Goal: Task Accomplishment & Management: Complete application form

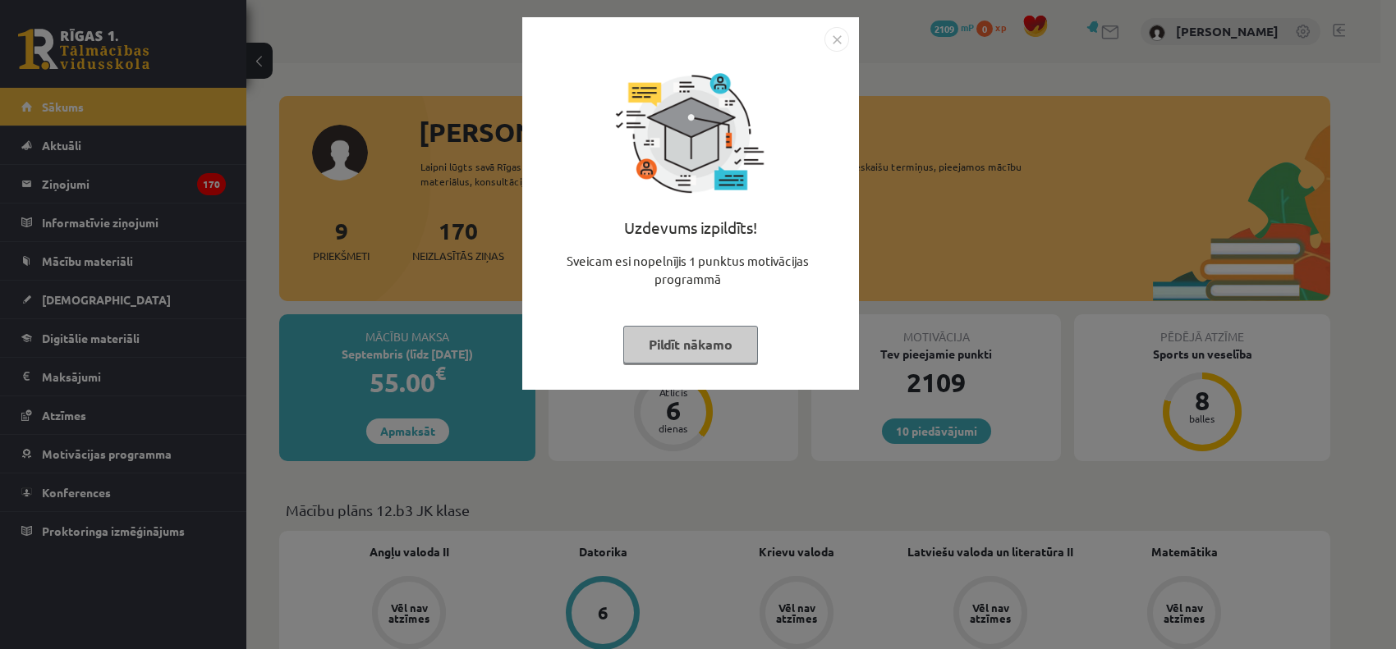
click at [838, 43] on img "Close" at bounding box center [836, 39] width 25 height 25
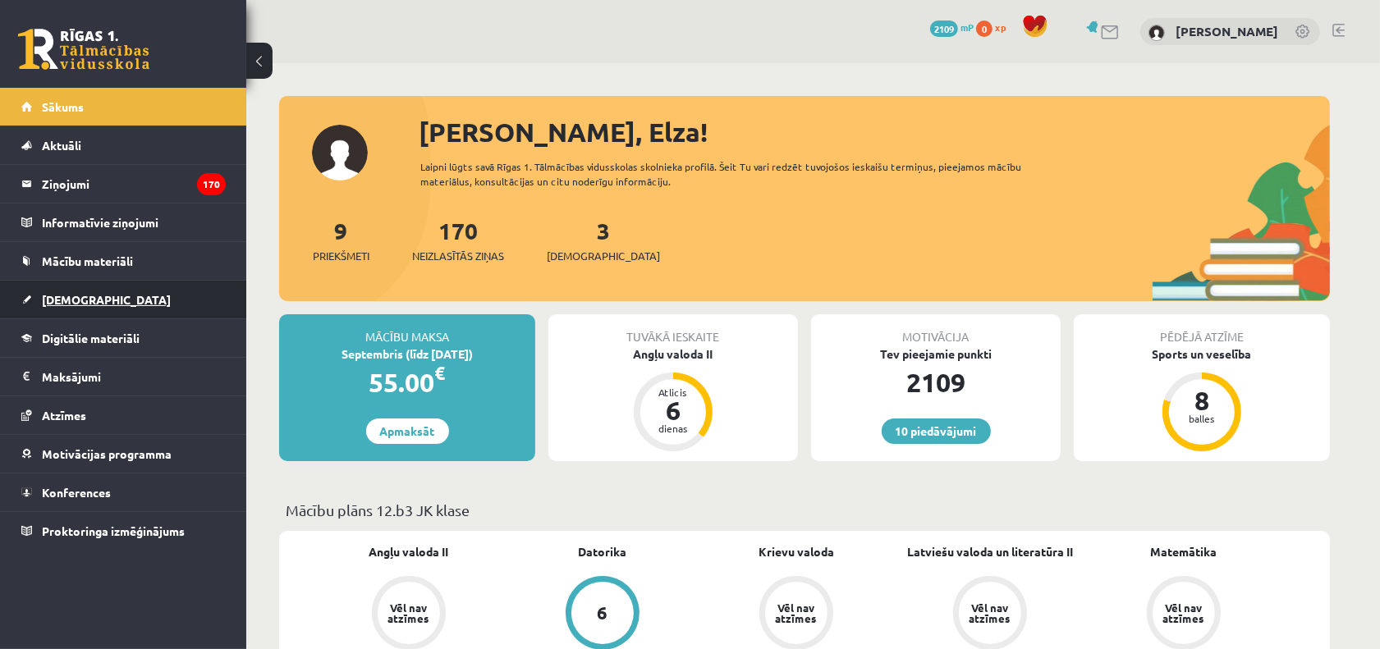
click at [135, 304] on link "[DEMOGRAPHIC_DATA]" at bounding box center [123, 300] width 204 height 38
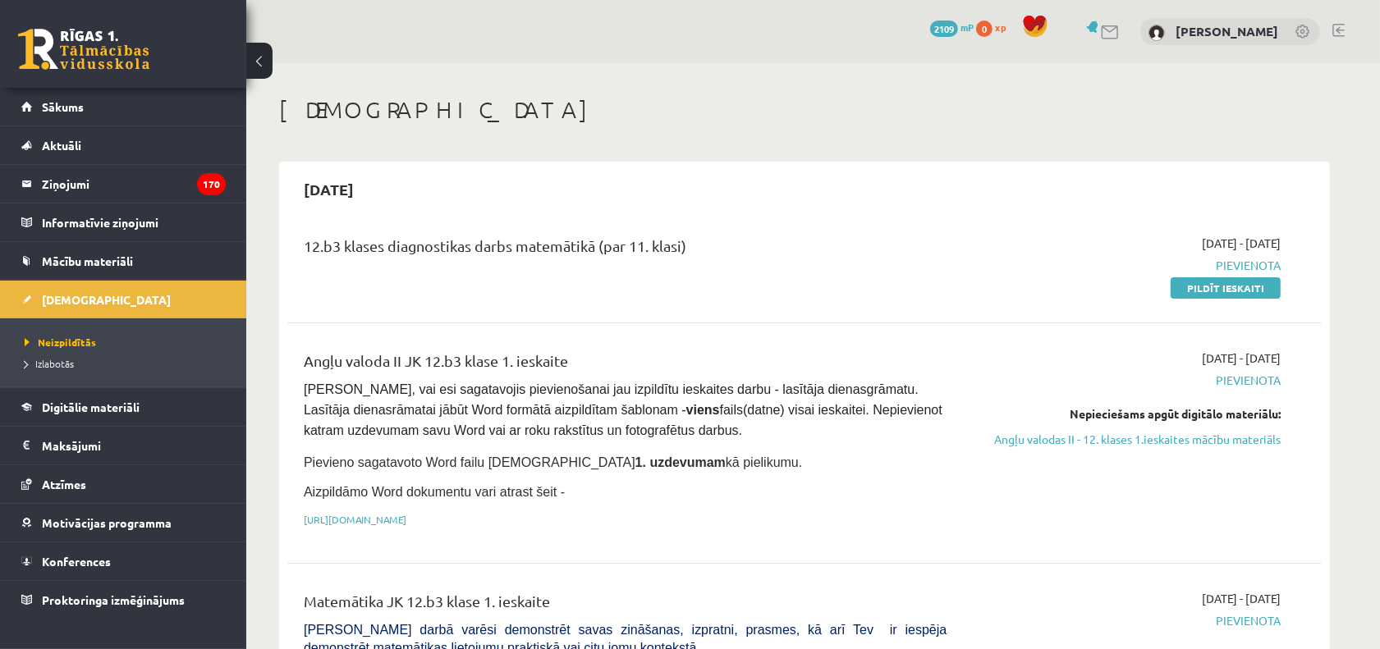
drag, startPoint x: 1186, startPoint y: 297, endPoint x: 777, endPoint y: 119, distance: 446.8
click at [1186, 297] on link "Pildīt ieskaiti" at bounding box center [1226, 288] width 110 height 21
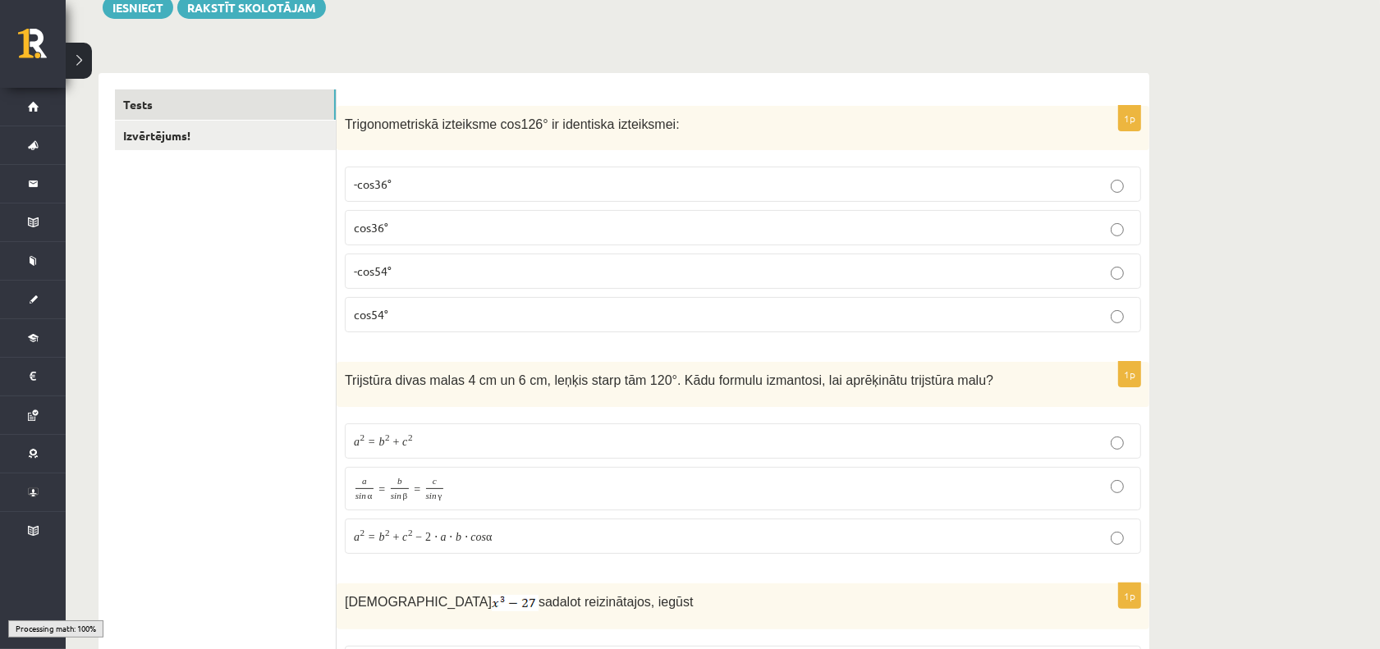
scroll to position [205, 0]
click at [450, 302] on div "1p Trigonometriskā izteiksme cos126° ir identiska izteiksmei: -cos36° cos36° -c…" at bounding box center [743, 226] width 813 height 241
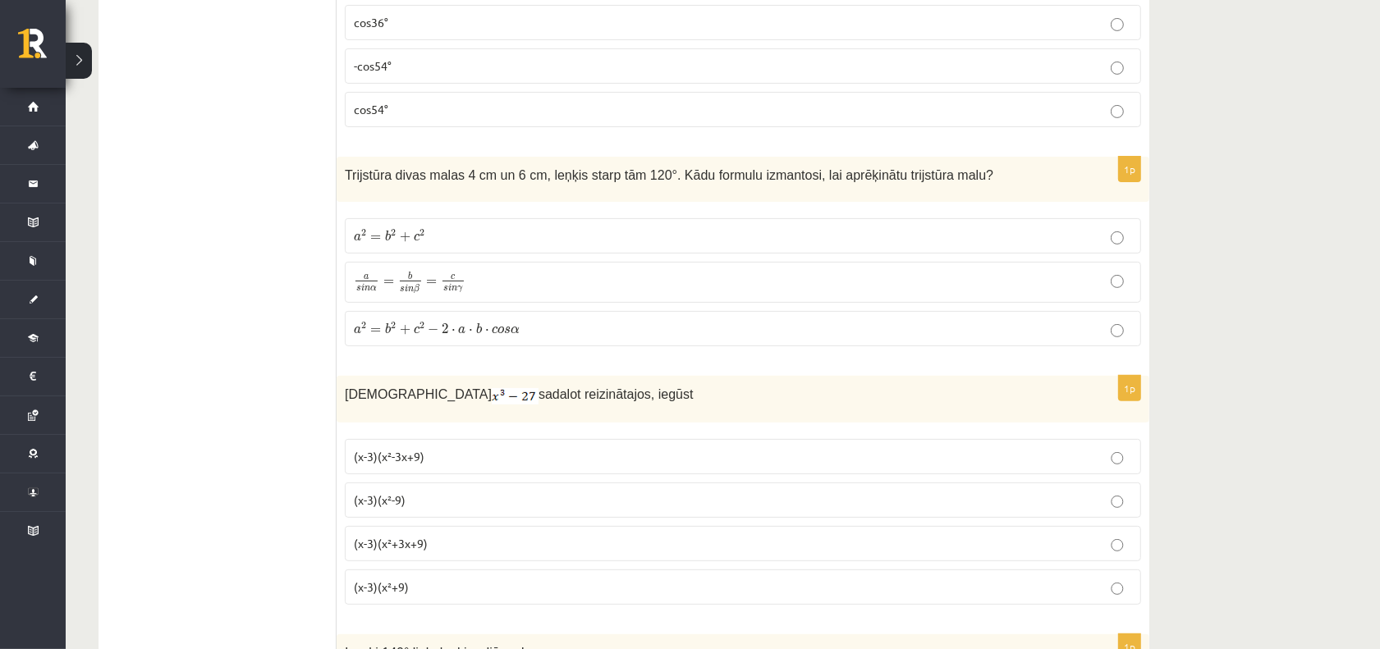
scroll to position [103, 0]
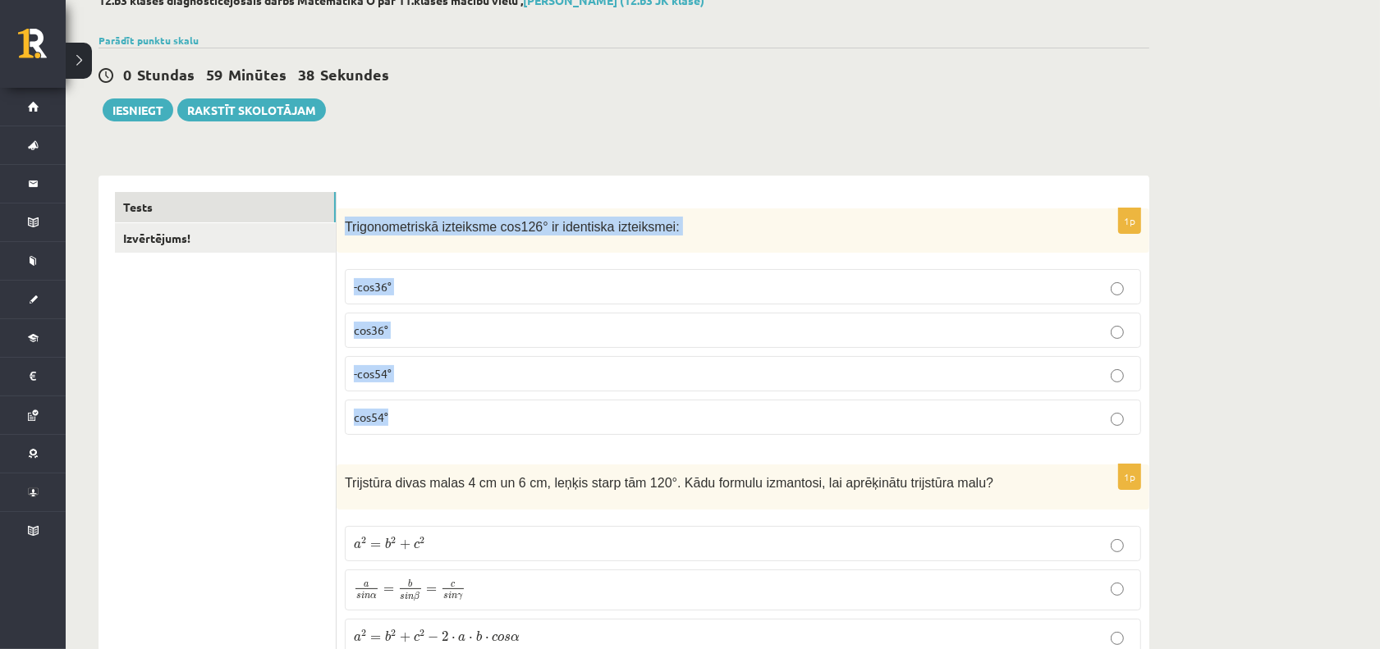
drag, startPoint x: 346, startPoint y: 228, endPoint x: 432, endPoint y: 419, distance: 208.7
click at [432, 419] on div "1p Trigonometriskā izteiksme cos126° ir identiska izteiksmei: -cos36° cos36° -c…" at bounding box center [743, 329] width 813 height 241
click at [398, 360] on label "-cos54°" at bounding box center [743, 373] width 796 height 35
drag, startPoint x: 346, startPoint y: 230, endPoint x: 424, endPoint y: 465, distance: 247.4
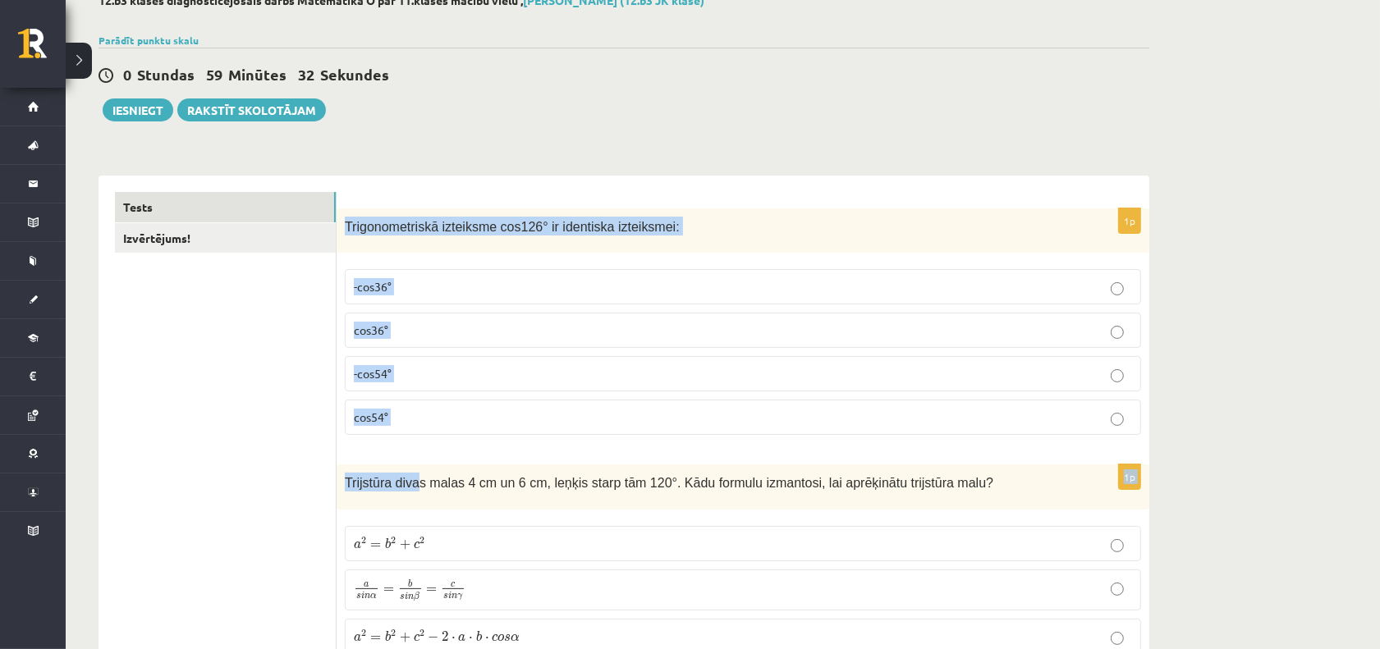
click at [383, 366] on span "-cos54°" at bounding box center [373, 373] width 38 height 15
drag, startPoint x: 347, startPoint y: 222, endPoint x: 680, endPoint y: 222, distance: 332.5
click at [680, 222] on p "Trigonometriskā izteiksme cos126° ir identiska izteiksmei:" at bounding box center [702, 226] width 714 height 19
click at [399, 210] on div "Trigonometriskā izteiksme cos126° ir identiska izteiksmei:" at bounding box center [743, 231] width 813 height 45
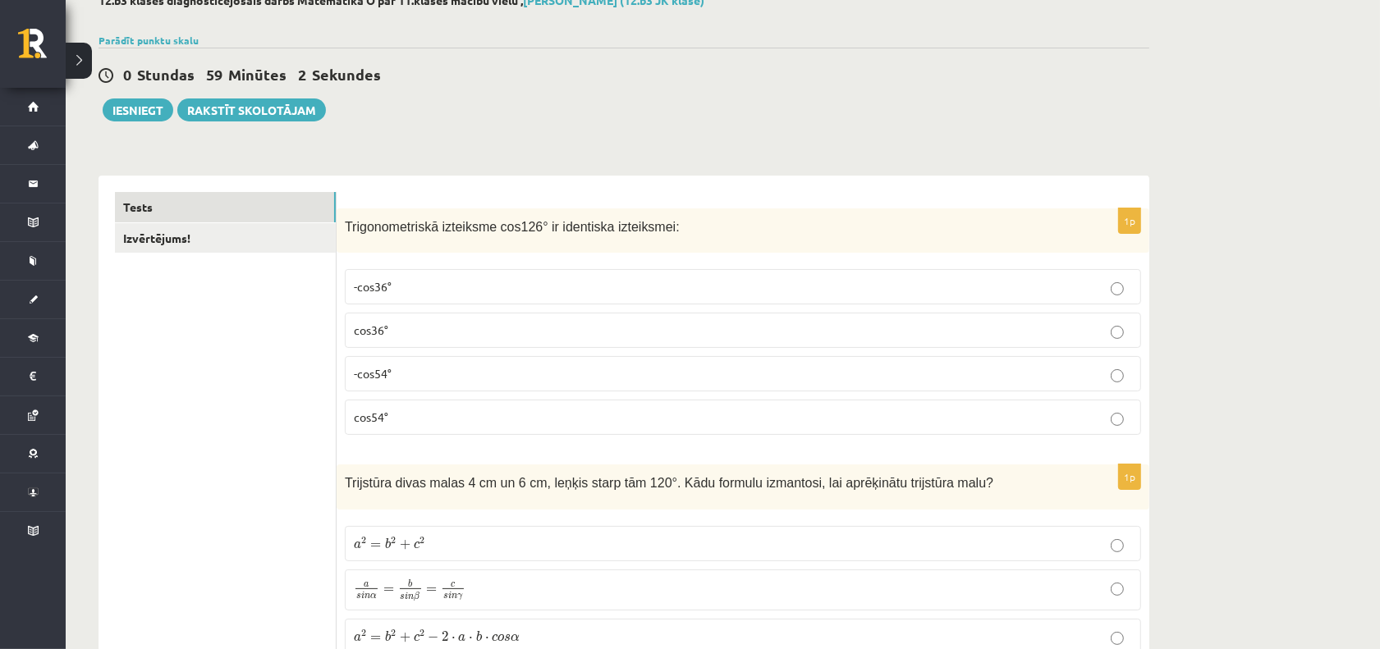
drag, startPoint x: 343, startPoint y: 223, endPoint x: 338, endPoint y: 231, distance: 8.9
click at [338, 231] on div "Trigonometriskā izteiksme cos126° ir identiska izteiksmei:" at bounding box center [743, 231] width 813 height 45
drag, startPoint x: 345, startPoint y: 222, endPoint x: 698, endPoint y: 224, distance: 353.0
click at [698, 224] on p "Trigonometriskā izteiksme cos126° ir identiska izteiksmei:" at bounding box center [702, 226] width 714 height 19
copy span "Trigonometriskā izteiksme cos126° ir identiska izteiksmei:"
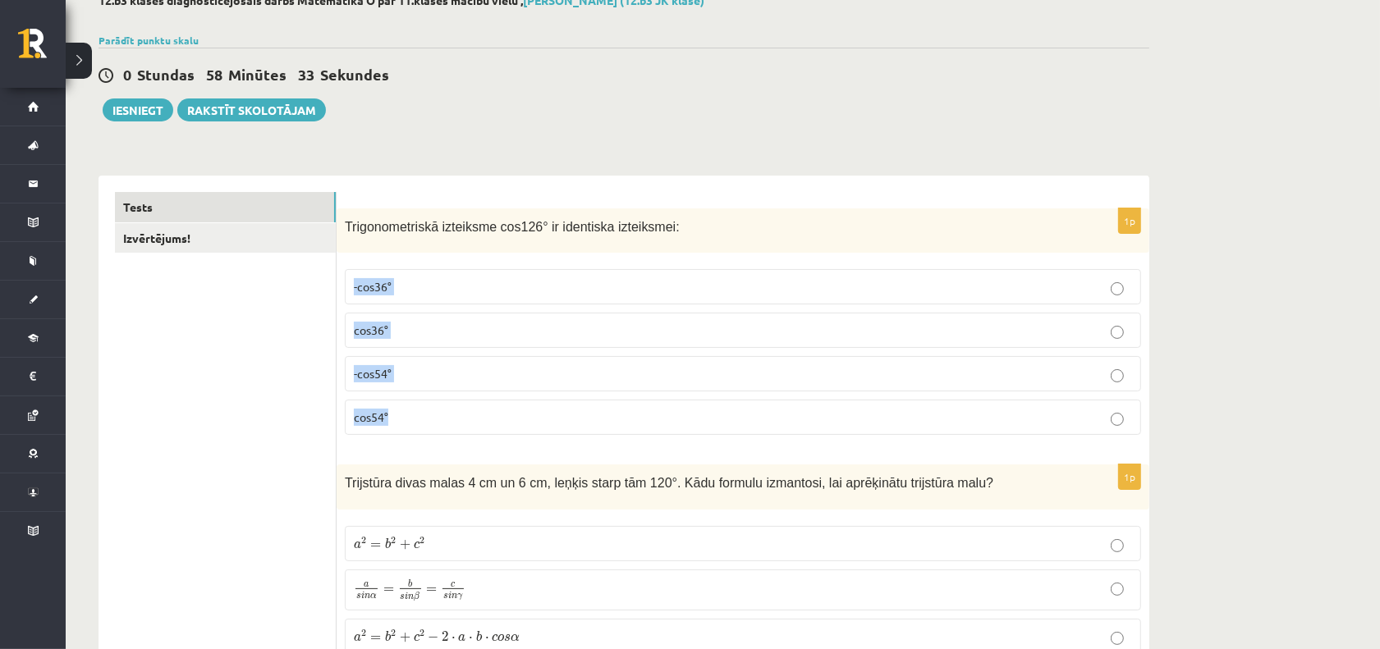
drag, startPoint x: 349, startPoint y: 272, endPoint x: 424, endPoint y: 409, distance: 156.5
click at [424, 409] on fieldset "-cos36° cos36° -cos54° cos54°" at bounding box center [743, 350] width 796 height 179
copy fieldset "-cos36° cos36° -cos54° cos54°"
click at [351, 370] on label "-cos54°" at bounding box center [743, 373] width 796 height 35
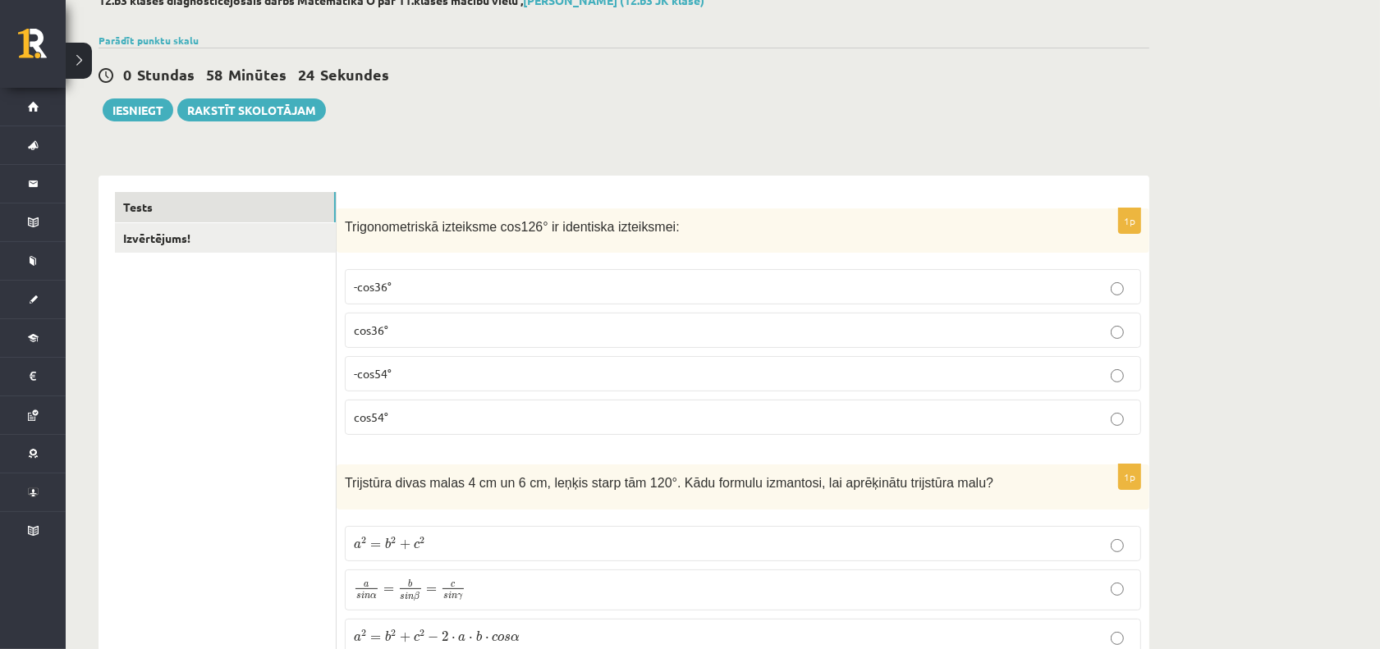
scroll to position [411, 0]
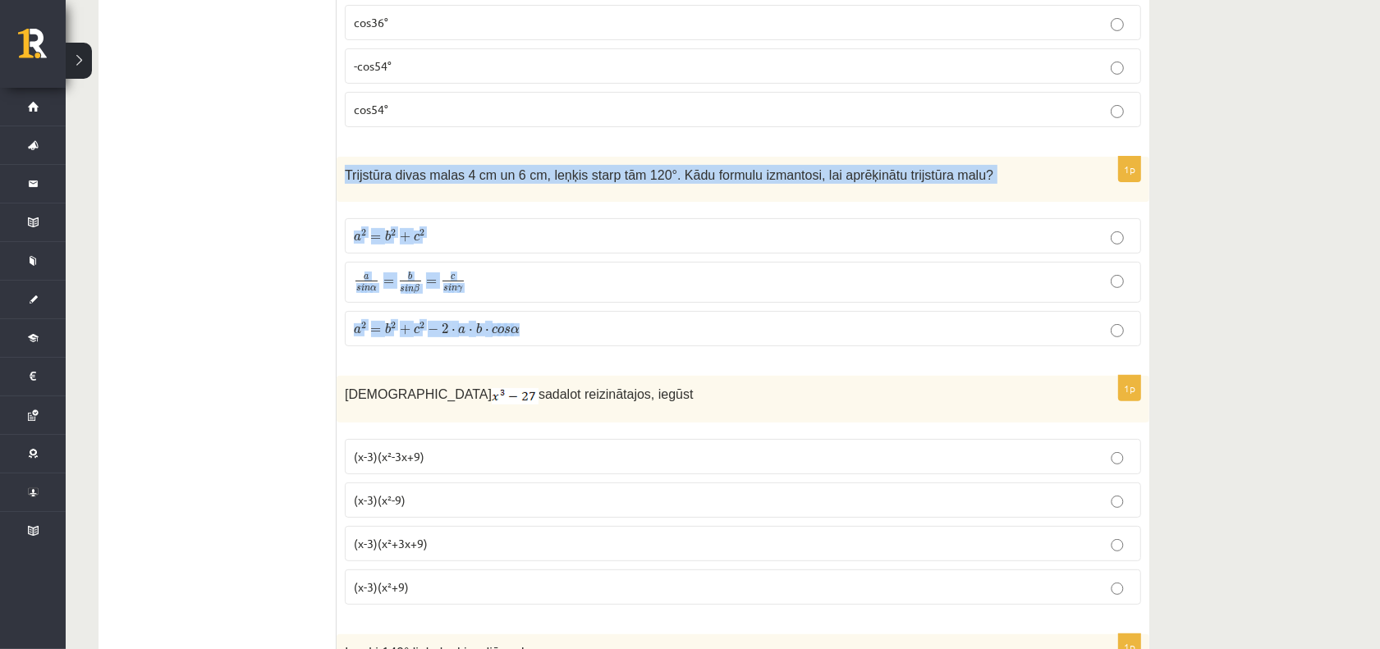
drag, startPoint x: 346, startPoint y: 173, endPoint x: 564, endPoint y: 335, distance: 271.1
click at [564, 335] on div "1p Trijstūra divas malas 4 cm un 6 cm, leņķis starp tām 120°. Kādu formulu izma…" at bounding box center [743, 258] width 813 height 203
click at [364, 173] on span "Trijstūra divas malas 4 cm un 6 cm, leņķis starp tām 120°. Kādu formulu izmanto…" at bounding box center [669, 175] width 649 height 14
drag, startPoint x: 342, startPoint y: 169, endPoint x: 548, endPoint y: 346, distance: 270.7
click at [548, 346] on div "1p Trijstūra divas malas 4 cm un 6 cm, leņķis starp tām 120°. Kādu formulu izma…" at bounding box center [743, 258] width 813 height 203
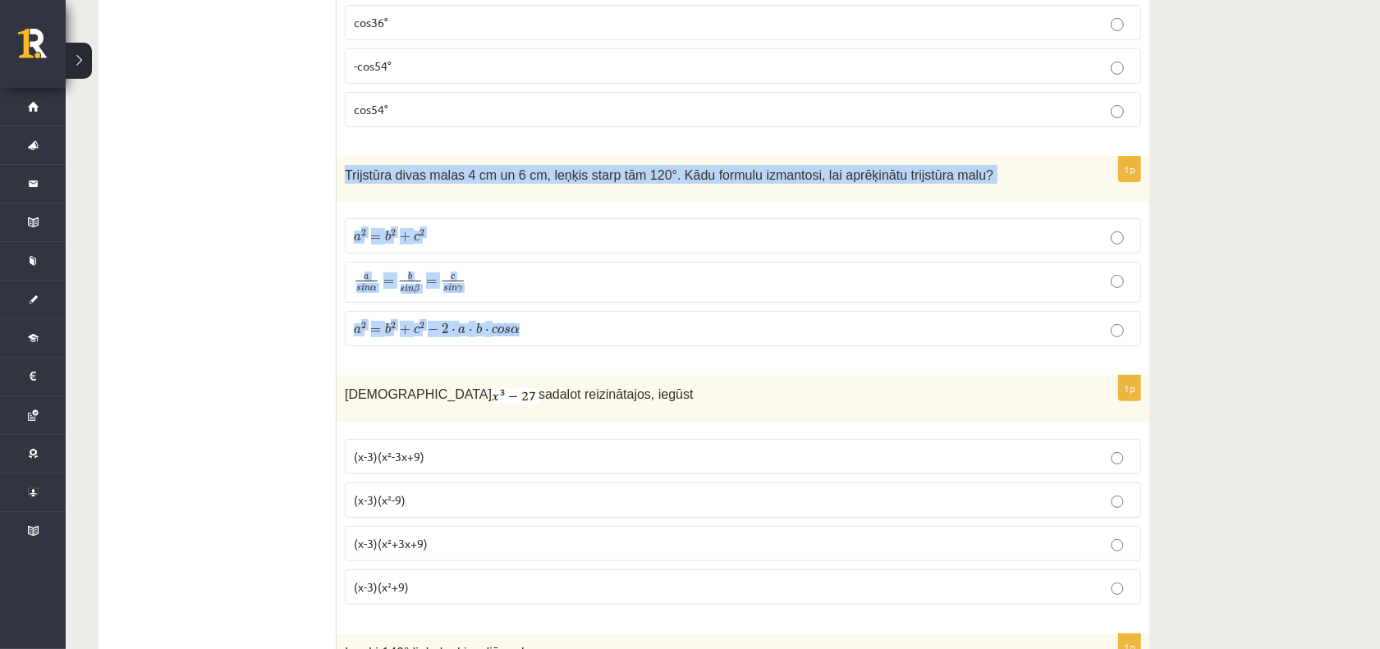
click at [378, 174] on span "Trijstūra divas malas 4 cm un 6 cm, leņķis starp tām 120°. Kādu formulu izmanto…" at bounding box center [669, 175] width 649 height 14
drag, startPoint x: 346, startPoint y: 169, endPoint x: 1098, endPoint y: 164, distance: 752.1
click at [1102, 164] on div "Trijstūra divas malas 4 cm un 6 cm, leņķis starp tām 120°. Kādu formulu izmanto…" at bounding box center [743, 179] width 813 height 45
copy span "Trijstūra divas malas 4 cm un 6 cm, leņķis starp tām 120°. Kādu formulu izmanto…"
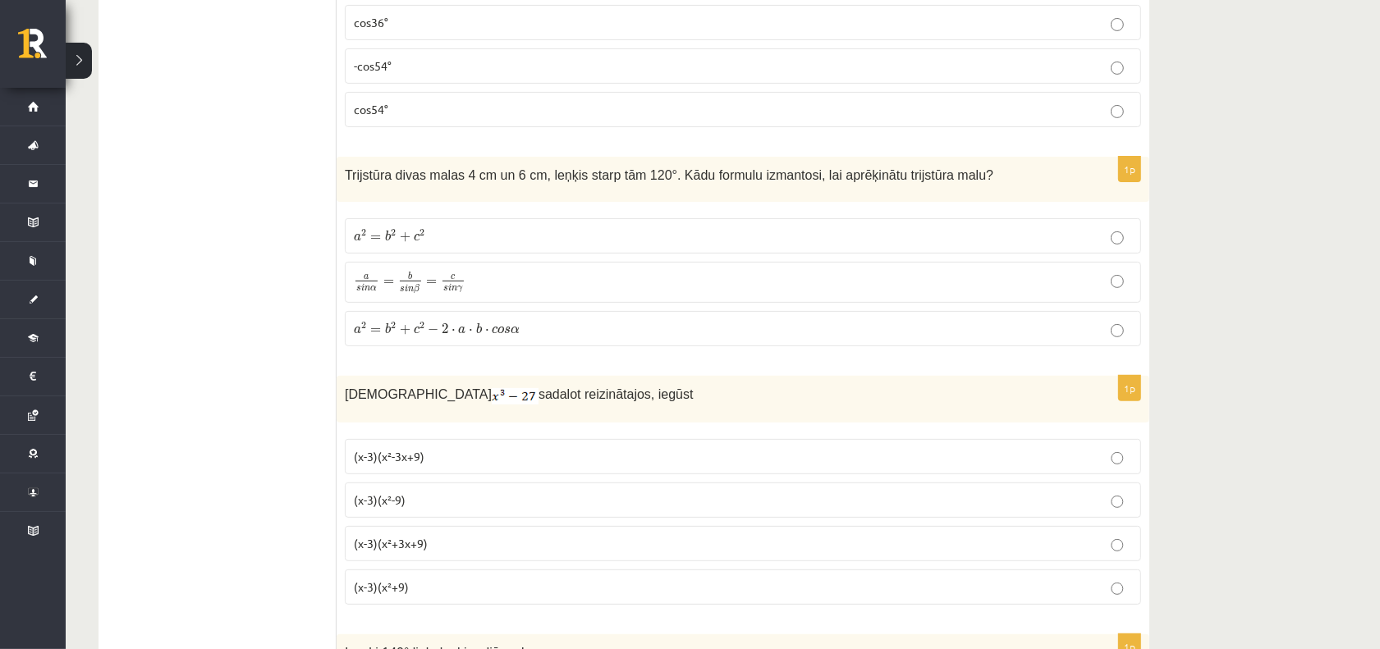
click at [575, 331] on p "a 2 = b 2 + c 2 − 2 ⋅ a ⋅ b ⋅ c o s α a 2 = b 2 + c 2 − 2 ⋅ a ⋅ b ⋅ c o s α" at bounding box center [743, 328] width 778 height 17
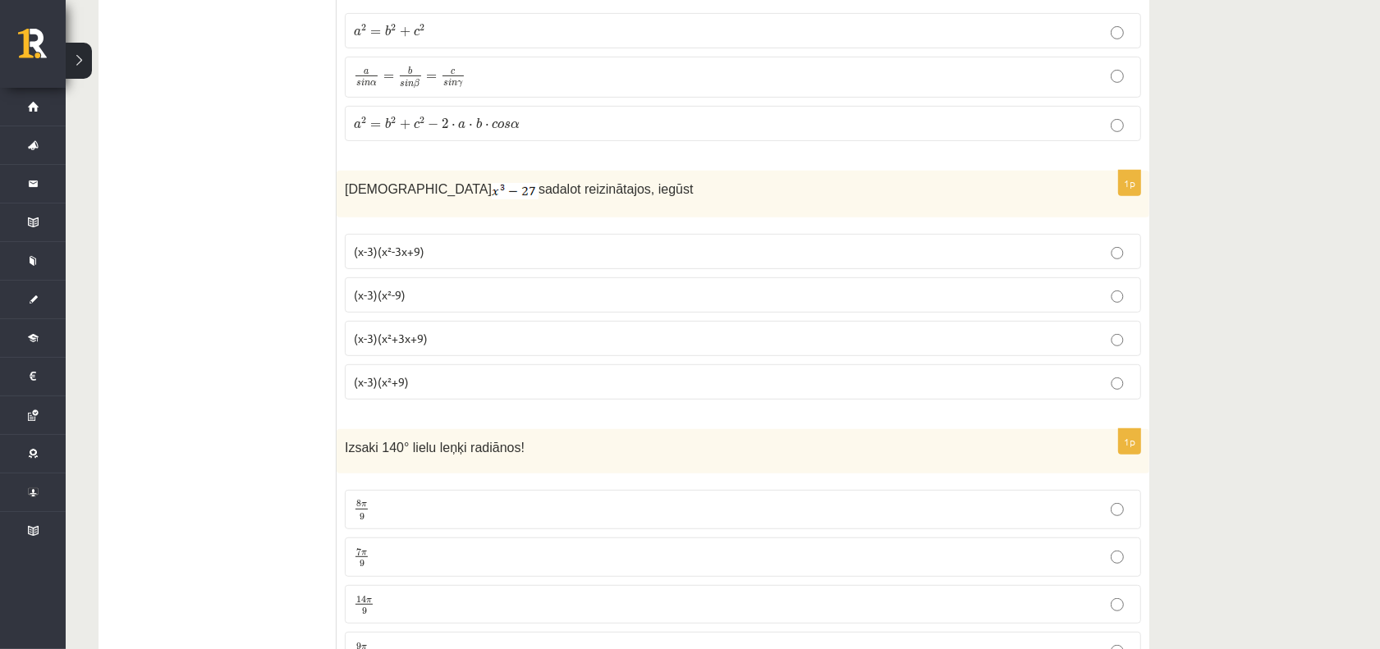
click at [452, 342] on p "(x-3)(x²+3x+9)" at bounding box center [743, 338] width 778 height 17
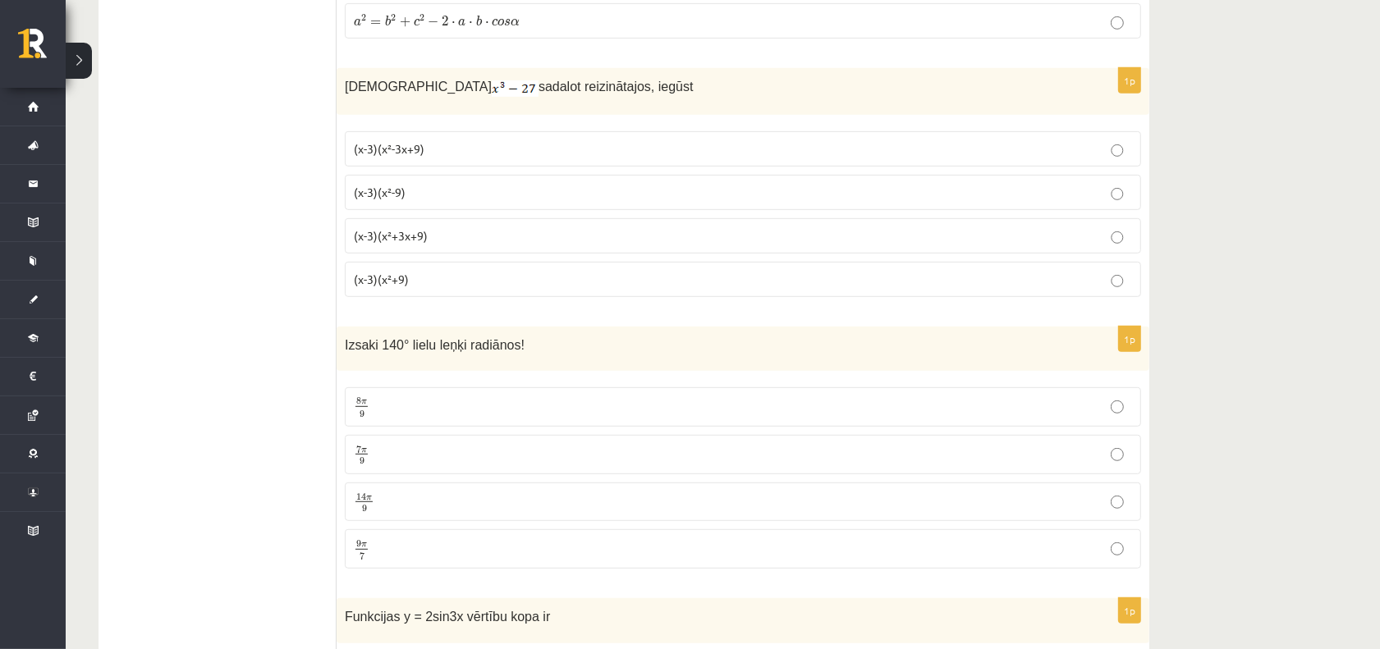
scroll to position [821, 0]
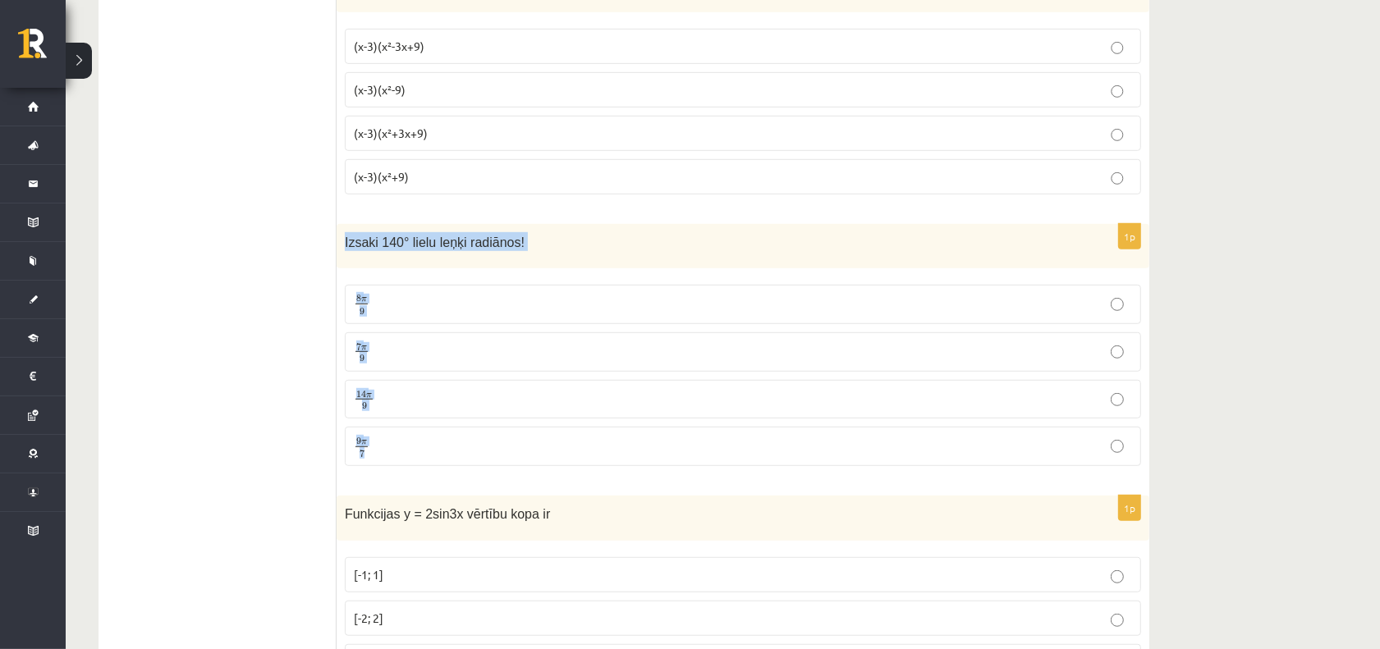
drag, startPoint x: 343, startPoint y: 240, endPoint x: 429, endPoint y: 456, distance: 233.0
click at [429, 456] on div "1p Izsaki 140° lielu leņķi radiānos! 8 π 9 8 π 9 7 π 9 7 π 9 14 π 9 14 π 9 9 π …" at bounding box center [743, 352] width 813 height 256
copy div "Izsaki 140° lielu leņķi radiānos! 8 π 9 8 π 9 7 π 9 7 π 9 14 π 9 14 π 9 9 π 7"
click at [401, 342] on label "7 π 9 7 π 9" at bounding box center [743, 352] width 796 height 39
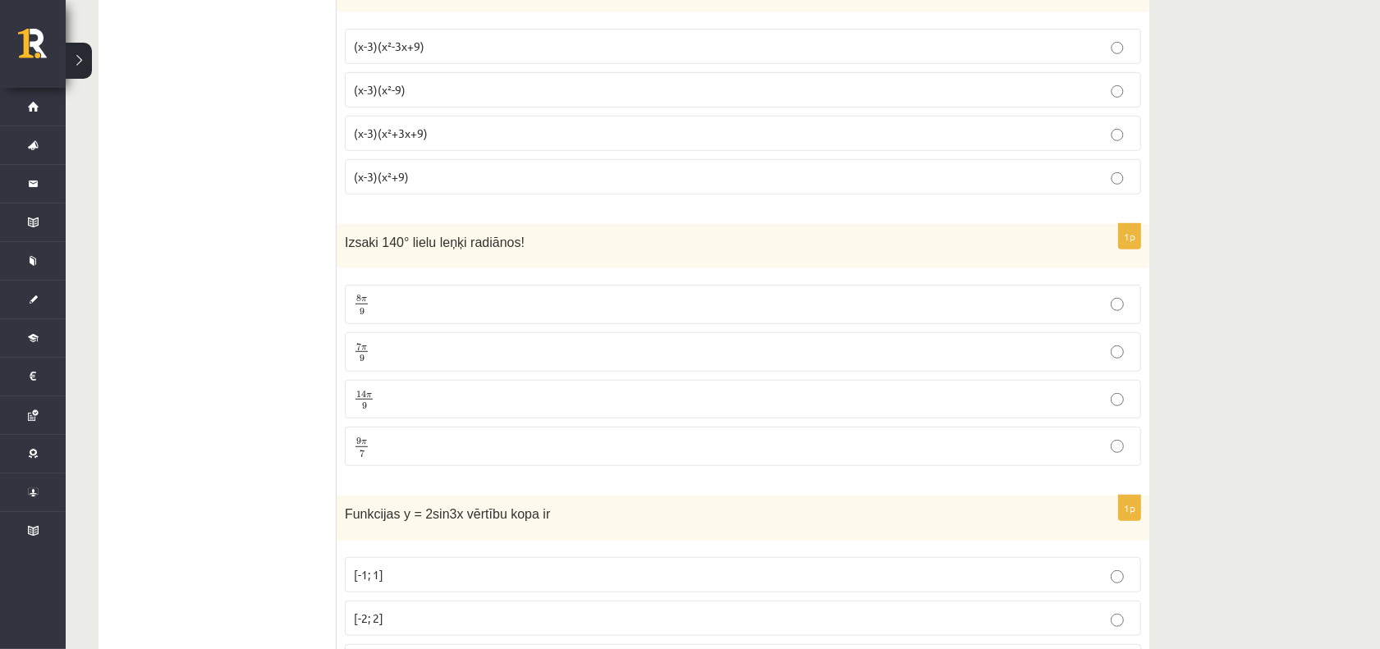
scroll to position [1026, 0]
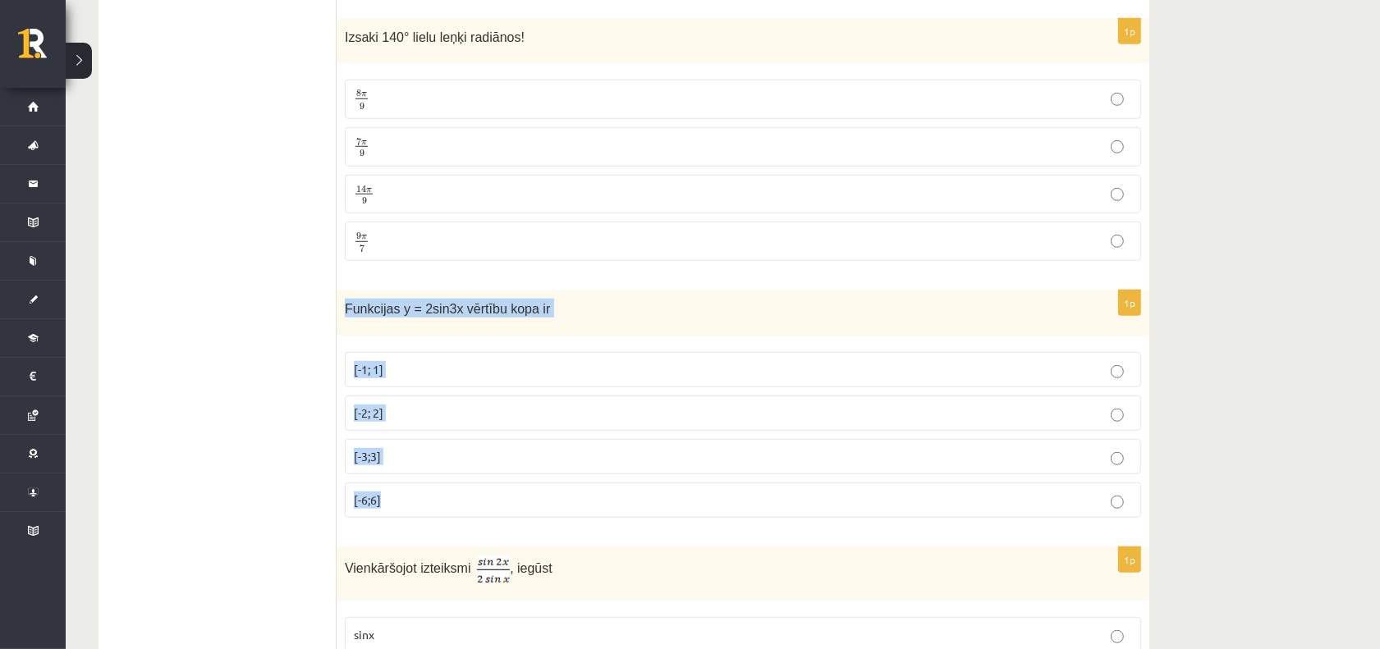
drag, startPoint x: 342, startPoint y: 316, endPoint x: 580, endPoint y: 535, distance: 323.0
click at [580, 531] on div "1p Funkcijas y = 2sin3x vērtību kopa ir [-1; 1] [-2; 2] [-3;3] [-6;6]" at bounding box center [743, 411] width 813 height 241
copy div "Funkcijas y = 2sin3x vērtību kopa ir [-1; 1] [-2; 2] [-3;3] [-6;6]"
click at [406, 412] on p "[-2; 2]" at bounding box center [743, 413] width 778 height 17
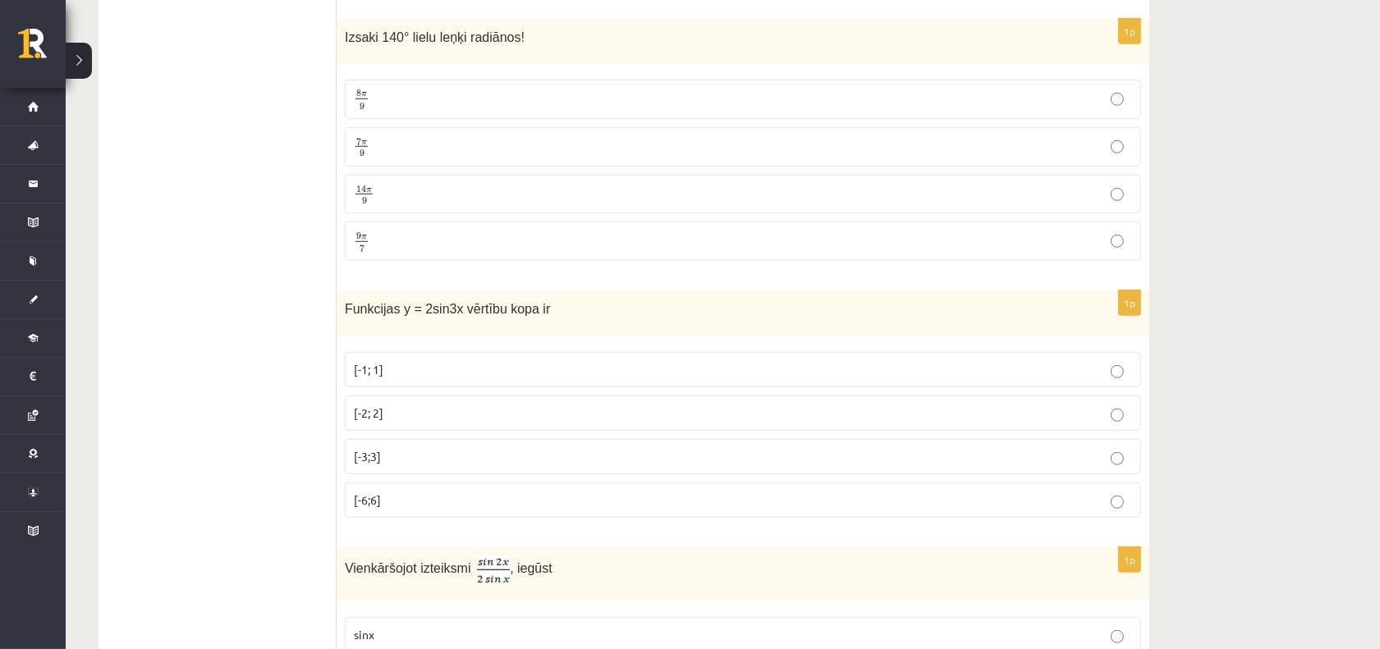
scroll to position [1334, 0]
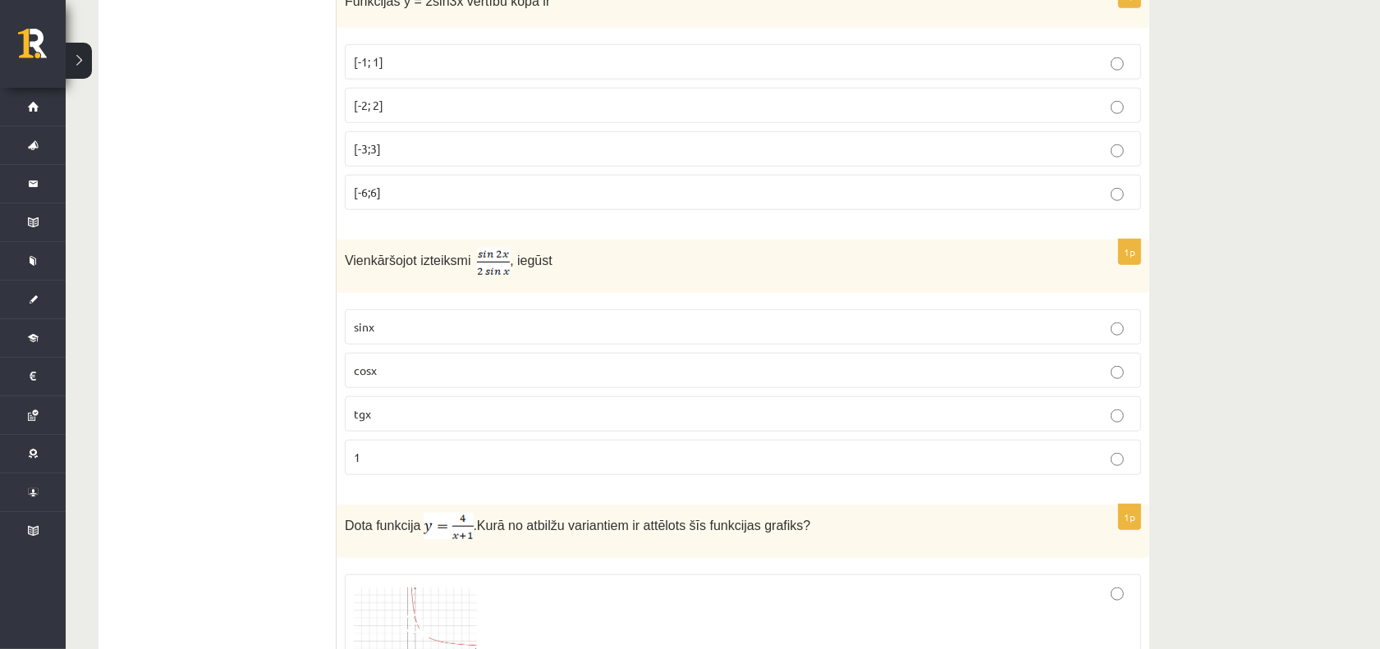
click at [382, 333] on p "sinx" at bounding box center [743, 327] width 778 height 17
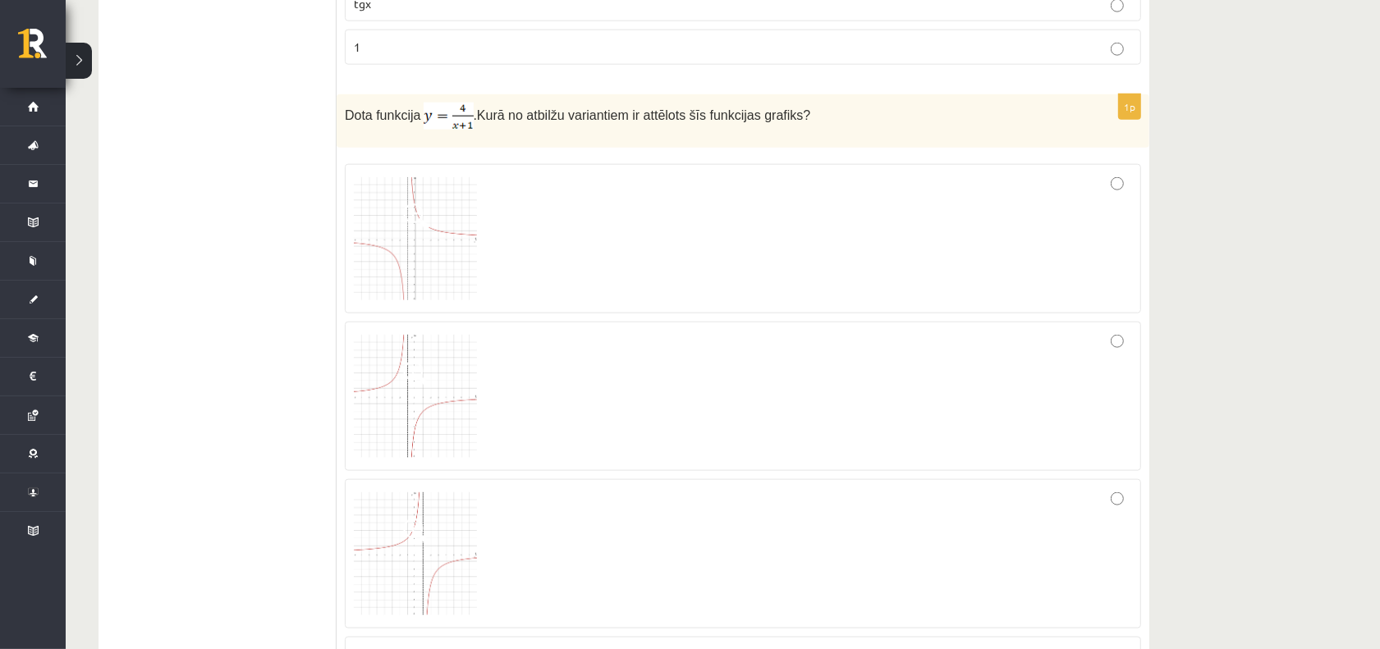
scroll to position [1847, 0]
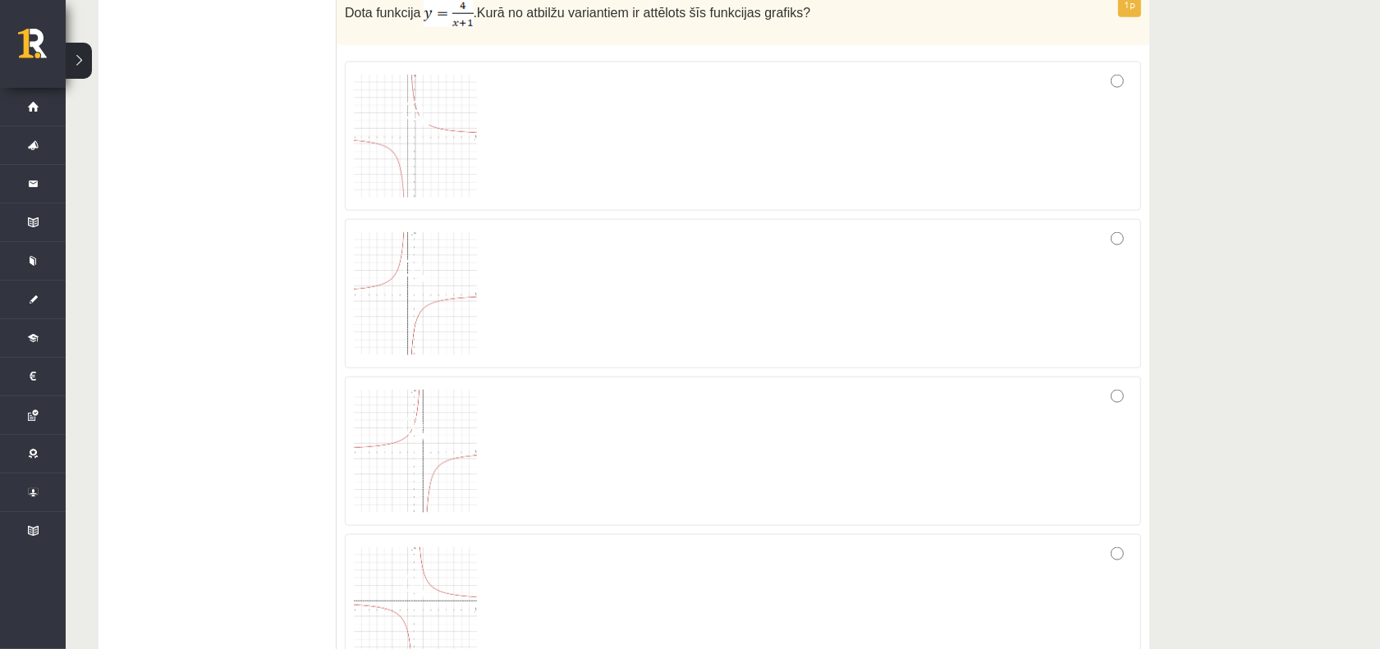
click at [453, 305] on img at bounding box center [415, 293] width 123 height 123
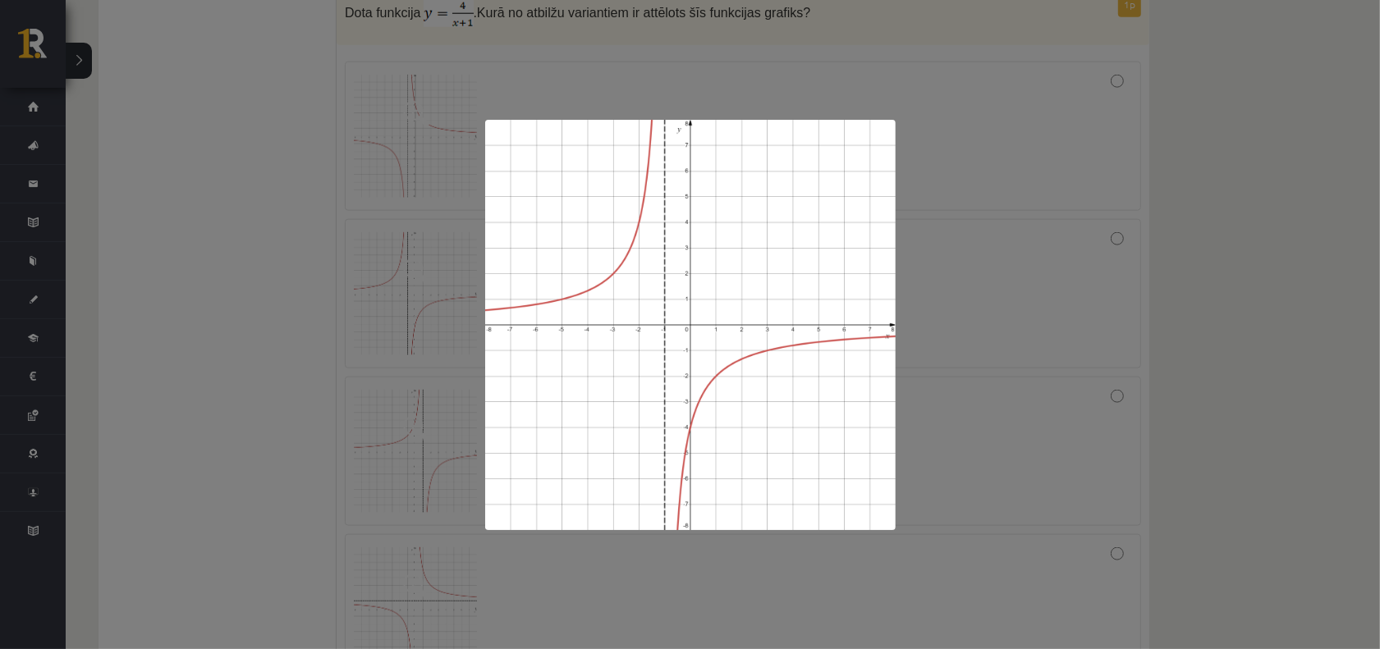
scroll to position [2053, 0]
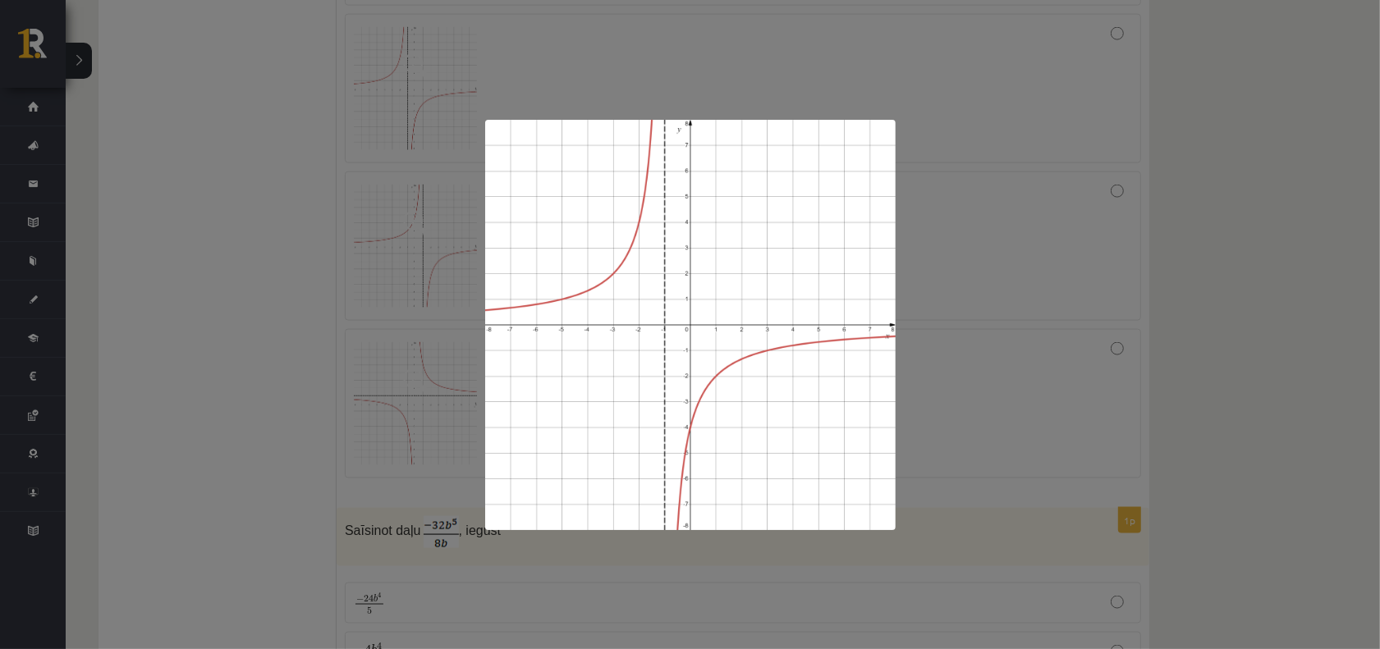
click at [366, 296] on div at bounding box center [690, 324] width 1380 height 649
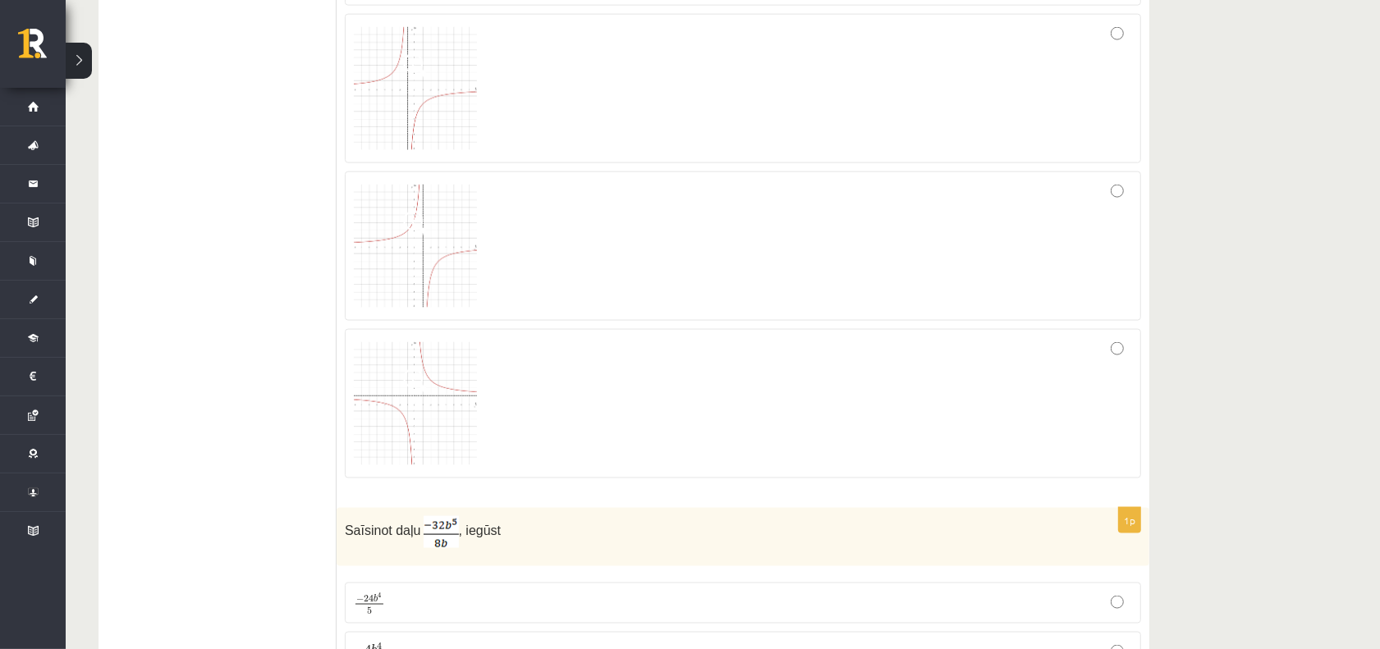
click at [1117, 50] on div at bounding box center [743, 88] width 778 height 131
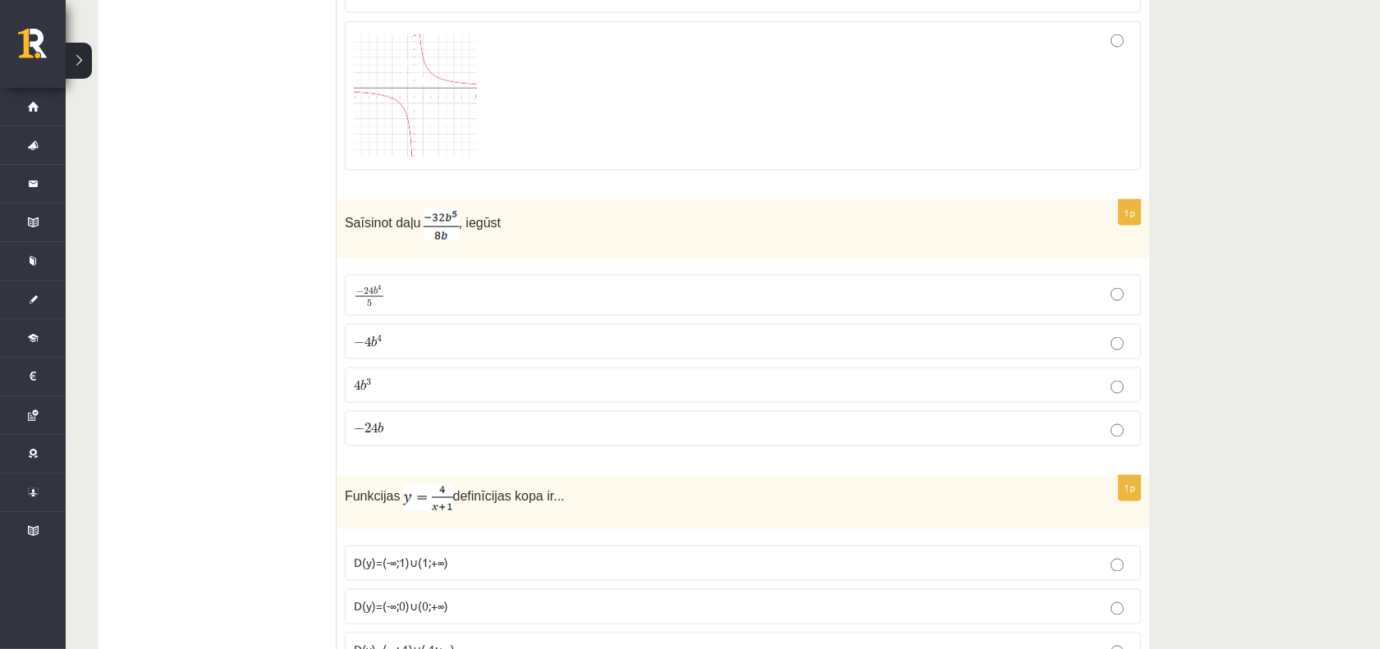
drag, startPoint x: 334, startPoint y: 232, endPoint x: 628, endPoint y: 231, distance: 293.9
click at [546, 230] on p "Saīsinot daļu , iegūst" at bounding box center [702, 225] width 714 height 32
drag, startPoint x: 534, startPoint y: 230, endPoint x: 342, endPoint y: 236, distance: 191.4
click at [342, 236] on div "Saīsinot daļu , iegūst" at bounding box center [743, 229] width 813 height 58
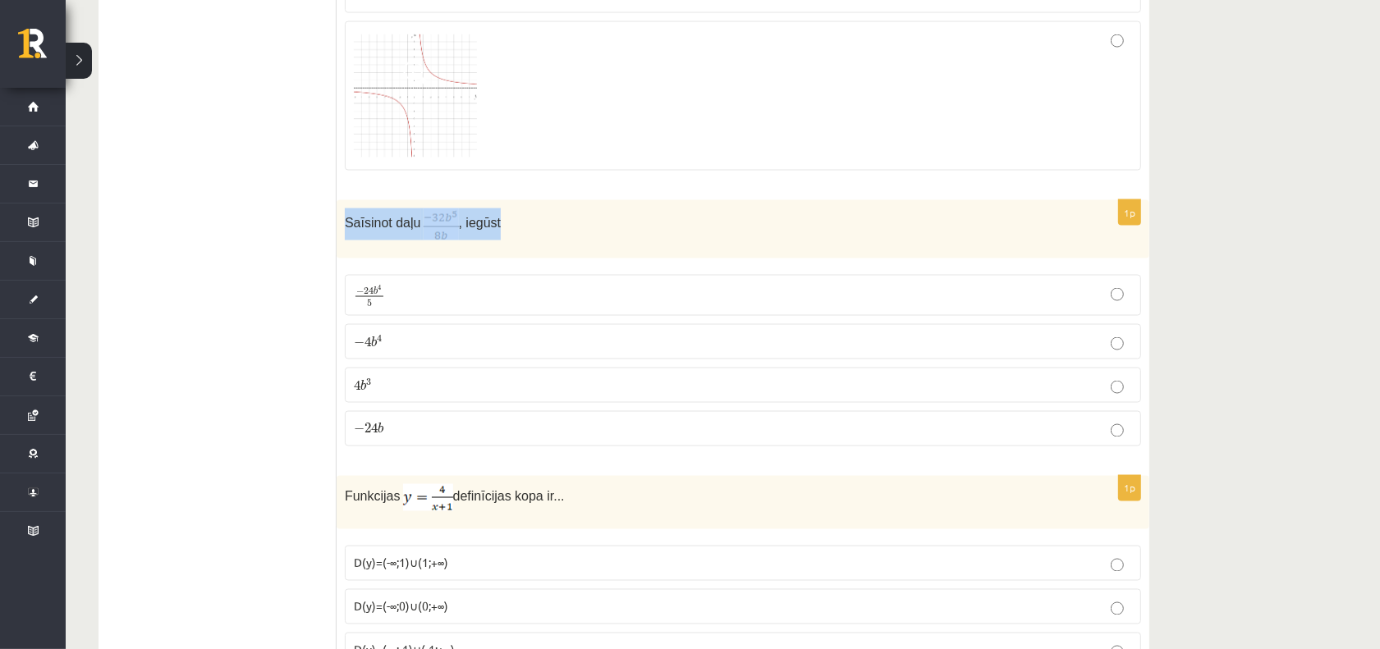
copy p "Saīsinot daļu , iegūst"
click at [364, 343] on span "− 4 b 4 − 4 b 4" at bounding box center [368, 341] width 29 height 16
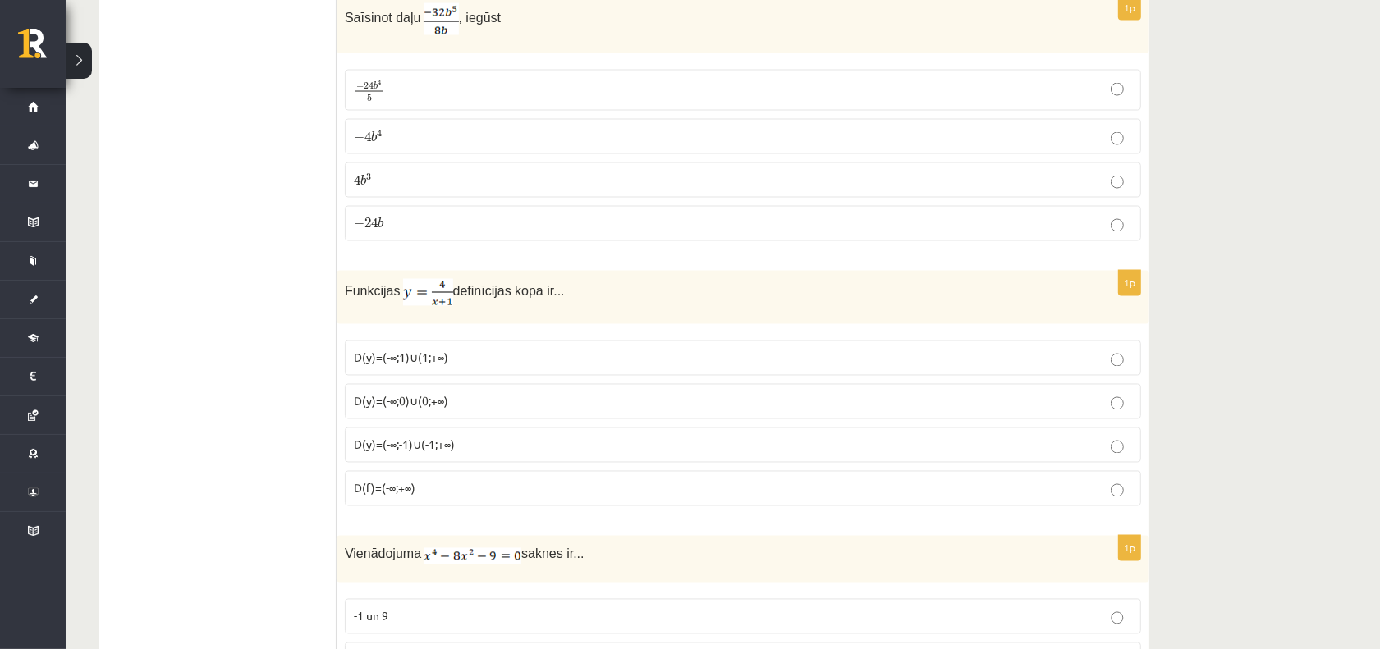
scroll to position [2668, 0]
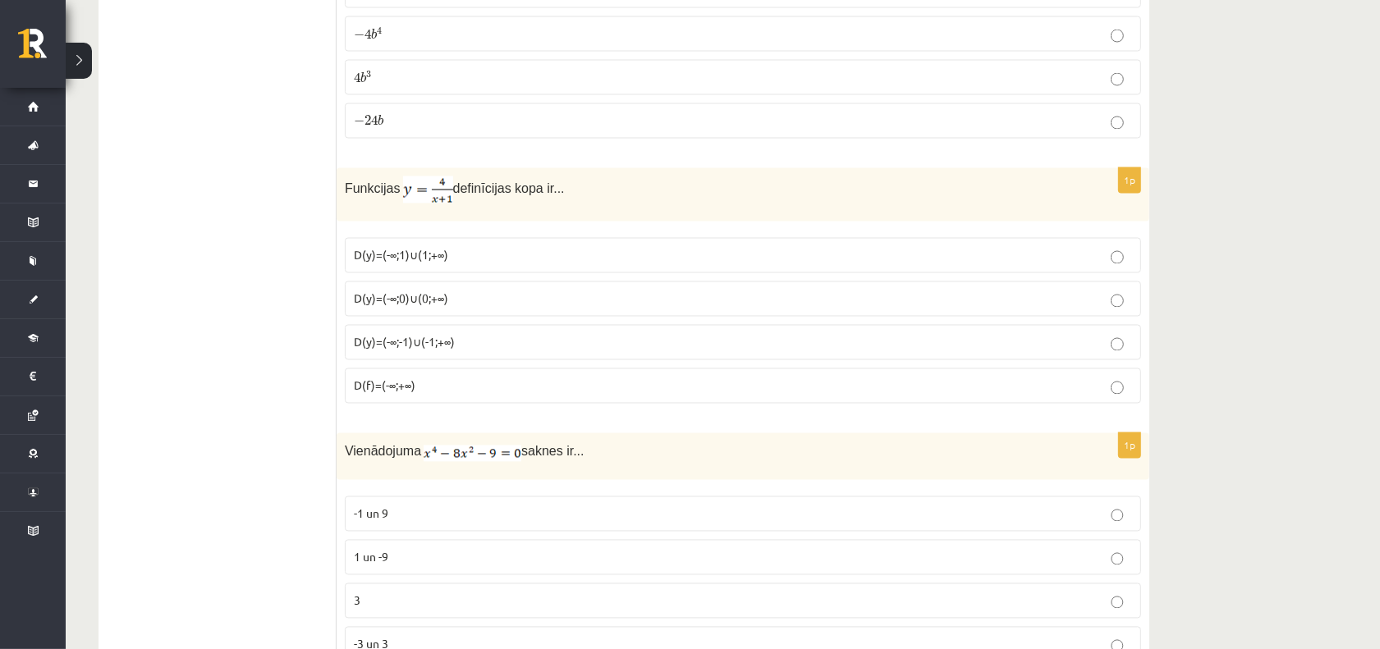
drag, startPoint x: 342, startPoint y: 195, endPoint x: 621, endPoint y: 220, distance: 280.3
click at [621, 220] on div "Funkcijas definīcijas kopa ir..." at bounding box center [743, 194] width 813 height 53
copy p "Funkcijas definīcijas kopa ir..."
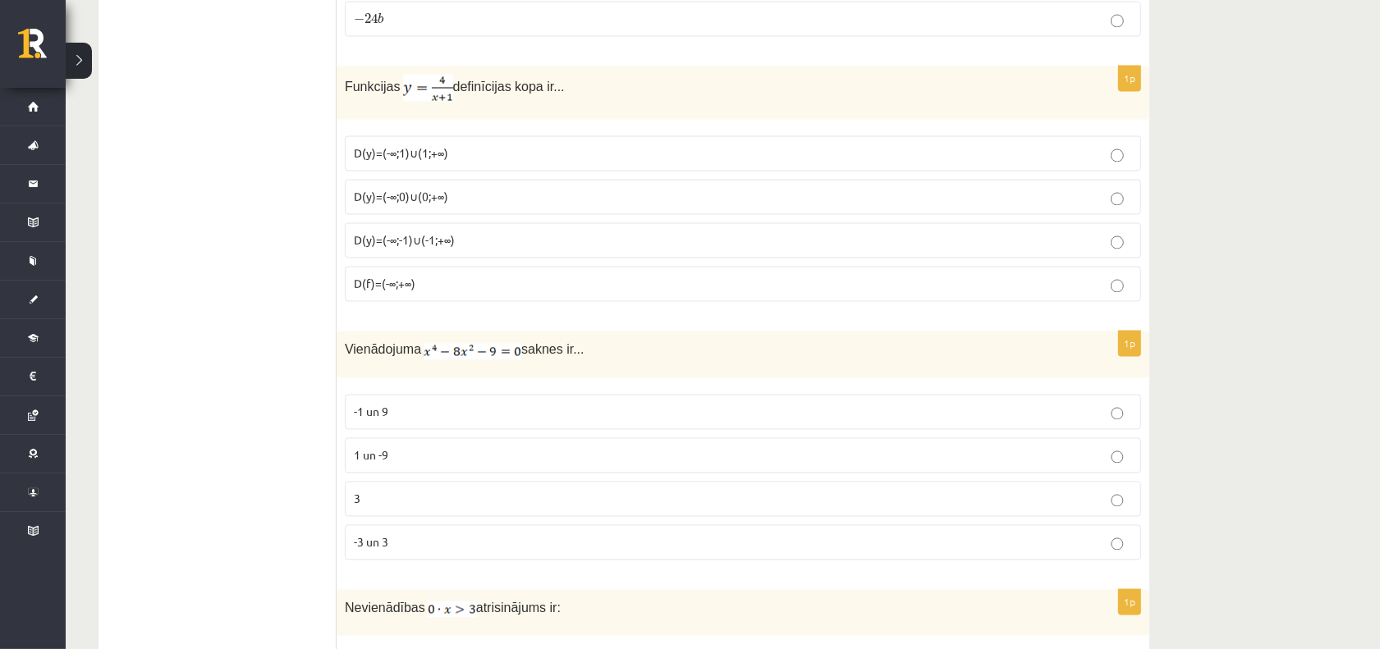
click at [466, 162] on p "D(y)=(-∞;1)∪(1;+∞)" at bounding box center [743, 153] width 778 height 17
click at [452, 258] on label "D(y)=(-∞;-1)∪(-1;+∞)" at bounding box center [743, 239] width 796 height 35
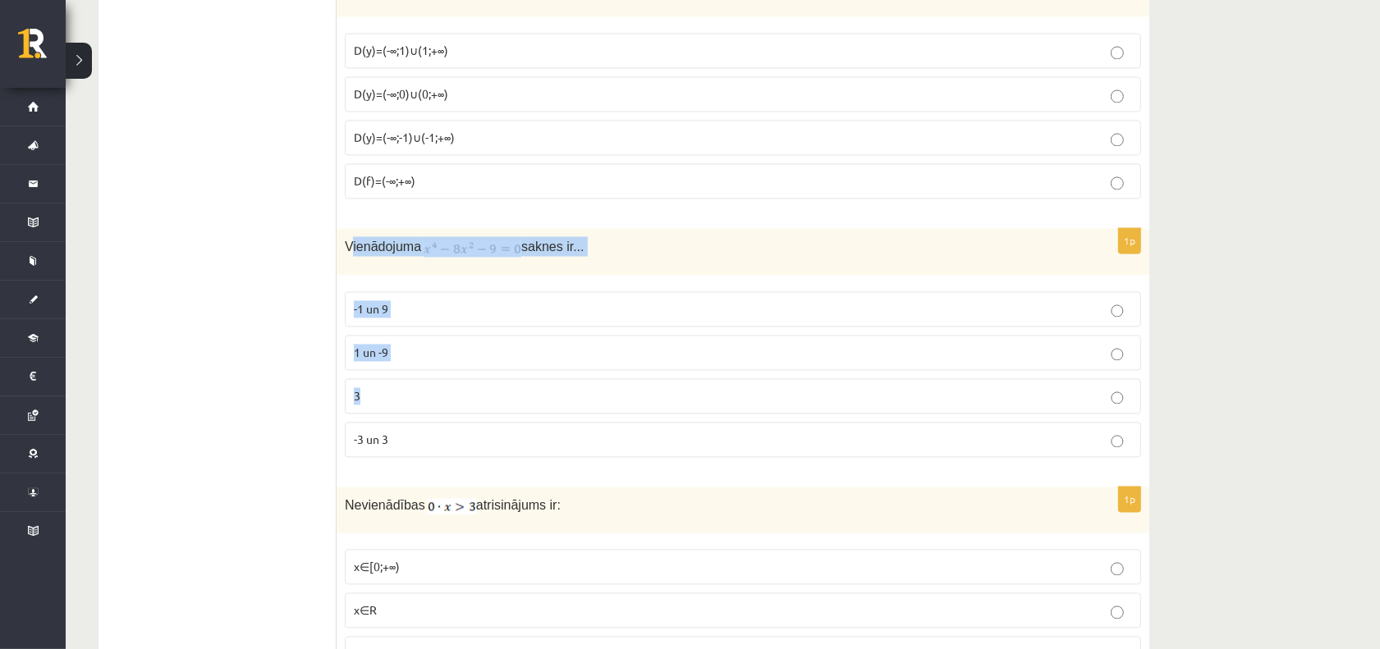
drag, startPoint x: 351, startPoint y: 257, endPoint x: 399, endPoint y: 374, distance: 127.0
click at [438, 420] on div "1p Vienādojuma saknes ir... -1 un 9 1 un -9 3 -3 un 3" at bounding box center [743, 348] width 813 height 241
drag, startPoint x: 351, startPoint y: 259, endPoint x: 743, endPoint y: 300, distance: 394.5
click at [743, 300] on div "1p Vienādojuma saknes ir... -1 un 9 1 un -9 3 -3 un 3" at bounding box center [743, 348] width 813 height 241
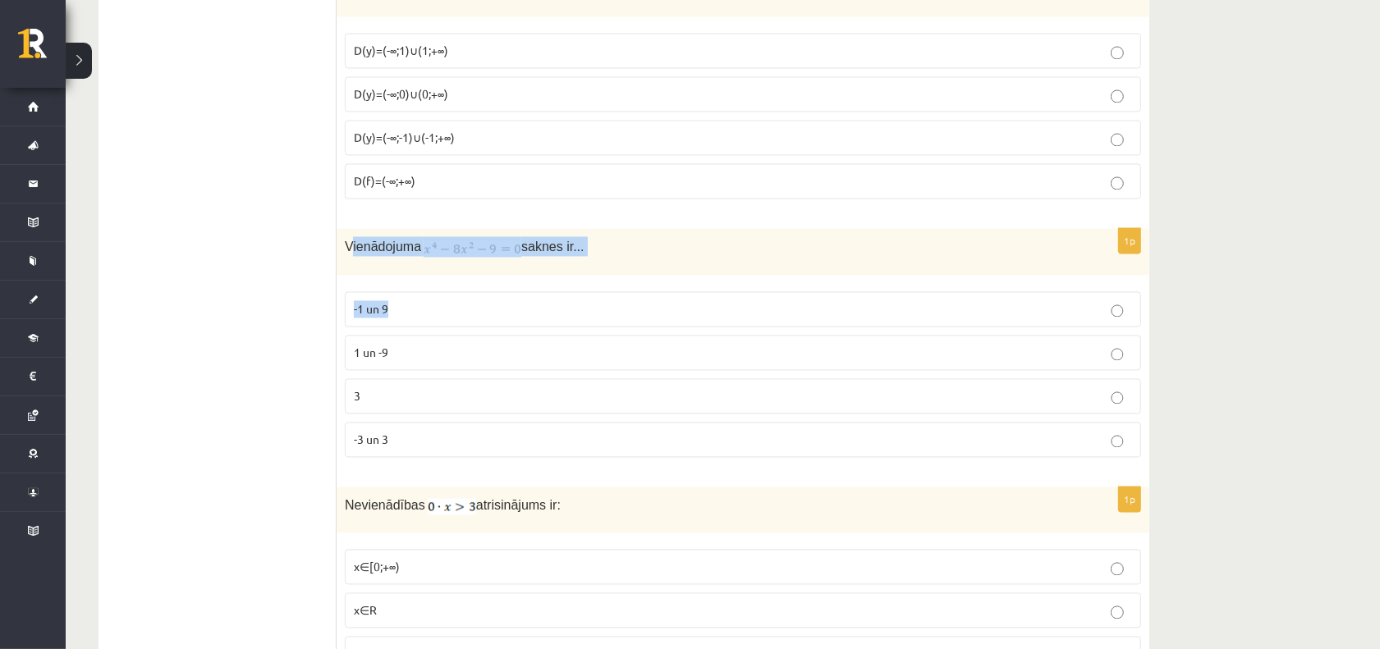
drag, startPoint x: 532, startPoint y: 252, endPoint x: 358, endPoint y: 252, distance: 174.1
click at [359, 252] on span "Vienādojuma" at bounding box center [383, 247] width 76 height 14
drag, startPoint x: 346, startPoint y: 255, endPoint x: 655, endPoint y: 279, distance: 309.7
click at [655, 274] on div "Vienādojuma saknes ir..." at bounding box center [743, 251] width 813 height 46
copy p "Vienādojuma saknes ir..."
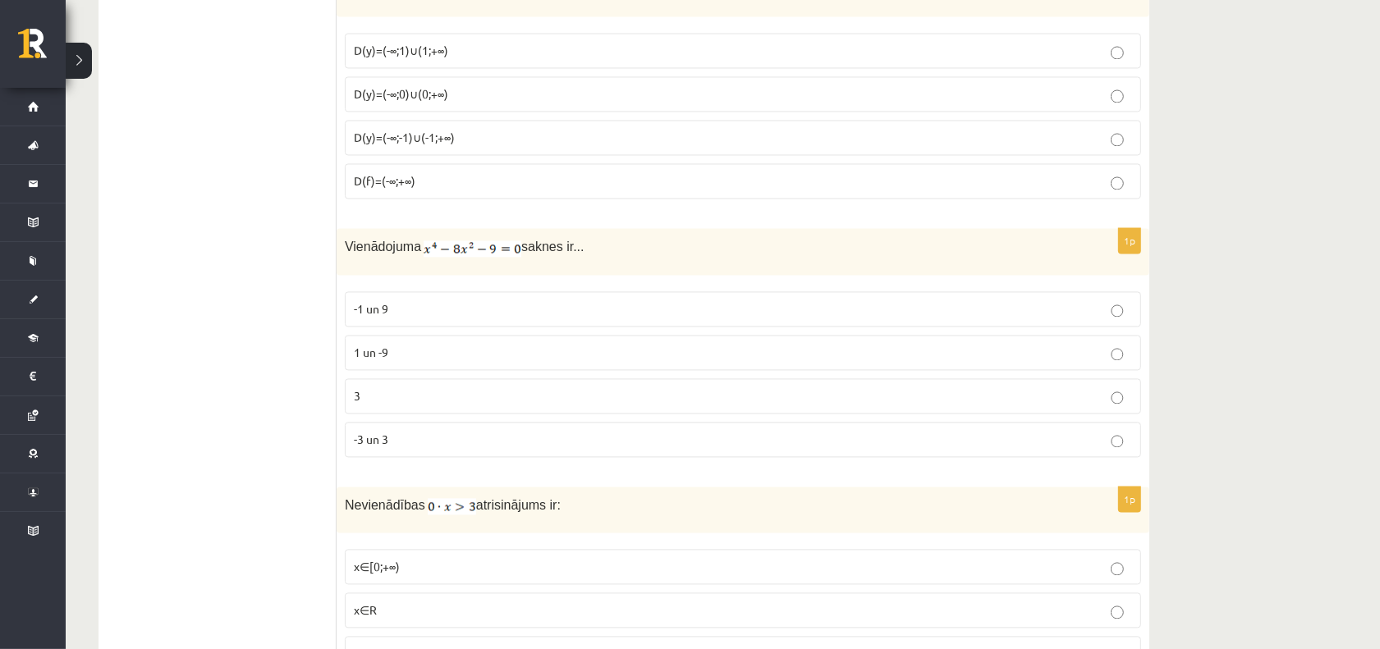
drag, startPoint x: 486, startPoint y: 259, endPoint x: 532, endPoint y: 252, distance: 46.6
click at [532, 241] on div "Vienādojuma saknes ir..." at bounding box center [743, 251] width 813 height 46
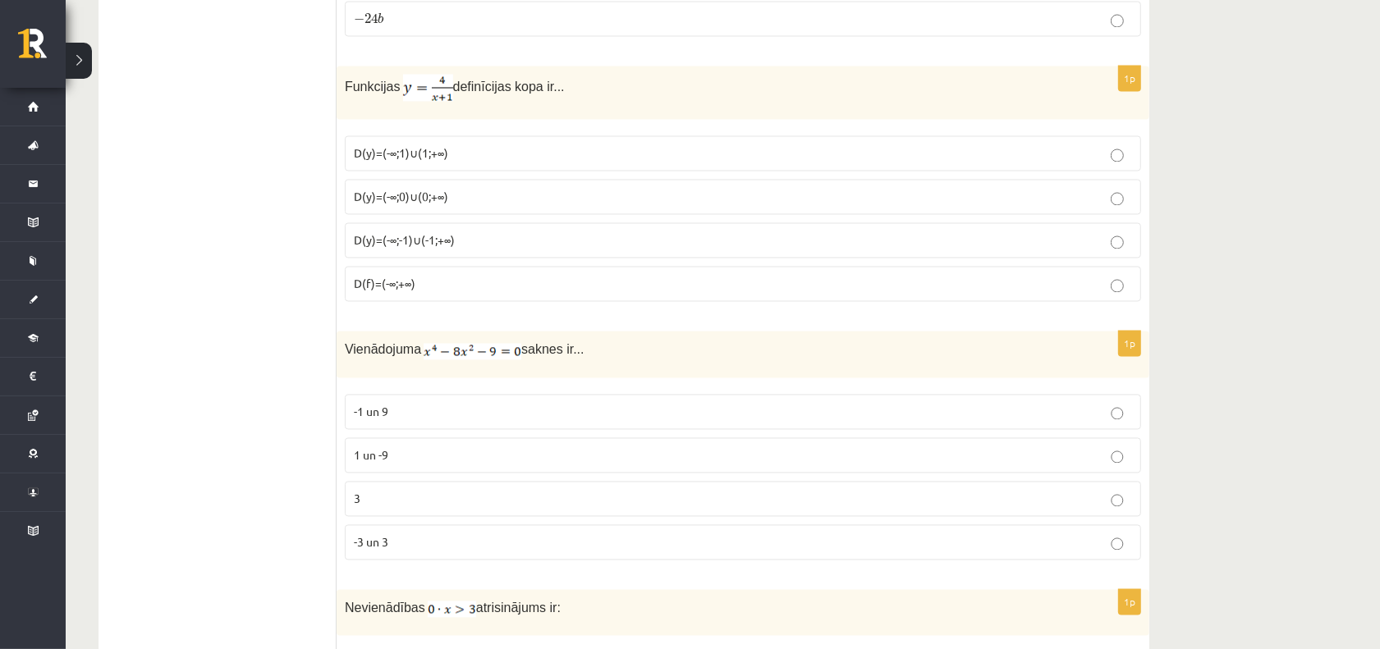
scroll to position [2976, 0]
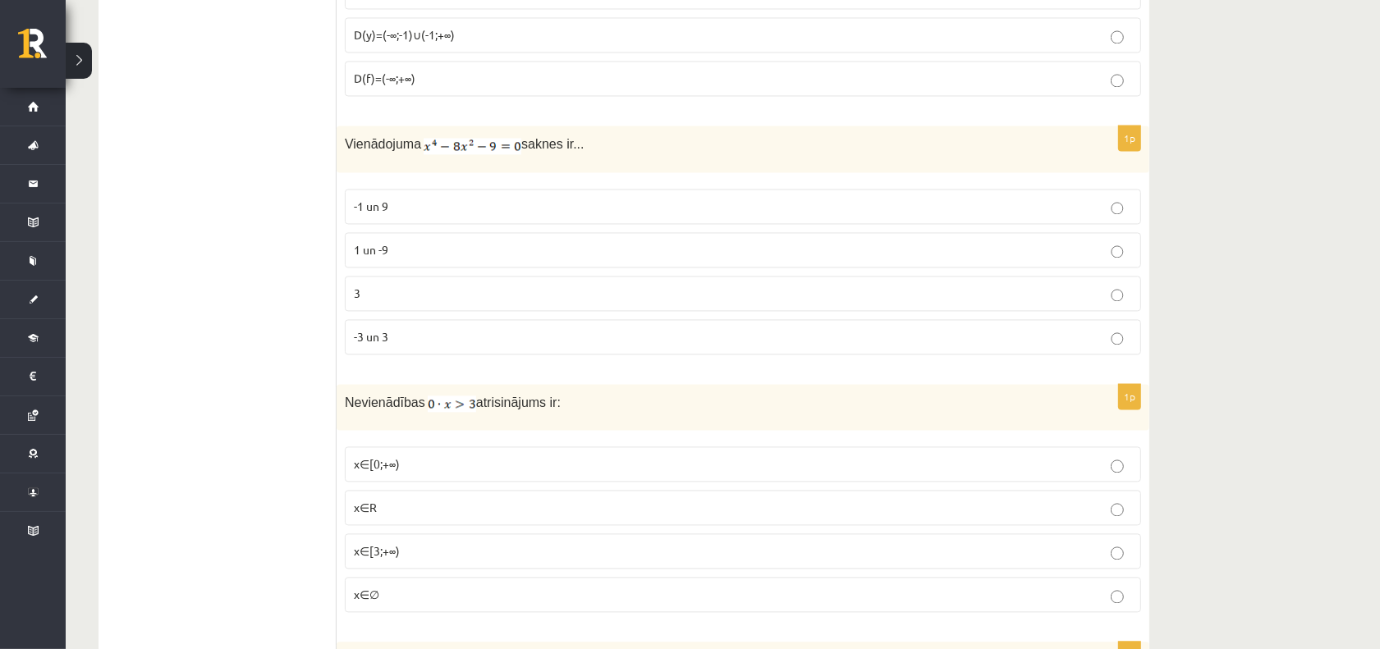
click at [445, 268] on label "1 un -9" at bounding box center [743, 249] width 796 height 35
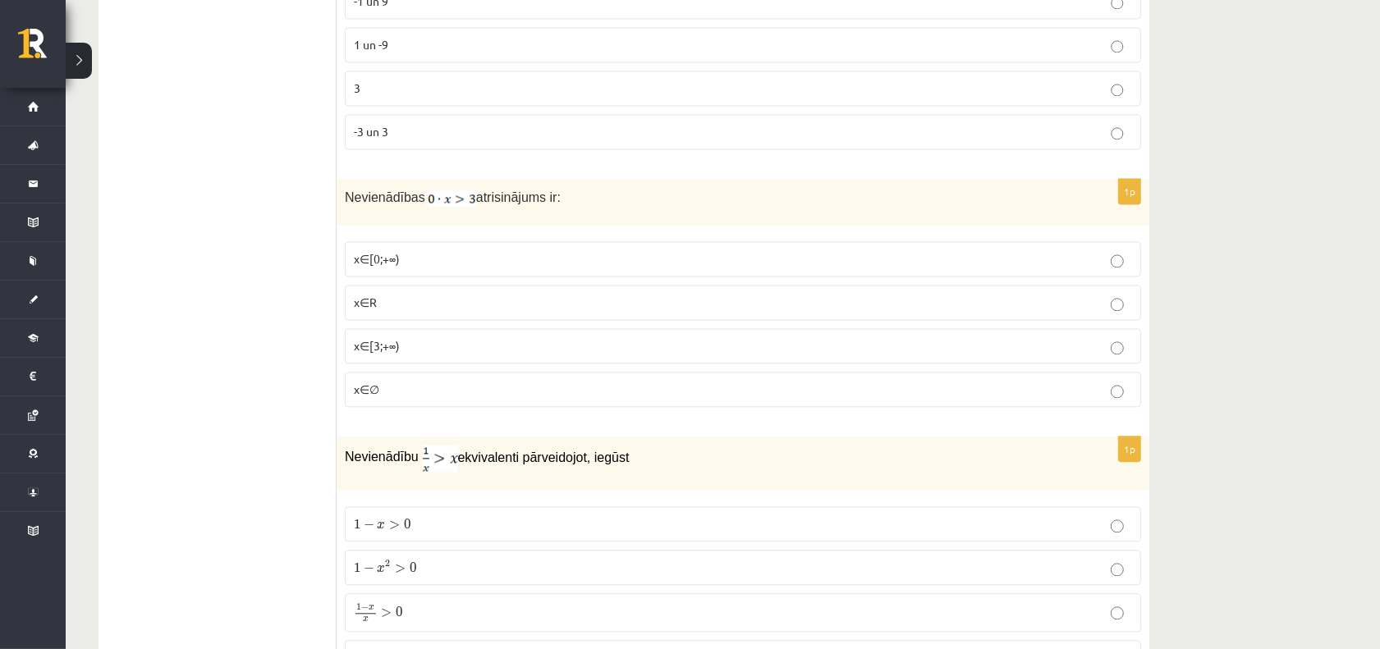
click at [412, 398] on p "x∈∅" at bounding box center [743, 389] width 778 height 17
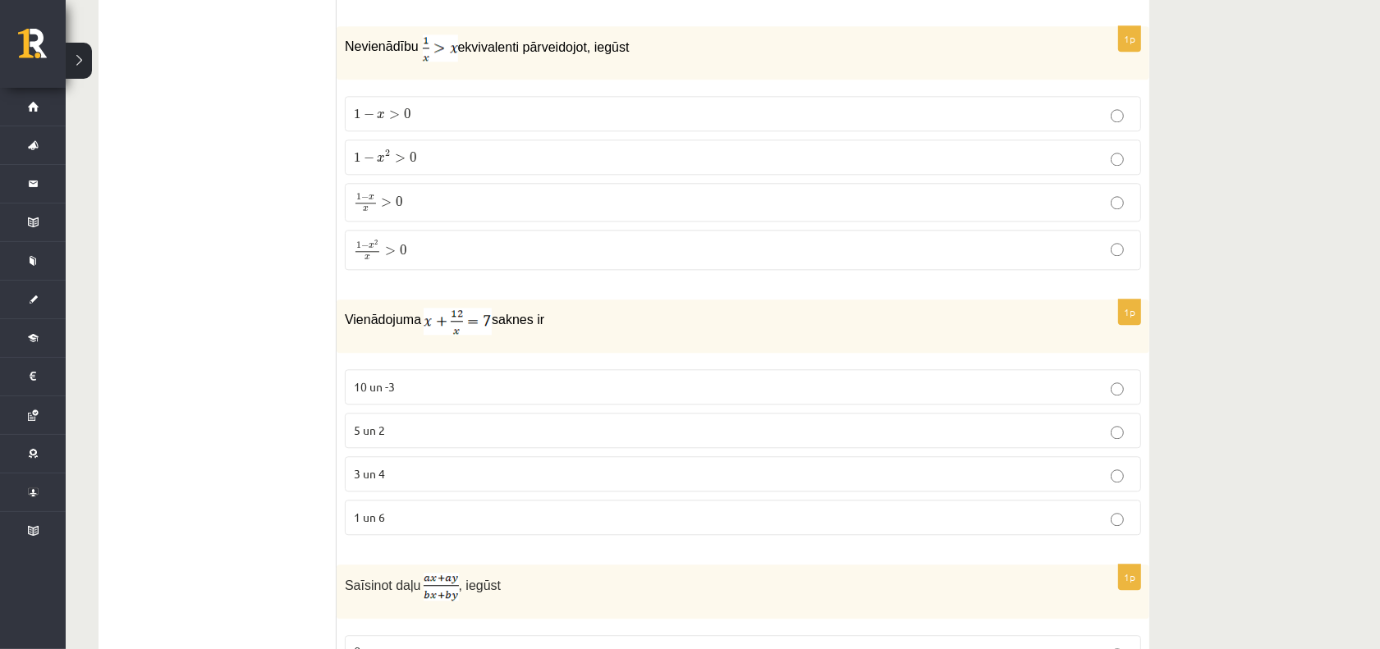
scroll to position [3695, 0]
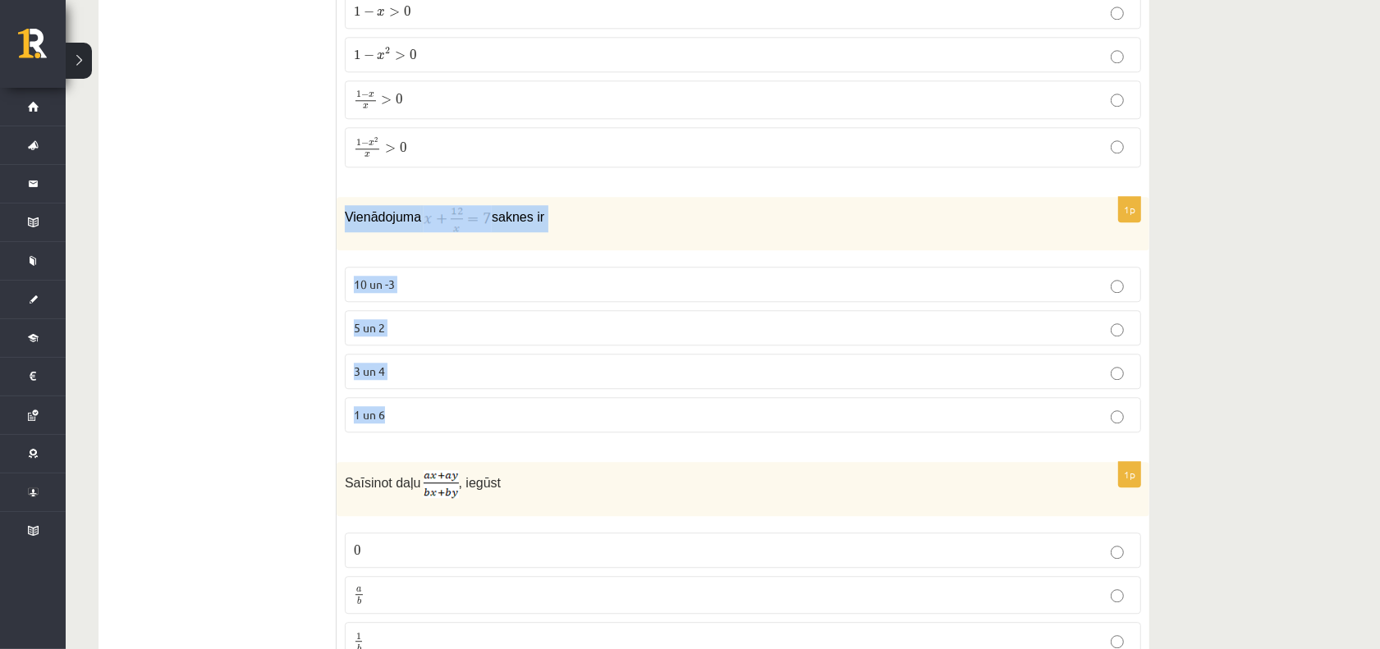
drag, startPoint x: 347, startPoint y: 224, endPoint x: 470, endPoint y: 420, distance: 230.5
click at [470, 420] on div "1p Vienādojuma saknes ir 10 un -3 5 un 2 3 un 4 1 un 6" at bounding box center [743, 321] width 813 height 249
copy div "Vienādojuma saknes ir 10 un -3 5 un 2 3 un 4 1 un 6"
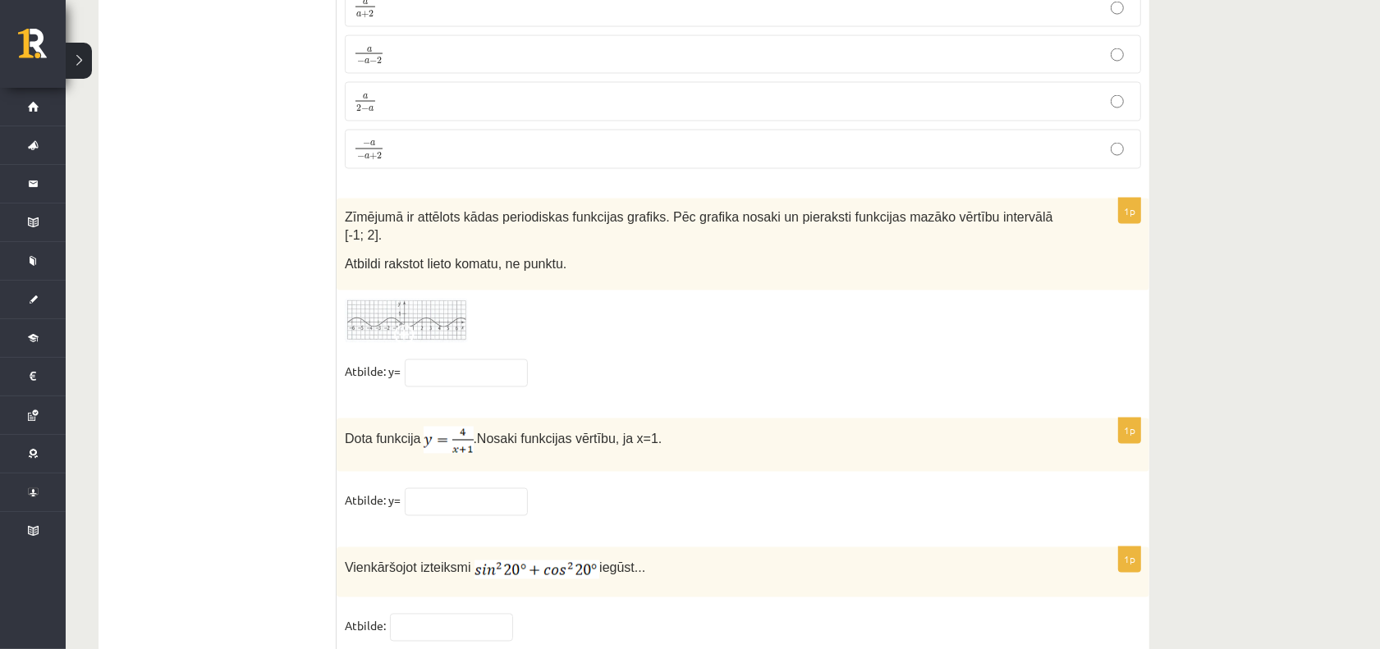
scroll to position [8068, 0]
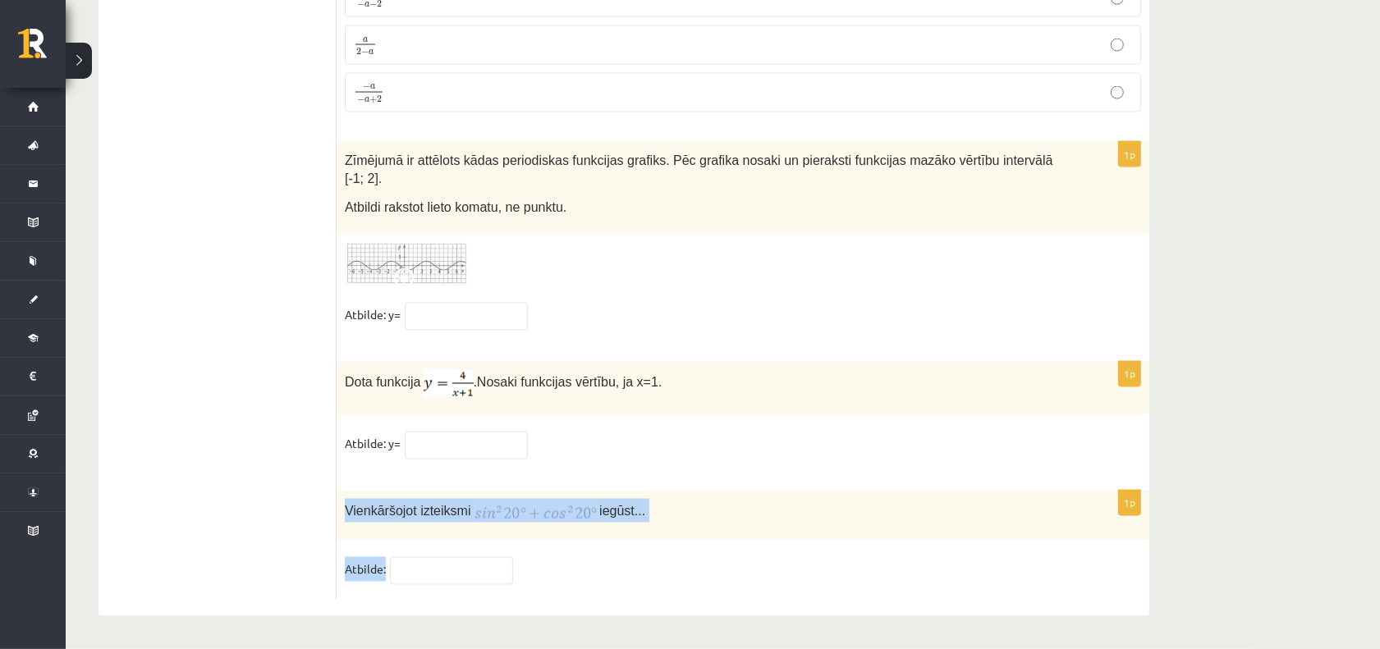
drag, startPoint x: 342, startPoint y: 507, endPoint x: 557, endPoint y: 594, distance: 231.7
click at [557, 594] on div "1p Vienkāršojot izteiksmi iegūst... Atbilde:" at bounding box center [743, 545] width 813 height 109
copy div "Vienkāršojot izteiksmi iegūst... Atbilde:"
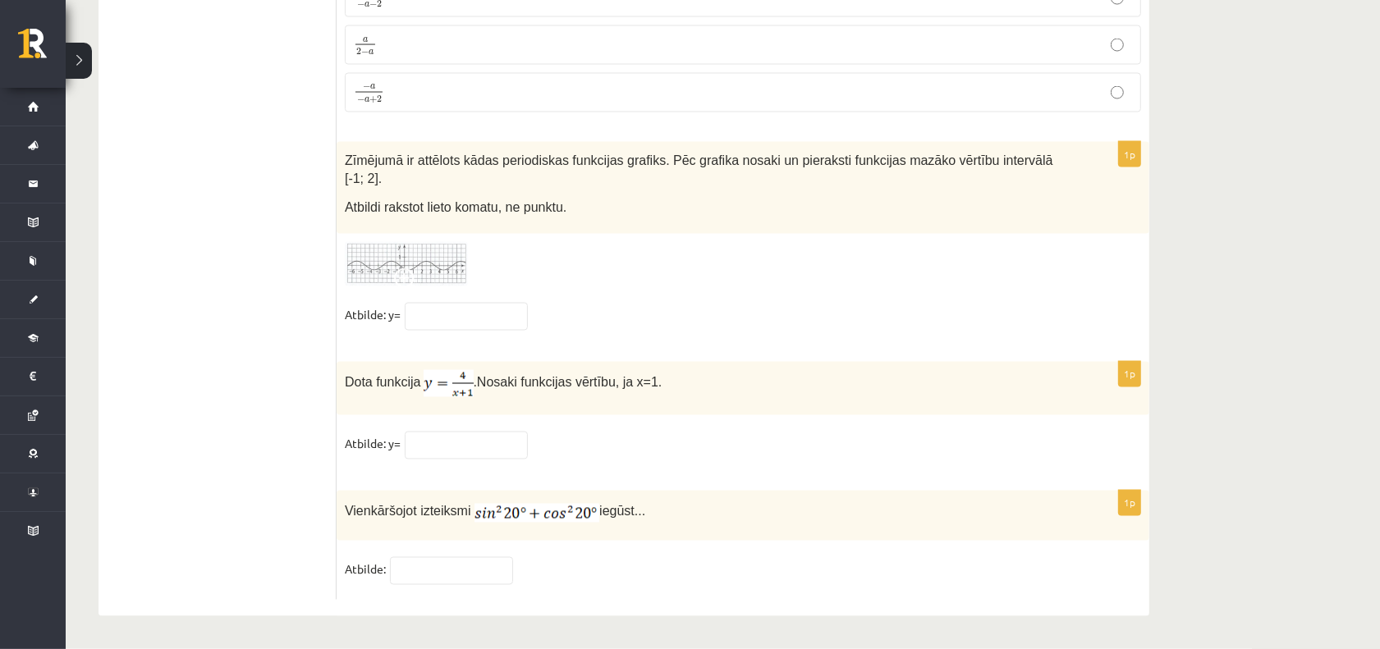
click at [438, 555] on div "1p Vienkāršojot izteiksmi iegūst... Atbilde:" at bounding box center [743, 545] width 813 height 109
click at [438, 579] on input "text" at bounding box center [451, 571] width 123 height 28
type input "*"
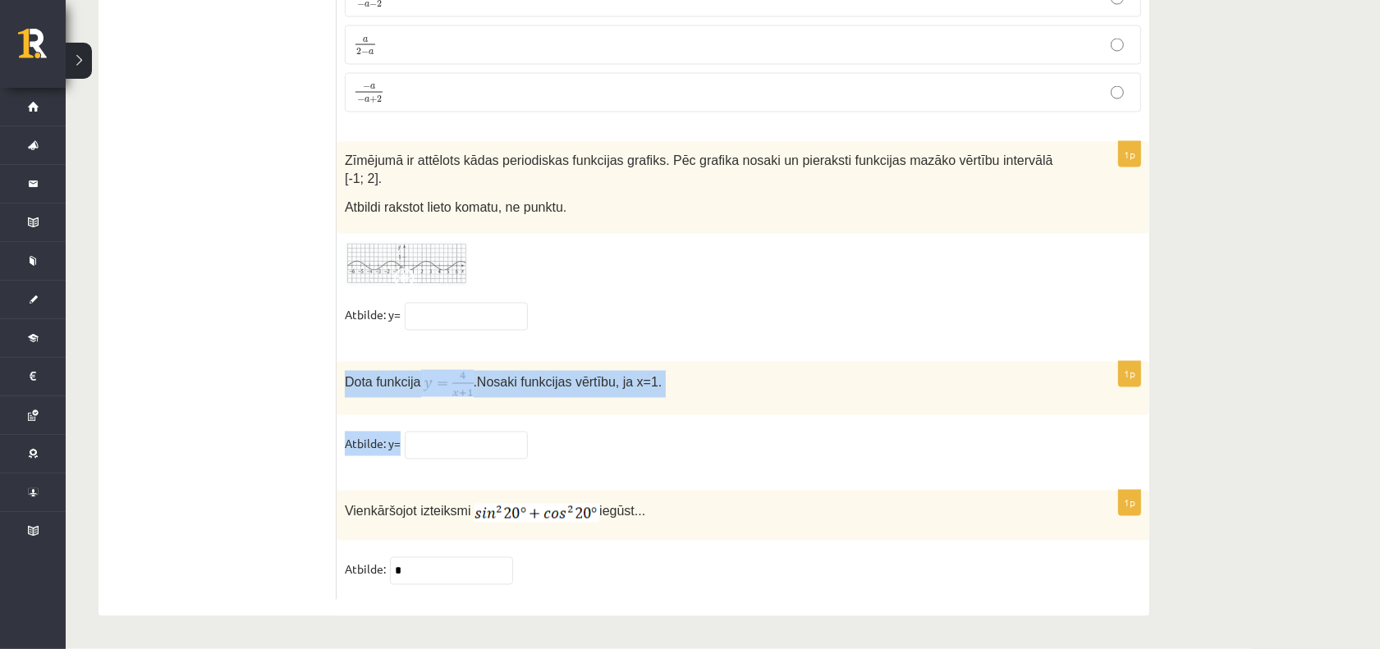
drag, startPoint x: 346, startPoint y: 363, endPoint x: 657, endPoint y: 462, distance: 325.9
click at [657, 462] on div "1p Dota funkcija . Nosaki funkcijas vērtību, ja x=1. Atbilde: y=" at bounding box center [743, 418] width 813 height 112
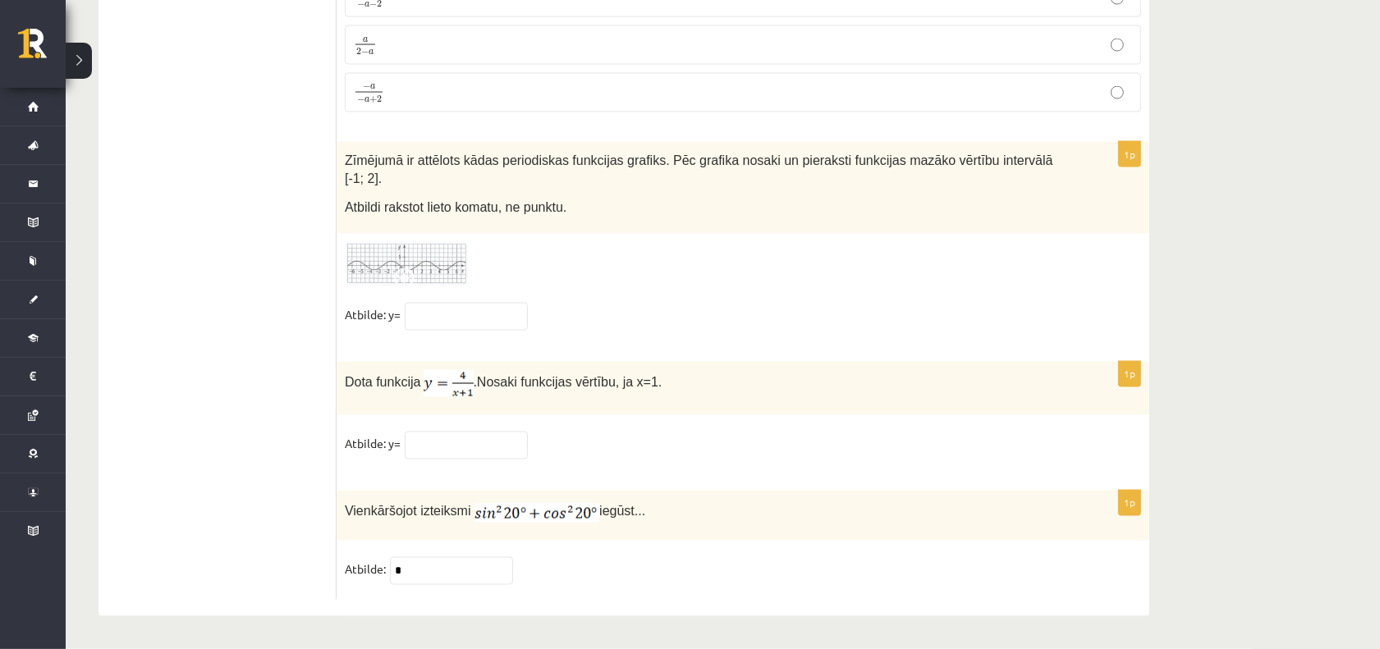
click at [479, 439] on input "text" at bounding box center [466, 446] width 123 height 28
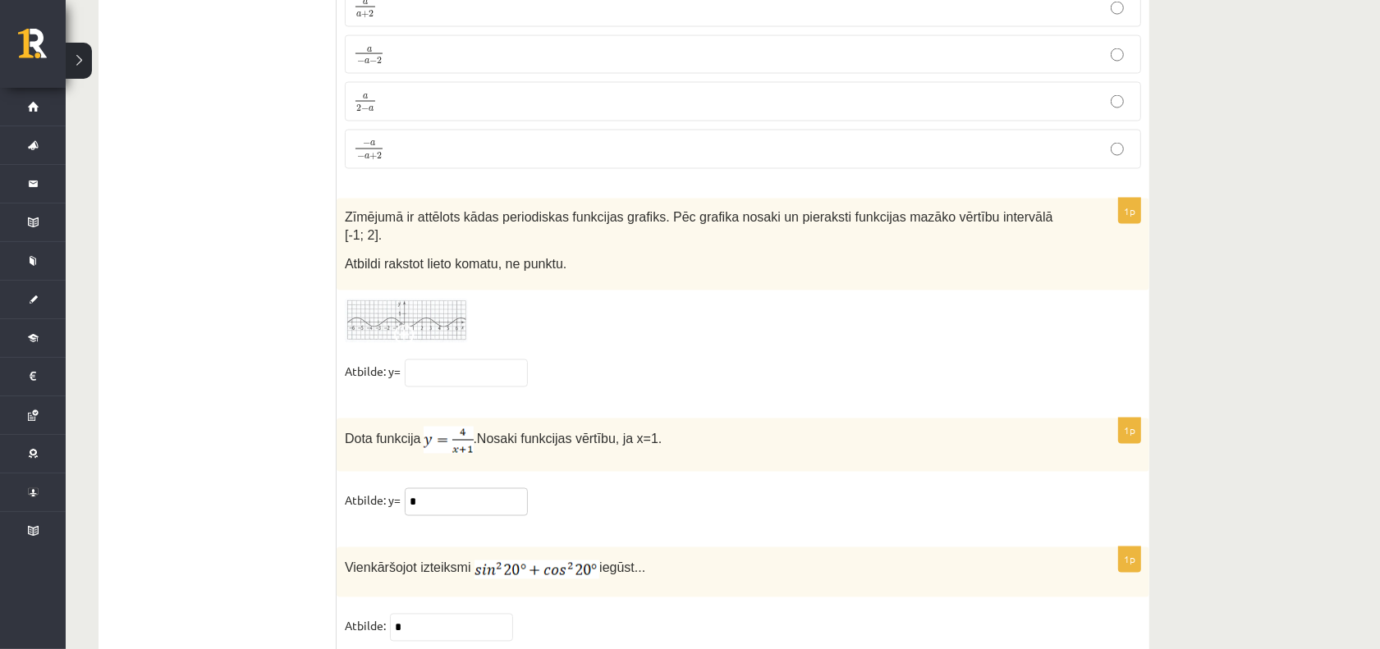
scroll to position [7863, 0]
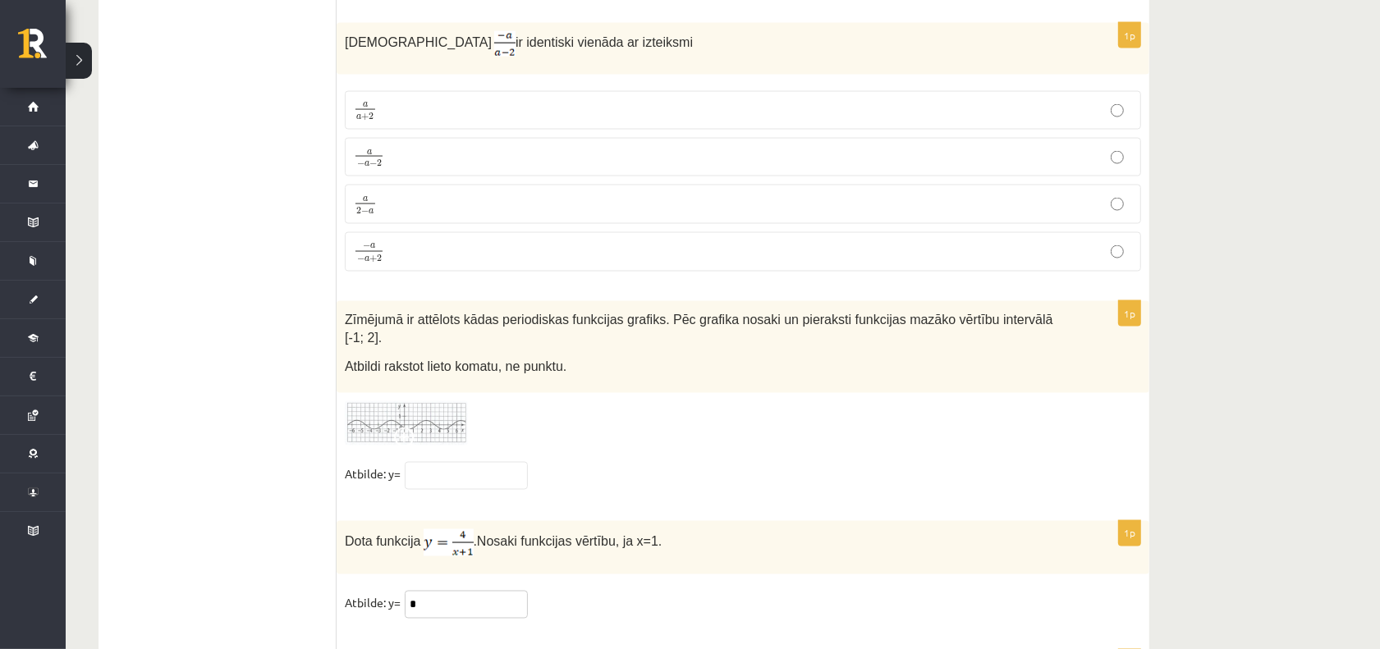
type input "*"
click at [456, 121] on p "a a + 2 a a + 2" at bounding box center [743, 110] width 778 height 21
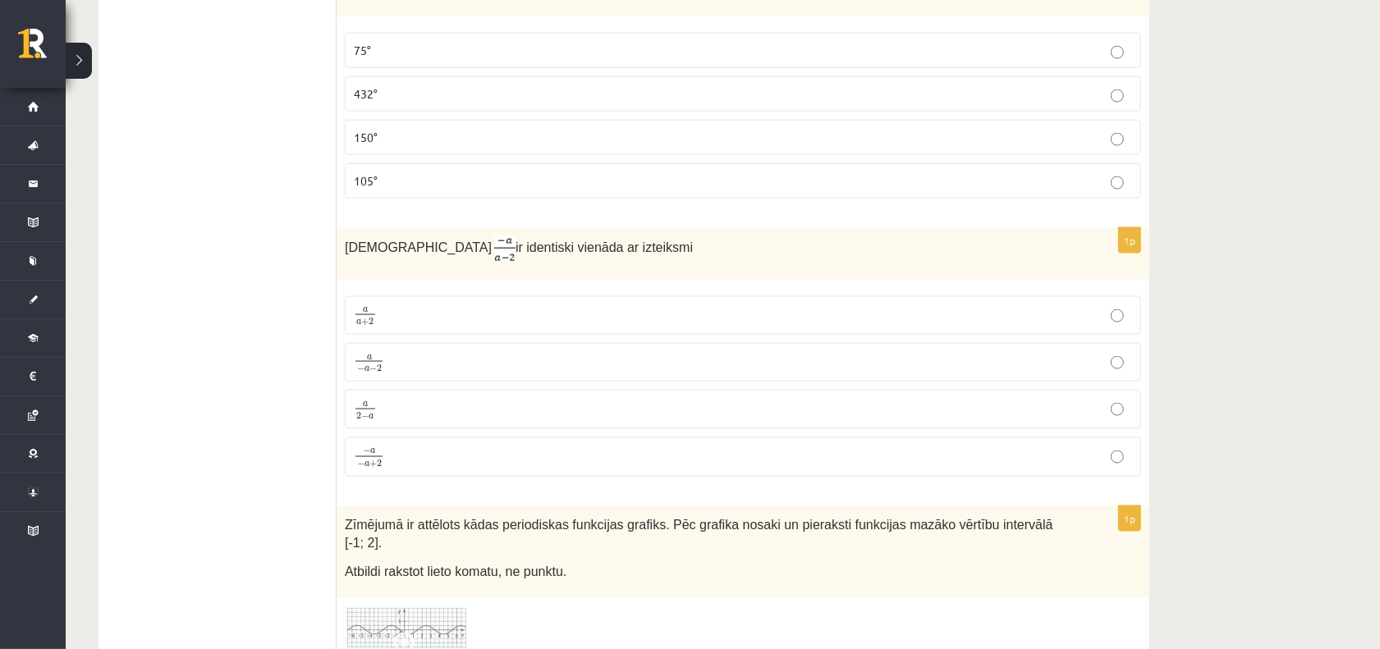
scroll to position [7555, 0]
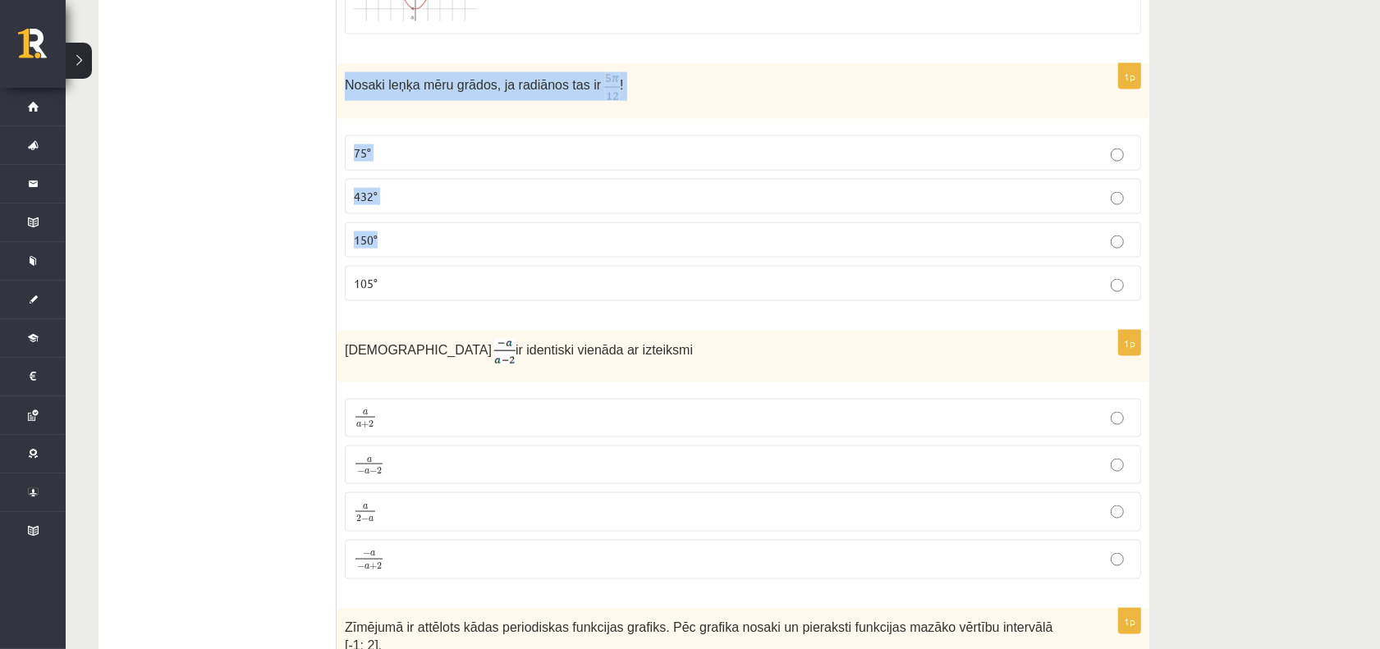
drag, startPoint x: 350, startPoint y: 120, endPoint x: 458, endPoint y: 280, distance: 193.3
click at [458, 296] on div "1p Nosaki leņķa mēru grādos, ja radiānos tas ir ! 75° 432° 150° 105°" at bounding box center [743, 189] width 813 height 250
drag, startPoint x: 402, startPoint y: 273, endPoint x: 386, endPoint y: 252, distance: 26.3
click at [401, 249] on p "150°" at bounding box center [743, 240] width 778 height 17
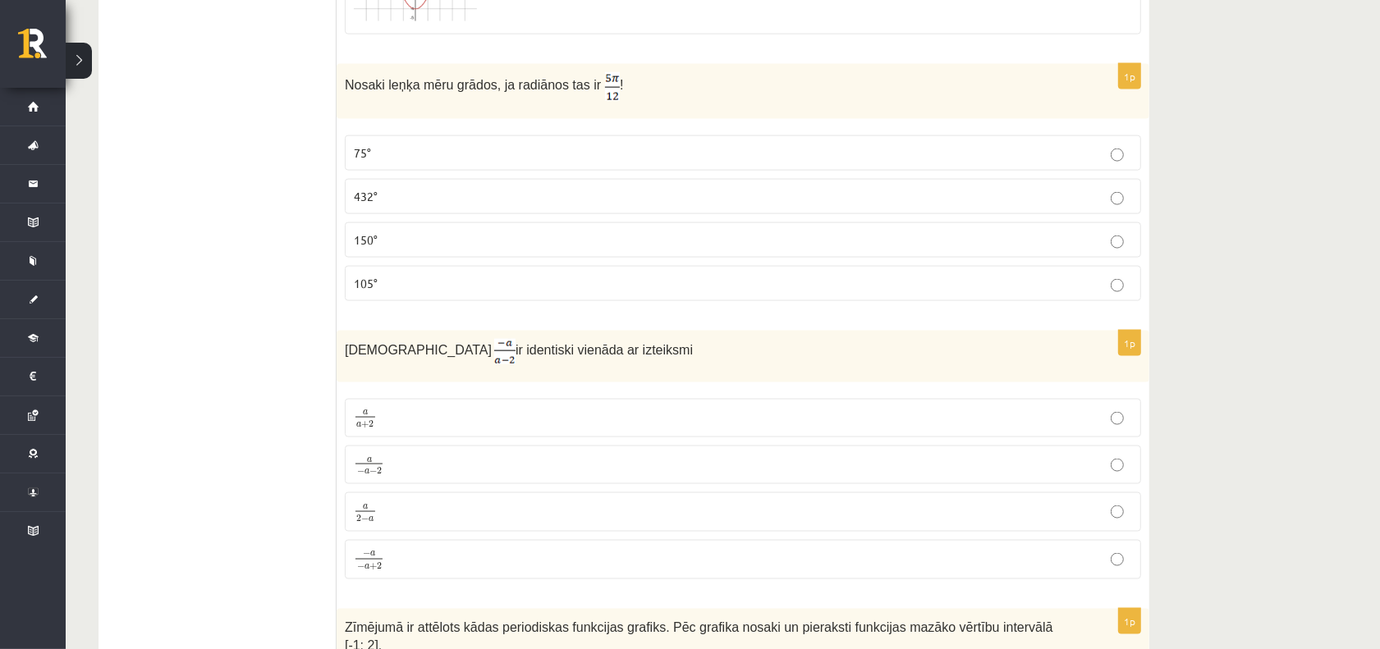
click at [420, 162] on p "75°" at bounding box center [743, 153] width 778 height 17
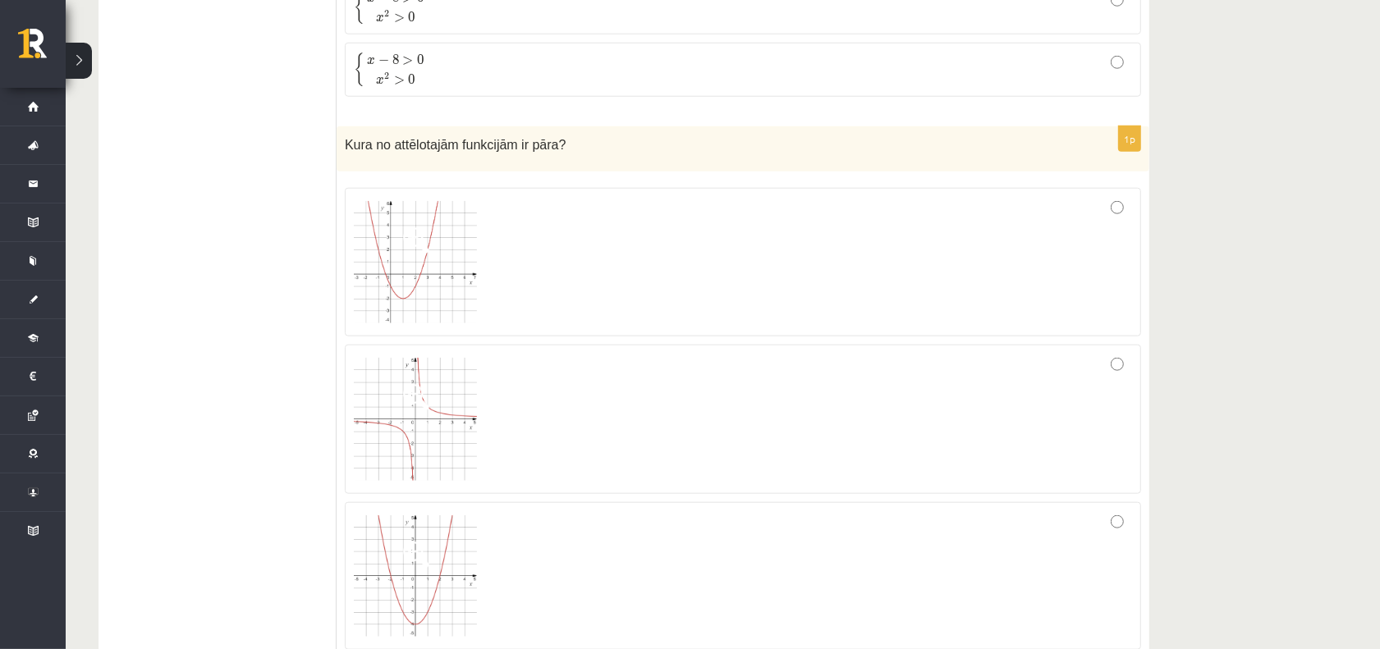
scroll to position [7042, 0]
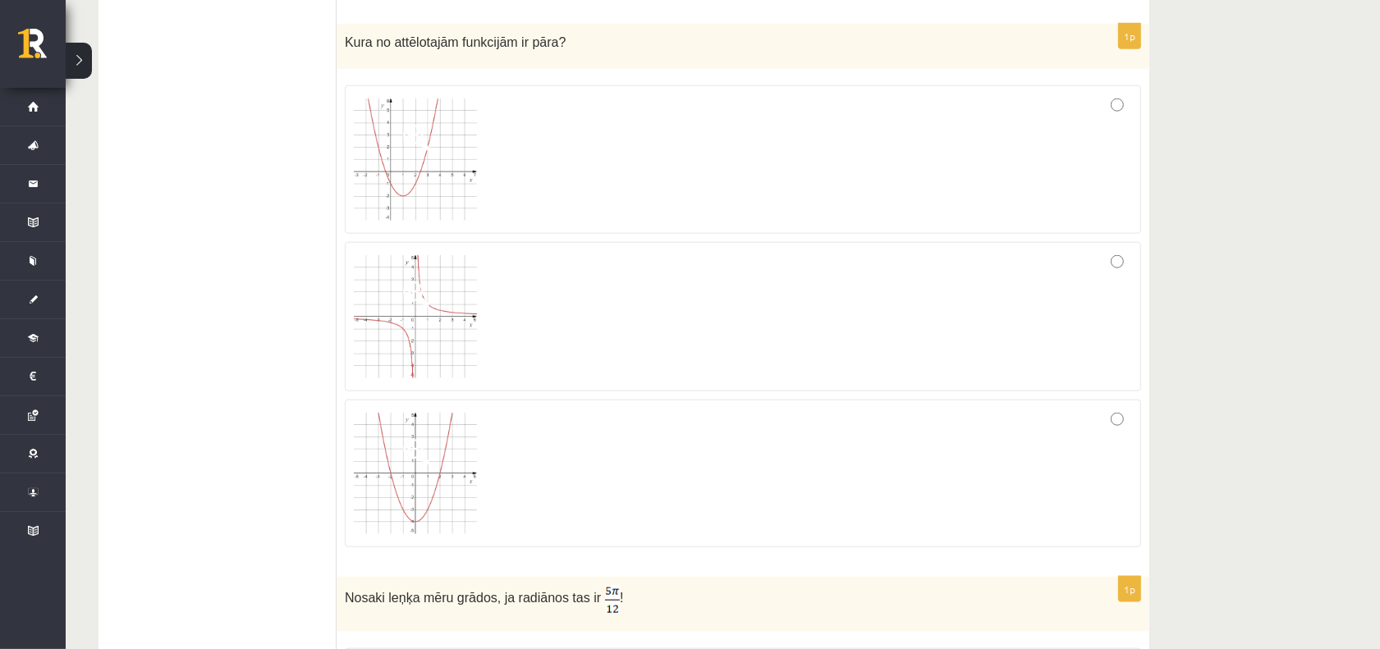
click at [666, 346] on div at bounding box center [743, 316] width 778 height 131
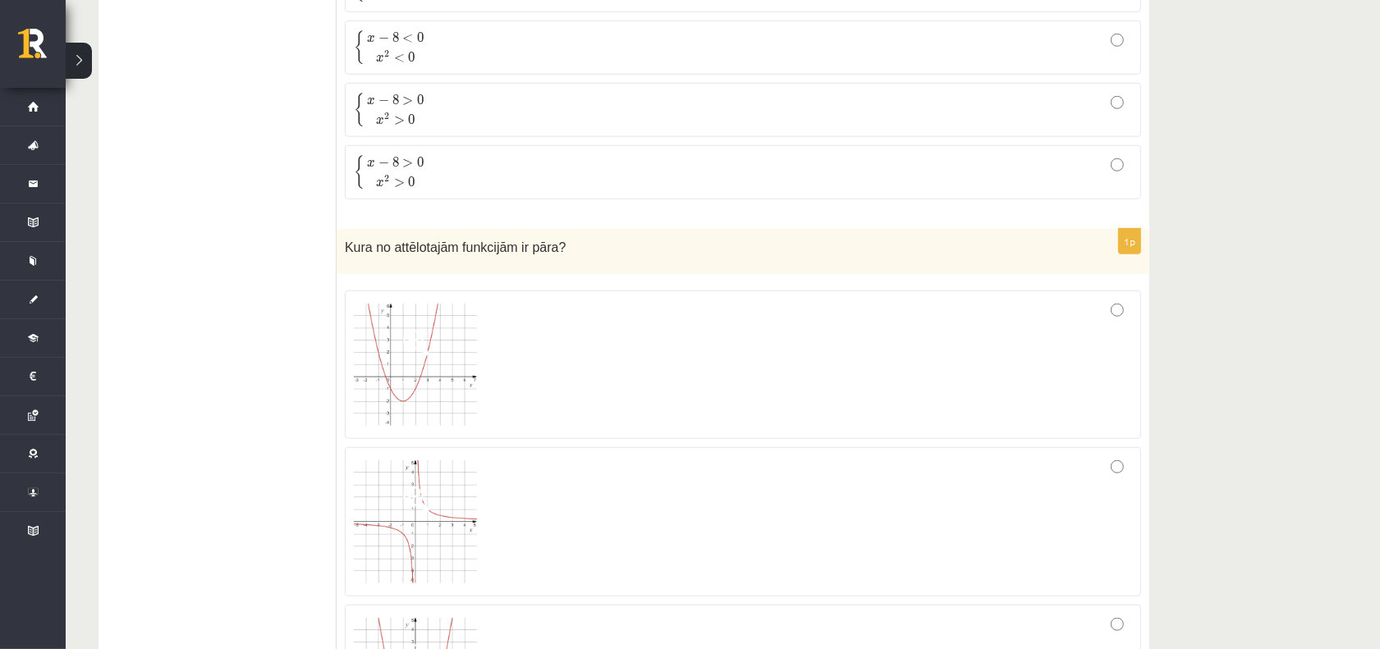
scroll to position [6631, 0]
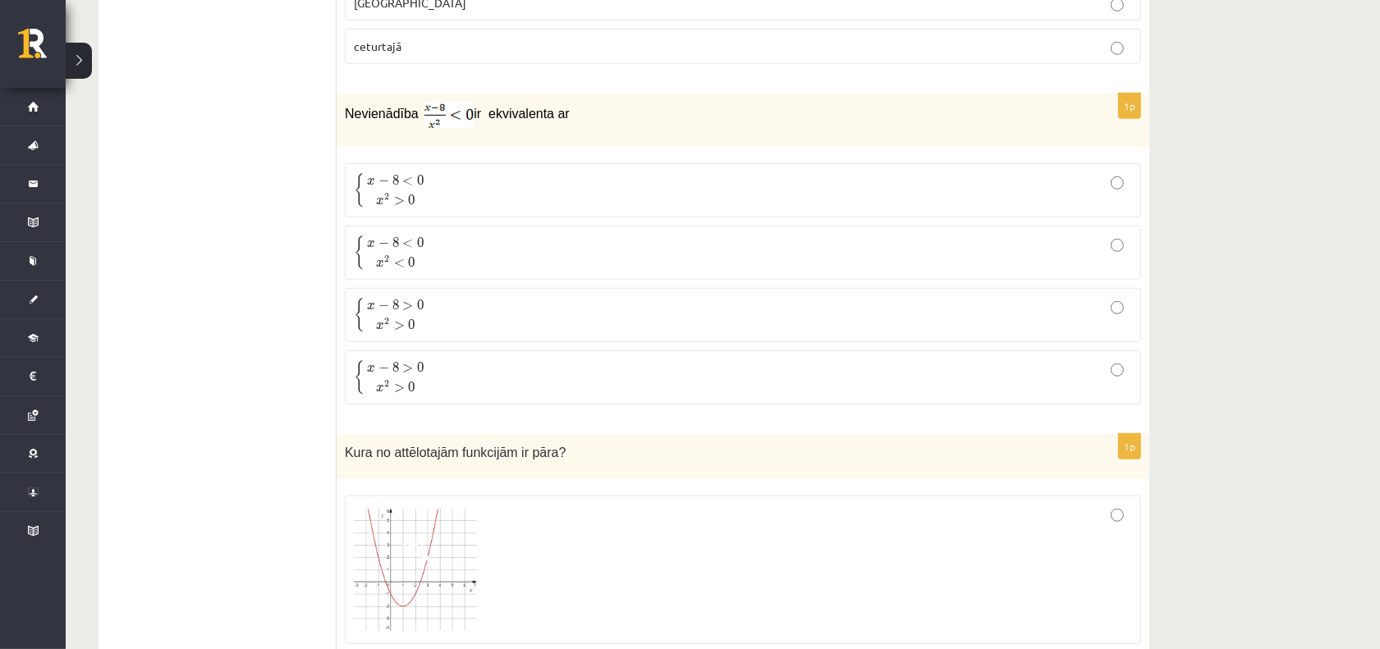
click at [469, 280] on label "{ x − 8 < 0 x 2 < 0 { x − 8 < 0 x 2 < 0" at bounding box center [743, 253] width 796 height 54
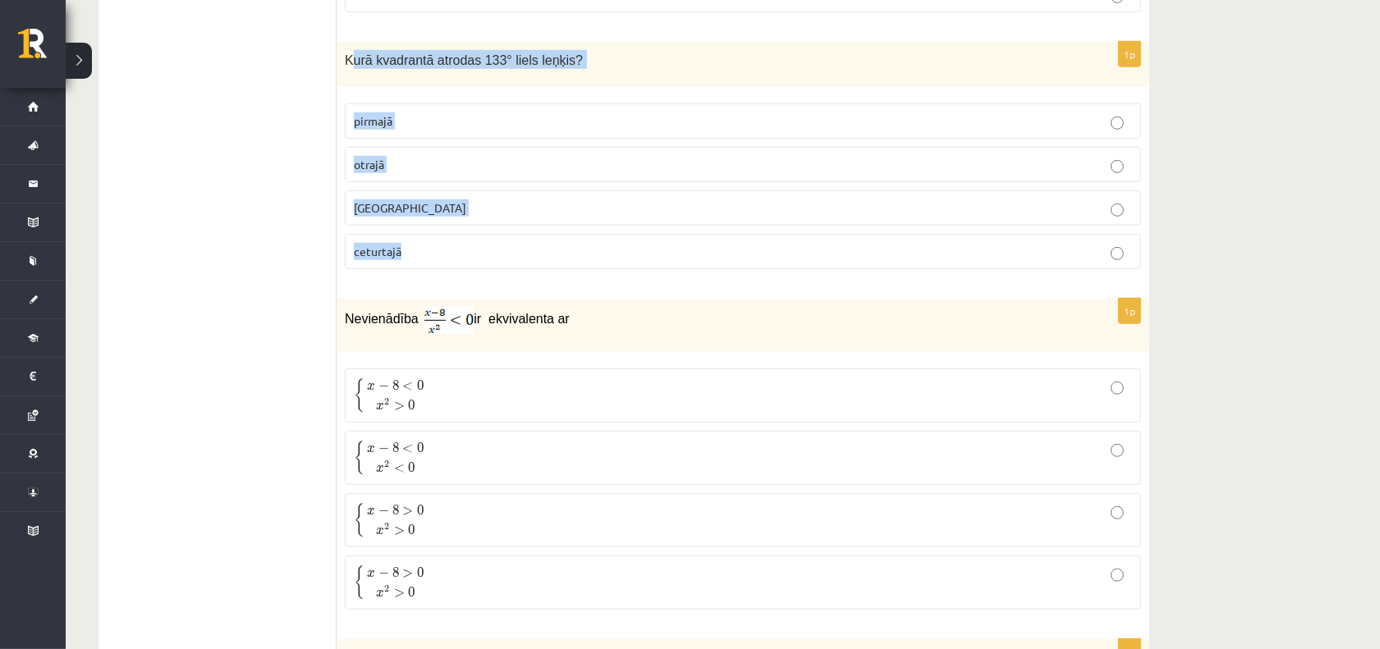
drag, startPoint x: 349, startPoint y: 88, endPoint x: 443, endPoint y: 260, distance: 196.6
click at [443, 260] on div "1p Kurā kvadrantā atrodas 133° liels leņķis? pirmajā otrajā trešajā ceturtajā" at bounding box center [743, 162] width 813 height 241
click at [403, 130] on p "pirmajā" at bounding box center [743, 120] width 778 height 17
drag, startPoint x: 342, startPoint y: 93, endPoint x: 453, endPoint y: 278, distance: 215.4
click at [453, 278] on div "1p Kurā kvadrantā atrodas 133° liels leņķis? pirmajā otrajā trešajā ceturtajā" at bounding box center [743, 162] width 813 height 241
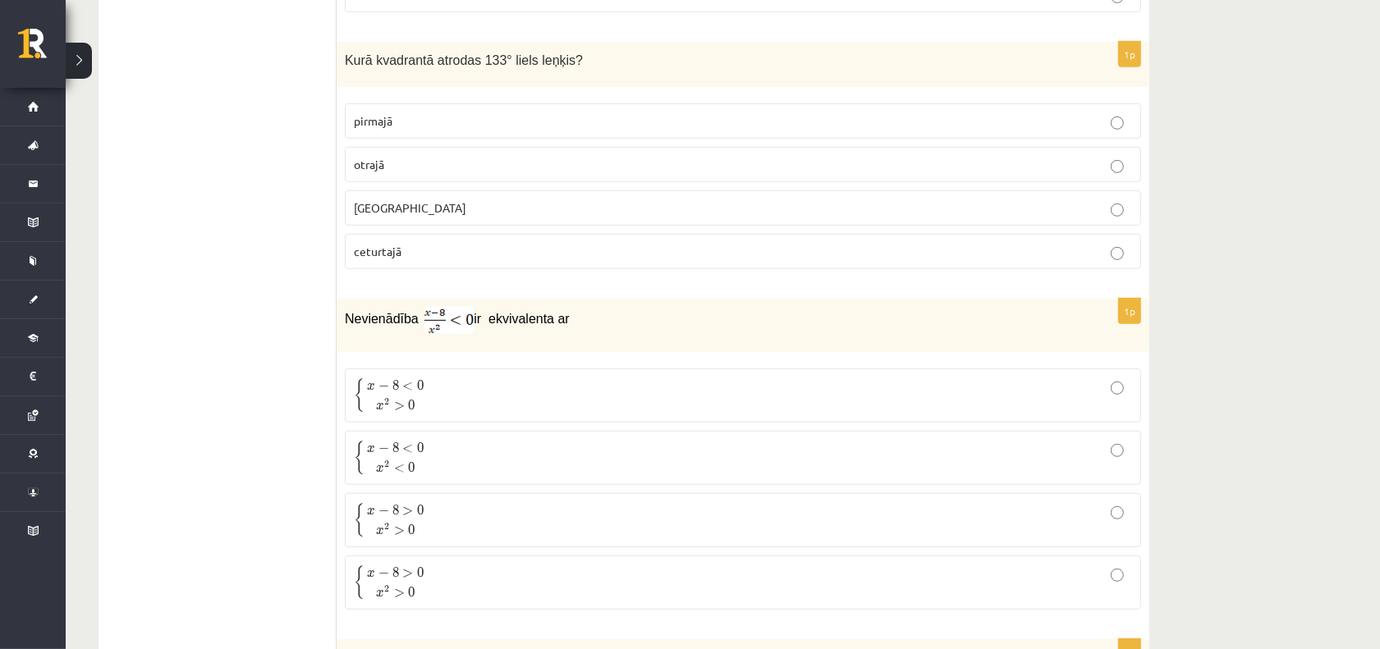
click at [391, 173] on p "otrajā" at bounding box center [743, 164] width 778 height 17
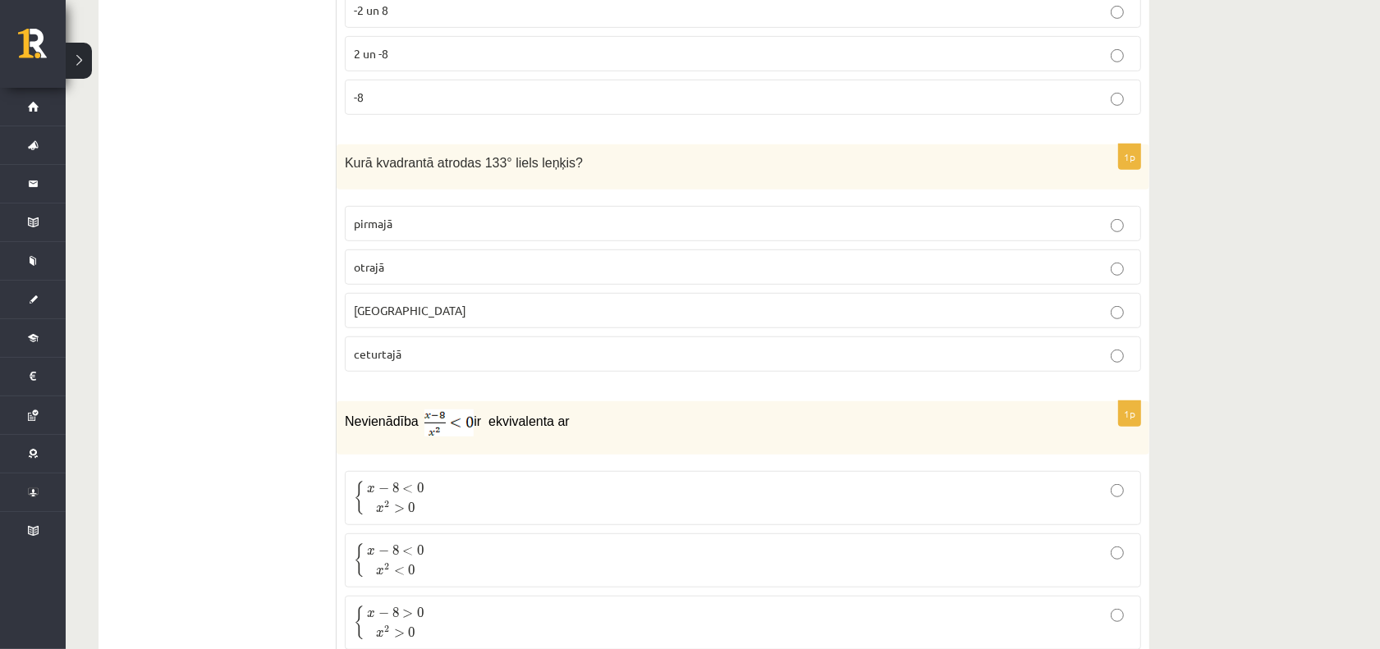
scroll to position [6118, 0]
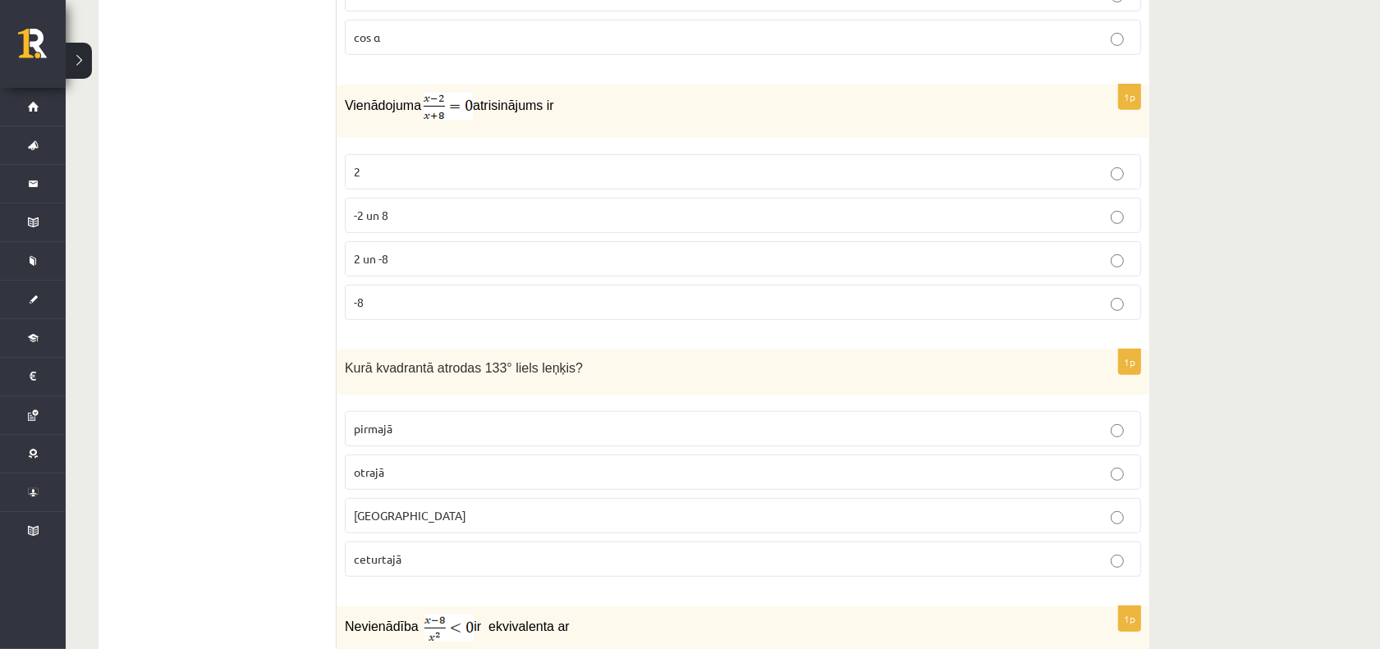
drag, startPoint x: 334, startPoint y: 134, endPoint x: 448, endPoint y: 242, distance: 157.4
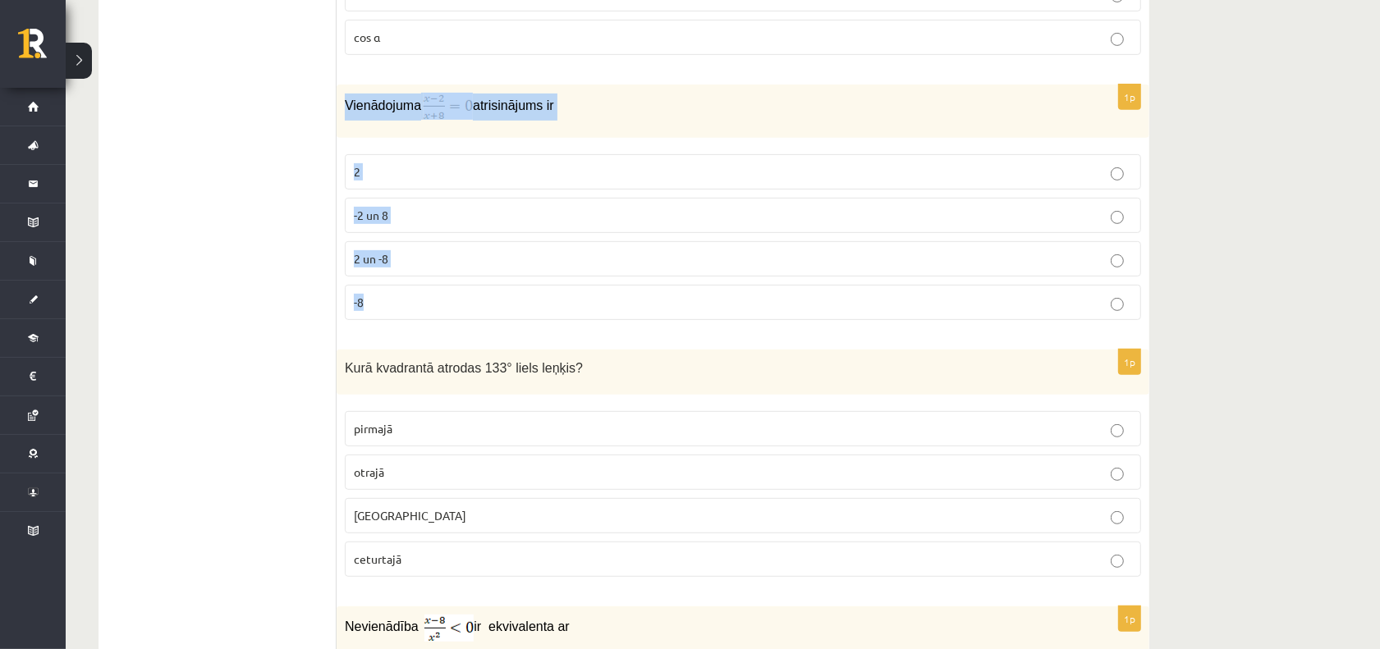
drag, startPoint x: 343, startPoint y: 134, endPoint x: 456, endPoint y: 215, distance: 138.8
click at [424, 333] on div "1p Vienādojuma atrisinājums ir 2 -2 un 8 2 un -8 -8" at bounding box center [743, 209] width 813 height 249
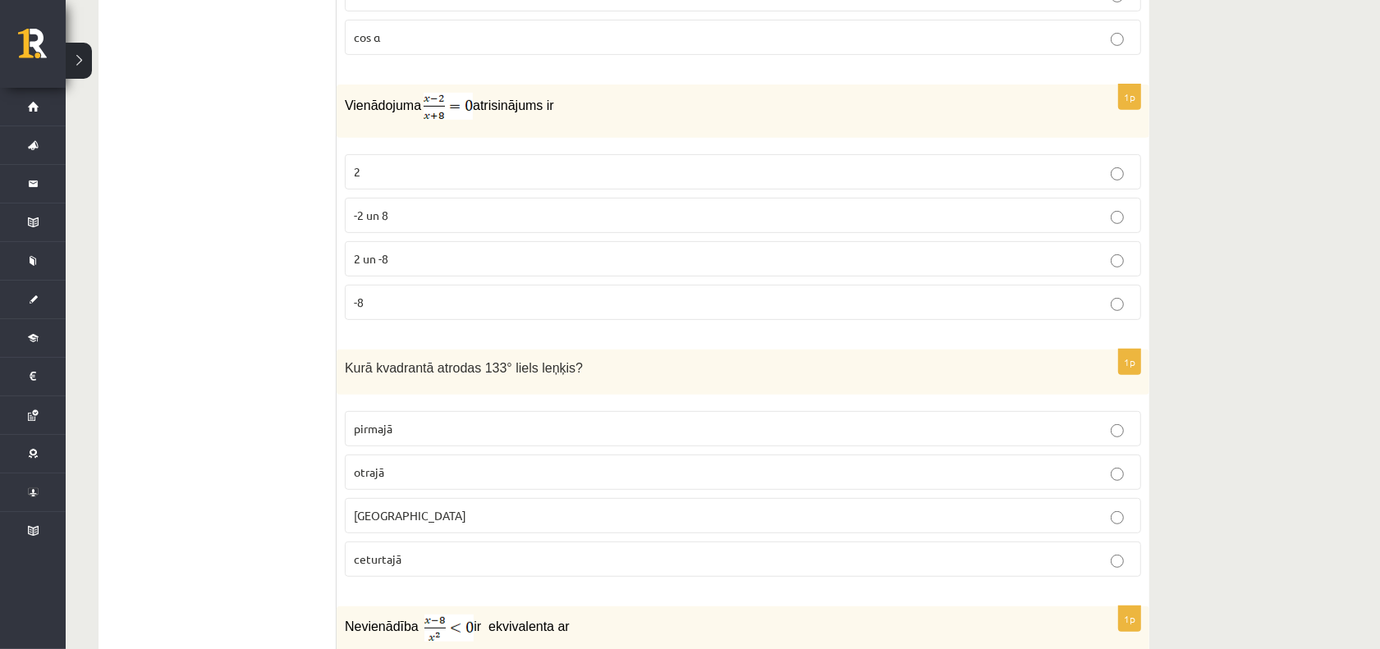
drag, startPoint x: 223, startPoint y: 264, endPoint x: 305, endPoint y: 245, distance: 84.2
click at [415, 190] on label "2" at bounding box center [743, 171] width 796 height 35
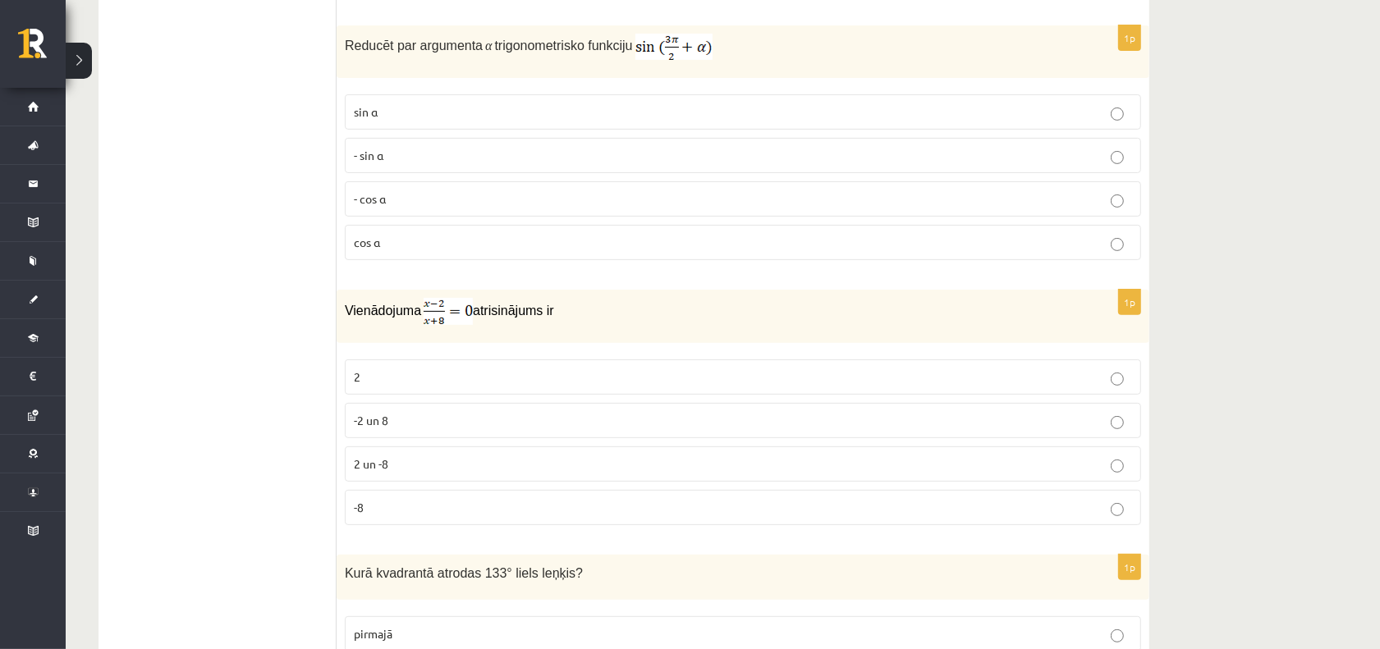
scroll to position [5810, 0]
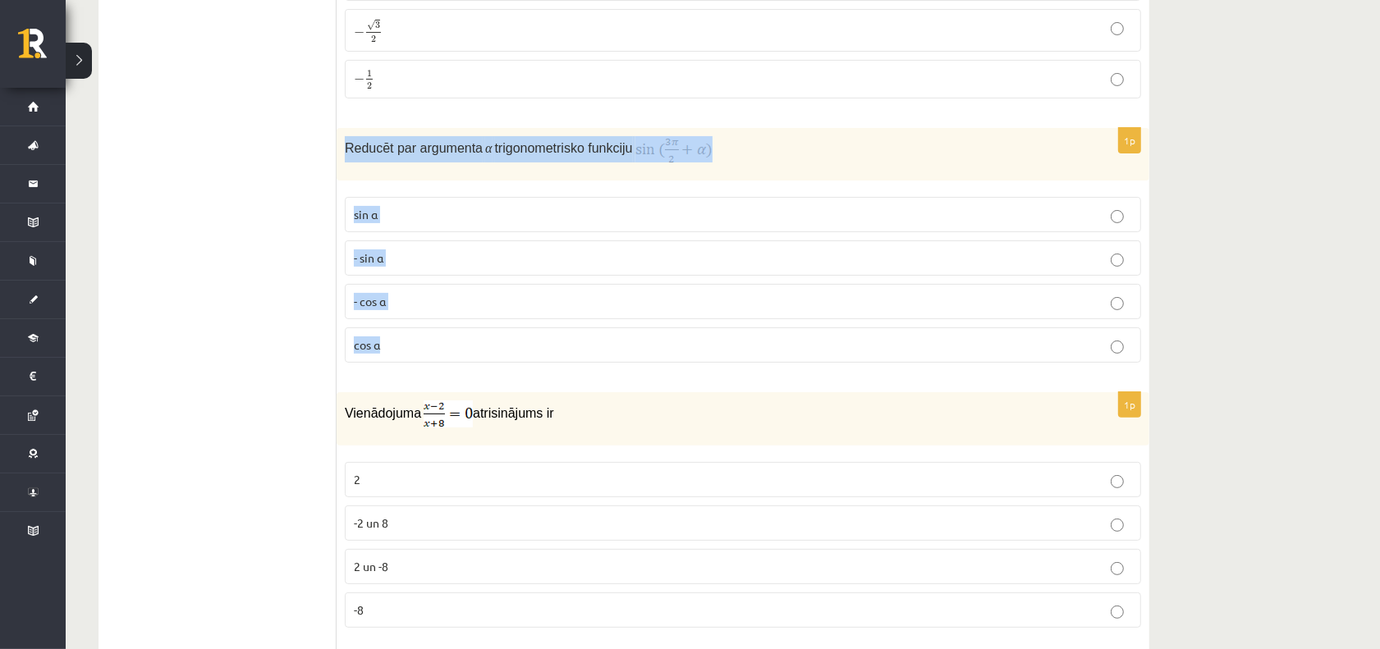
drag, startPoint x: 343, startPoint y: 177, endPoint x: 477, endPoint y: 380, distance: 243.0
click at [477, 376] on div "1p Reducēt par argumenta α trigonometrisko funkciju sin⁡ α - sin ⁡α - cos ⁡α co…" at bounding box center [743, 252] width 813 height 248
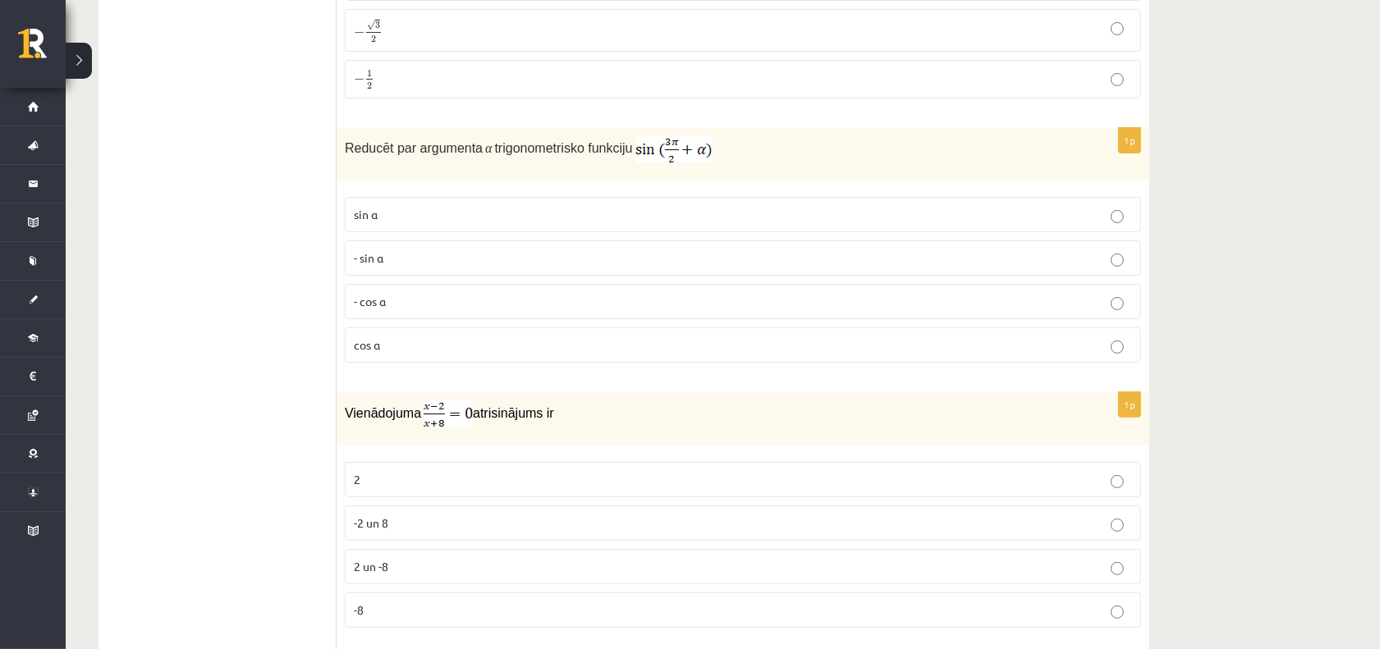
click at [404, 319] on label "- cos ⁡α" at bounding box center [743, 301] width 796 height 35
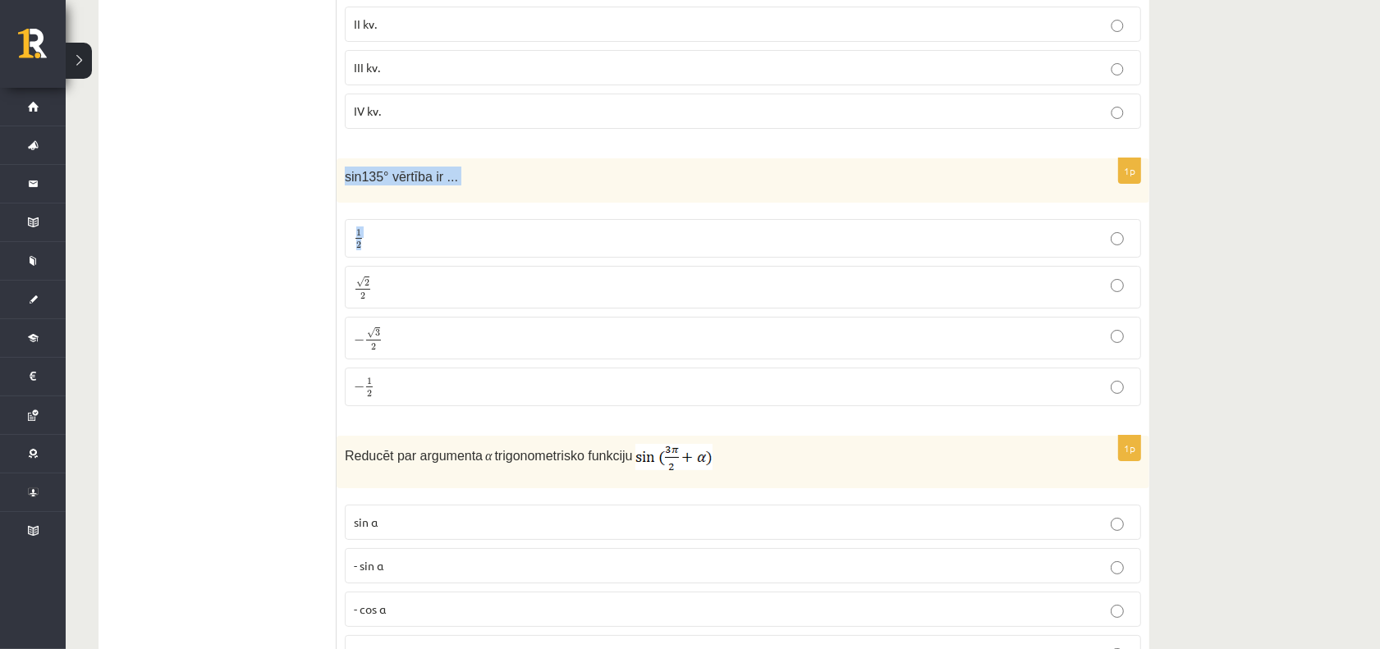
drag, startPoint x: 376, startPoint y: 214, endPoint x: 494, endPoint y: 249, distance: 123.2
click at [494, 249] on div "1p sin135° vērtība ir ... 1 2 1 2 √ 2 2 2 2 − √ 3 2 − 3 2 − 1 2 − 1 2" at bounding box center [743, 289] width 813 height 262
click at [474, 186] on p "sin135° vērtība ir ..." at bounding box center [702, 176] width 714 height 19
drag, startPoint x: 474, startPoint y: 203, endPoint x: 349, endPoint y: 201, distance: 124.8
click at [349, 186] on p "sin135° vērtība ir ..." at bounding box center [702, 176] width 714 height 19
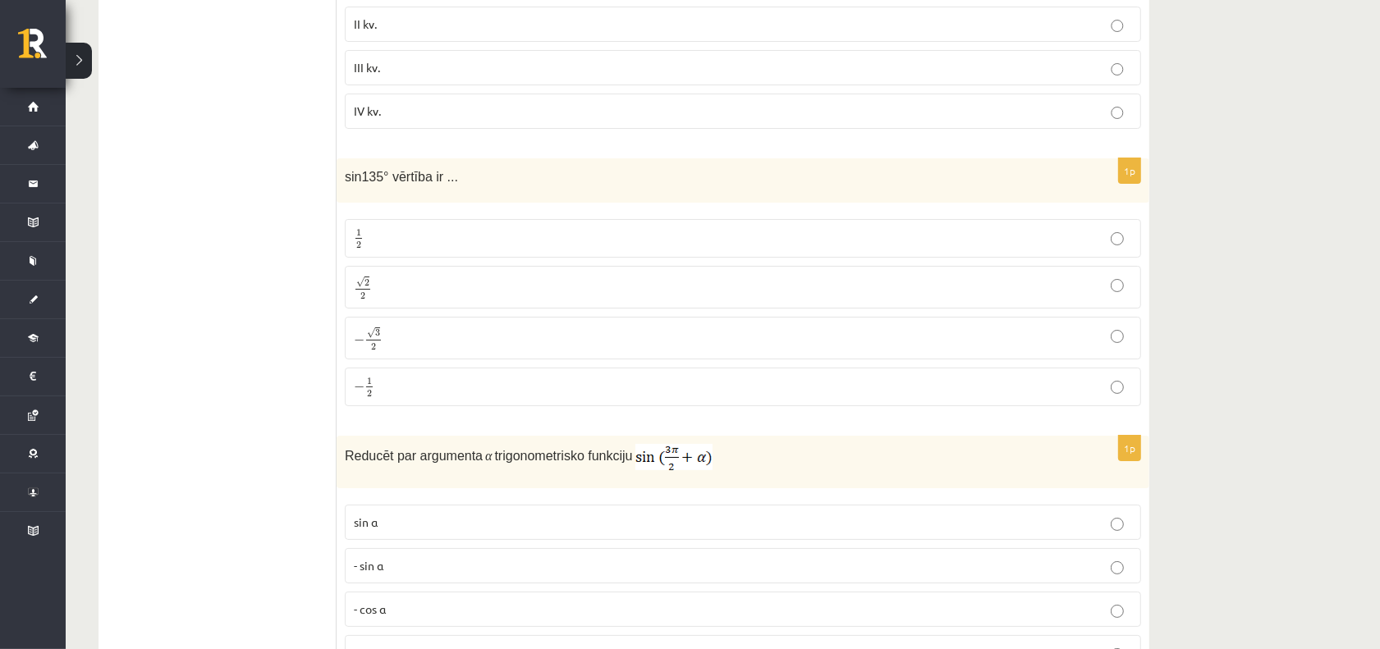
click at [392, 300] on p "√ 2 2 2 2" at bounding box center [743, 287] width 778 height 25
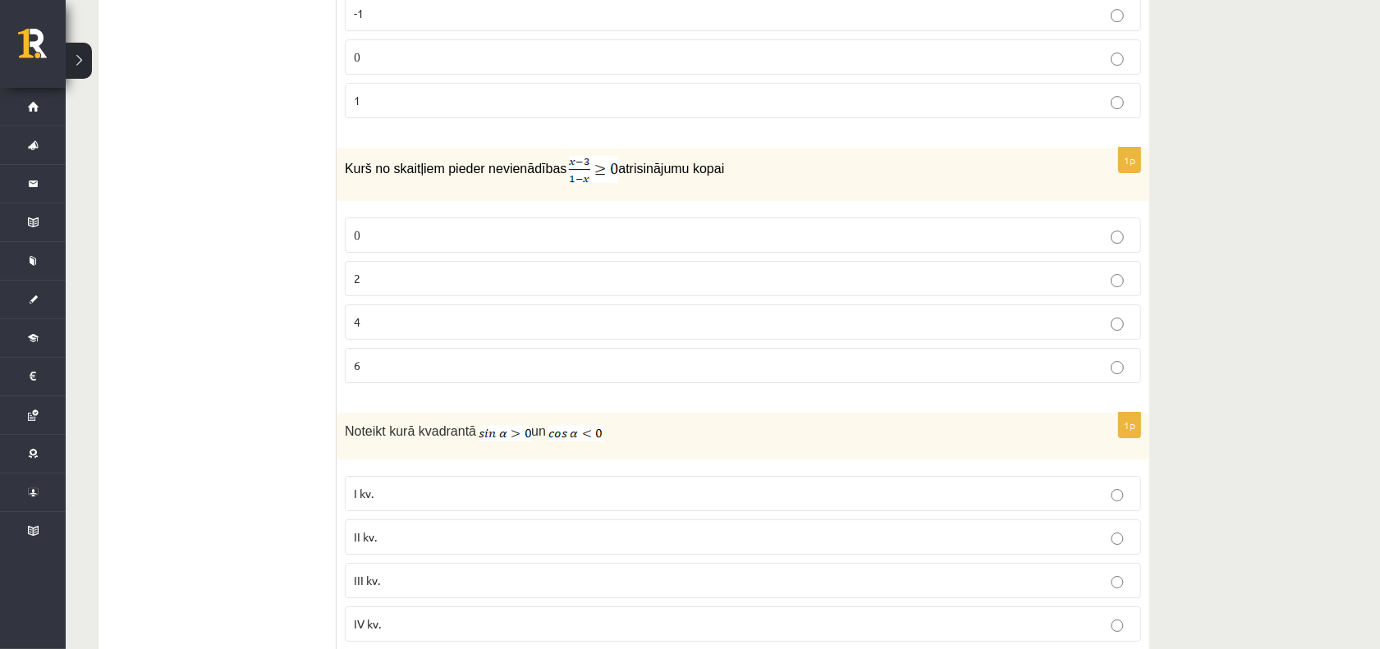
scroll to position [5195, 0]
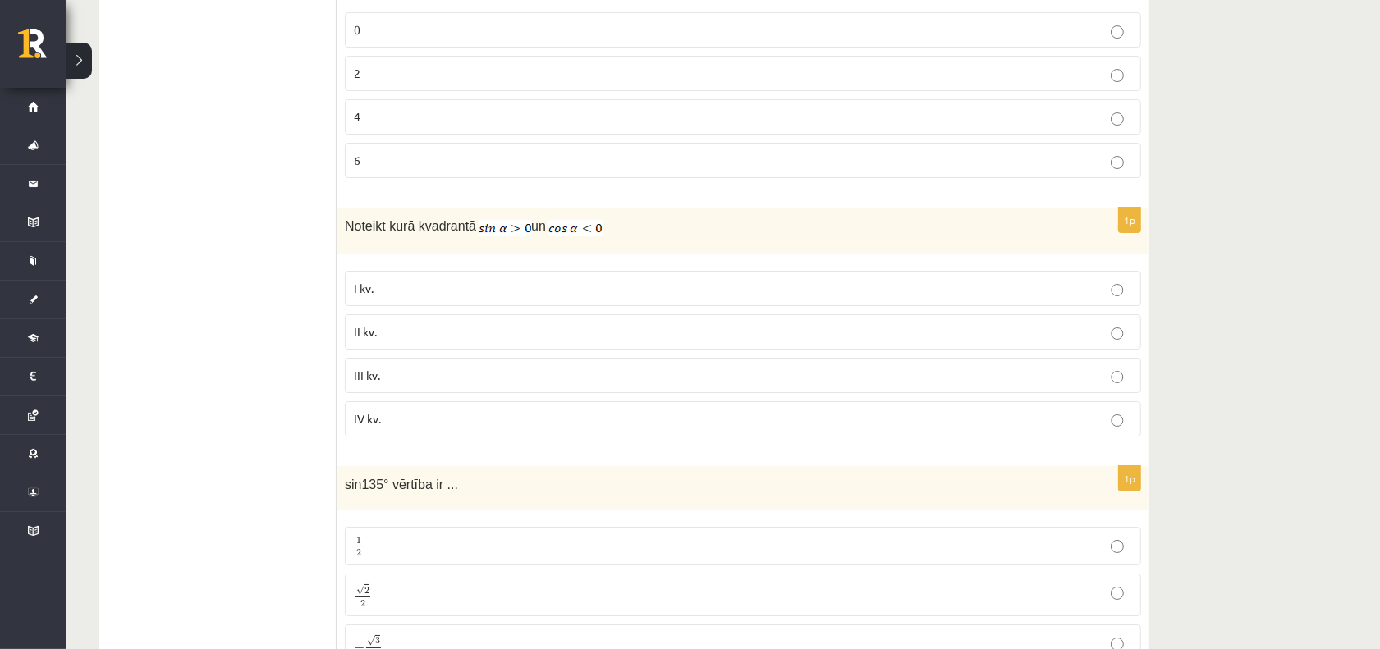
click at [395, 341] on p "II kv." at bounding box center [743, 331] width 778 height 17
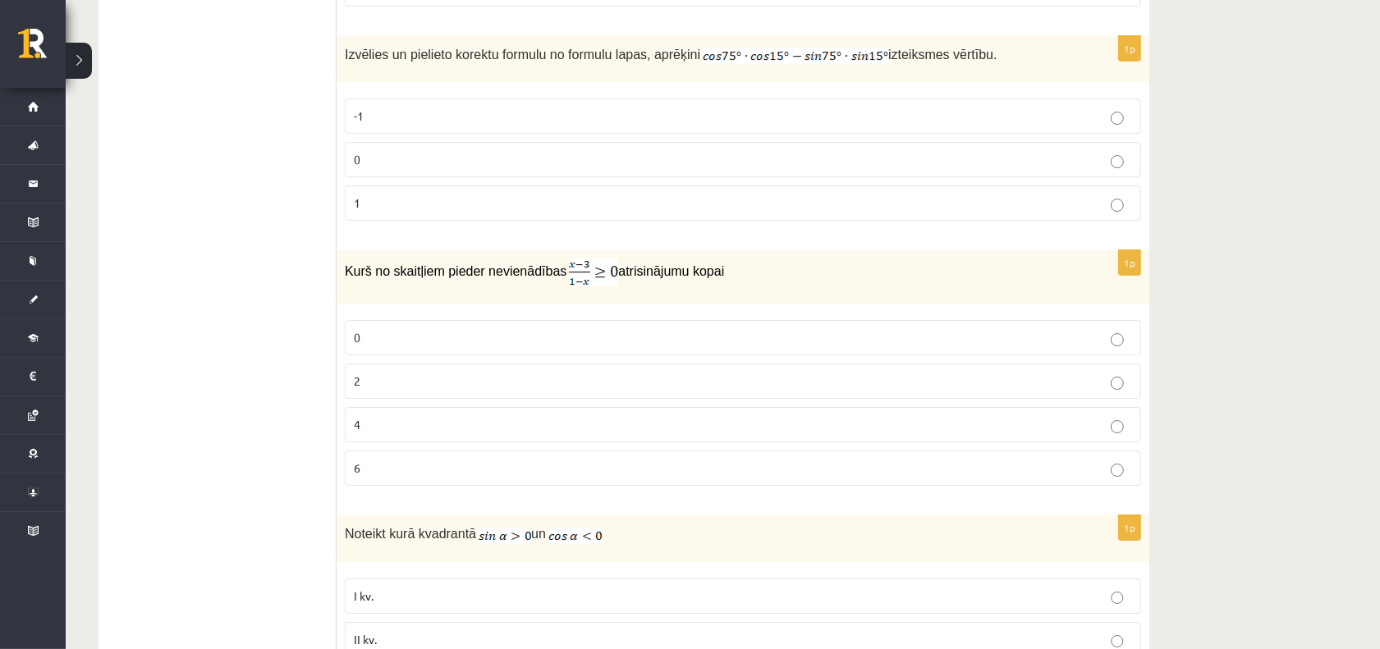
click at [401, 387] on fieldset "0 2 4 6" at bounding box center [743, 401] width 796 height 179
click at [394, 390] on p "2" at bounding box center [743, 381] width 778 height 17
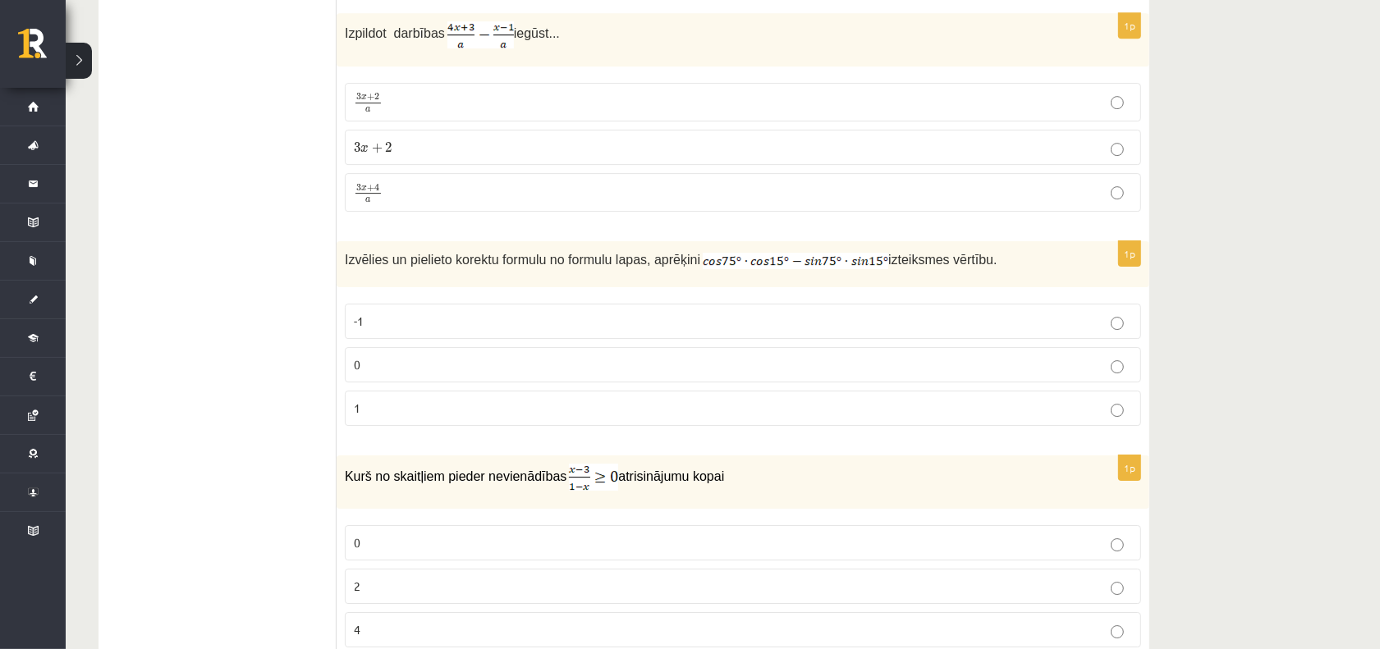
click at [420, 330] on p "-1" at bounding box center [743, 321] width 778 height 17
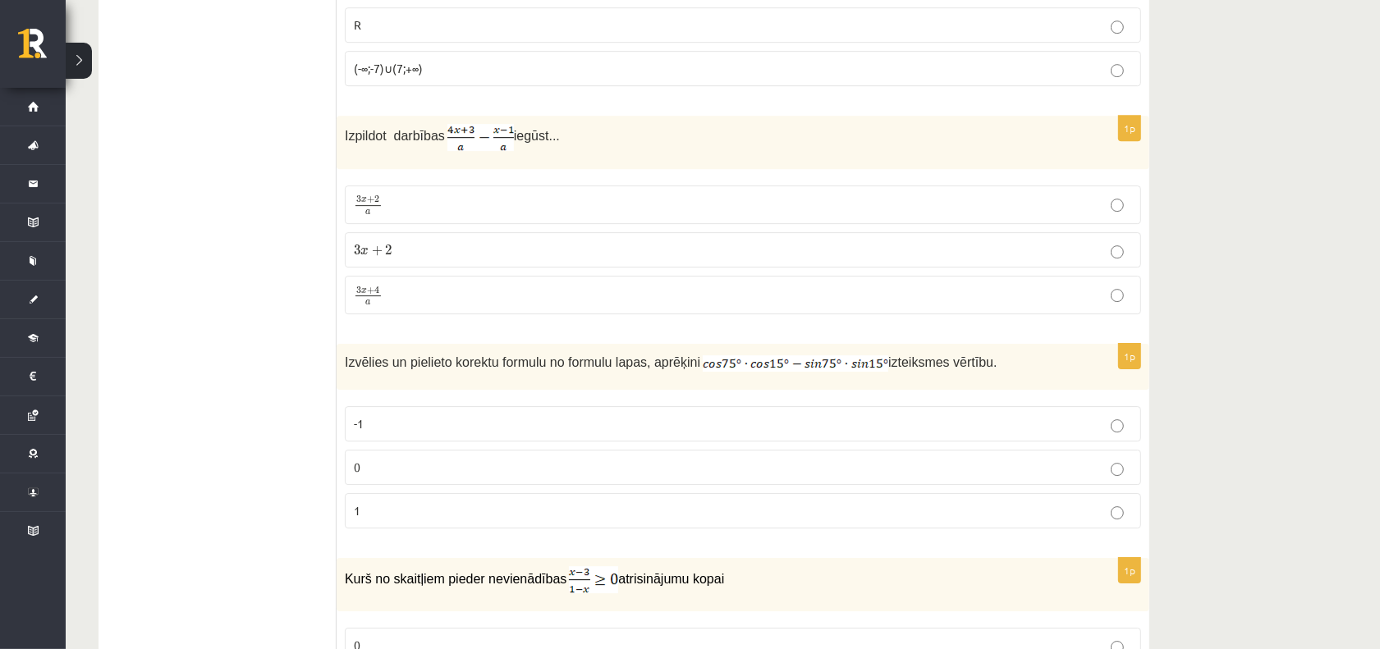
click at [443, 305] on p "3 x + 4 a 3 x + 4 a" at bounding box center [743, 295] width 778 height 21
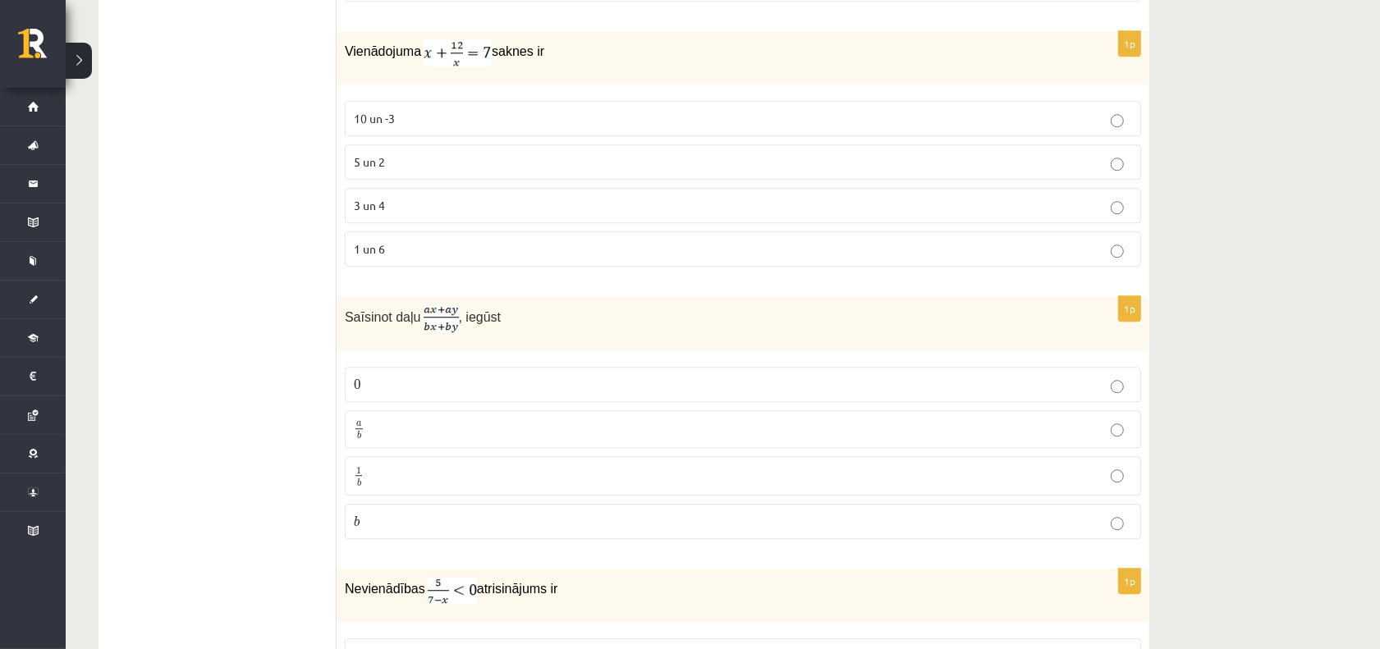
scroll to position [3758, 0]
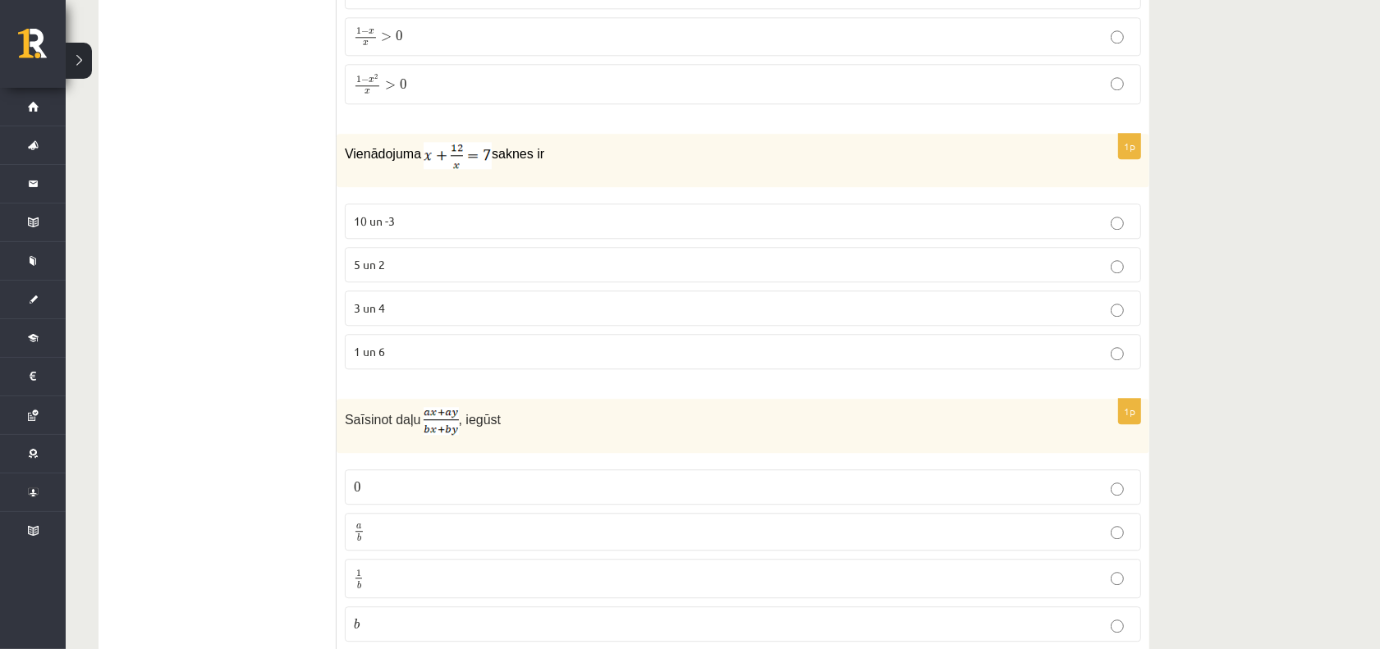
click at [457, 273] on p "5 un 2" at bounding box center [743, 264] width 778 height 17
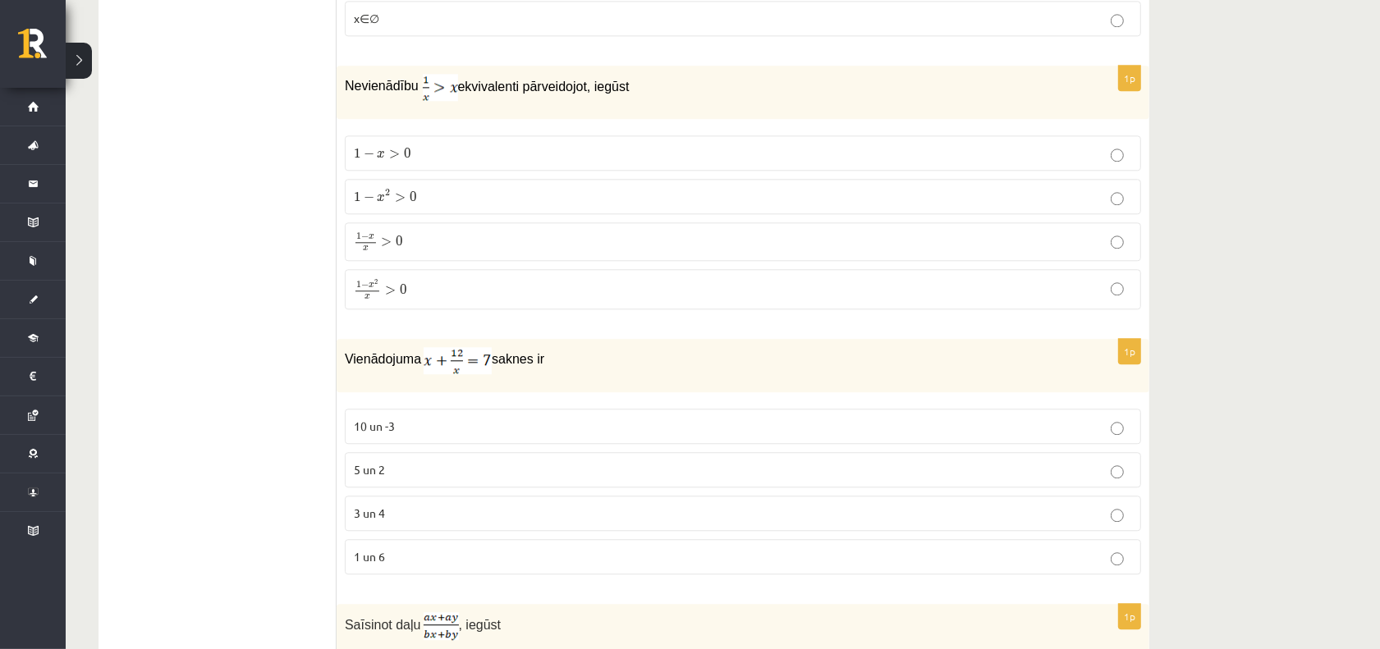
scroll to position [3655, 0]
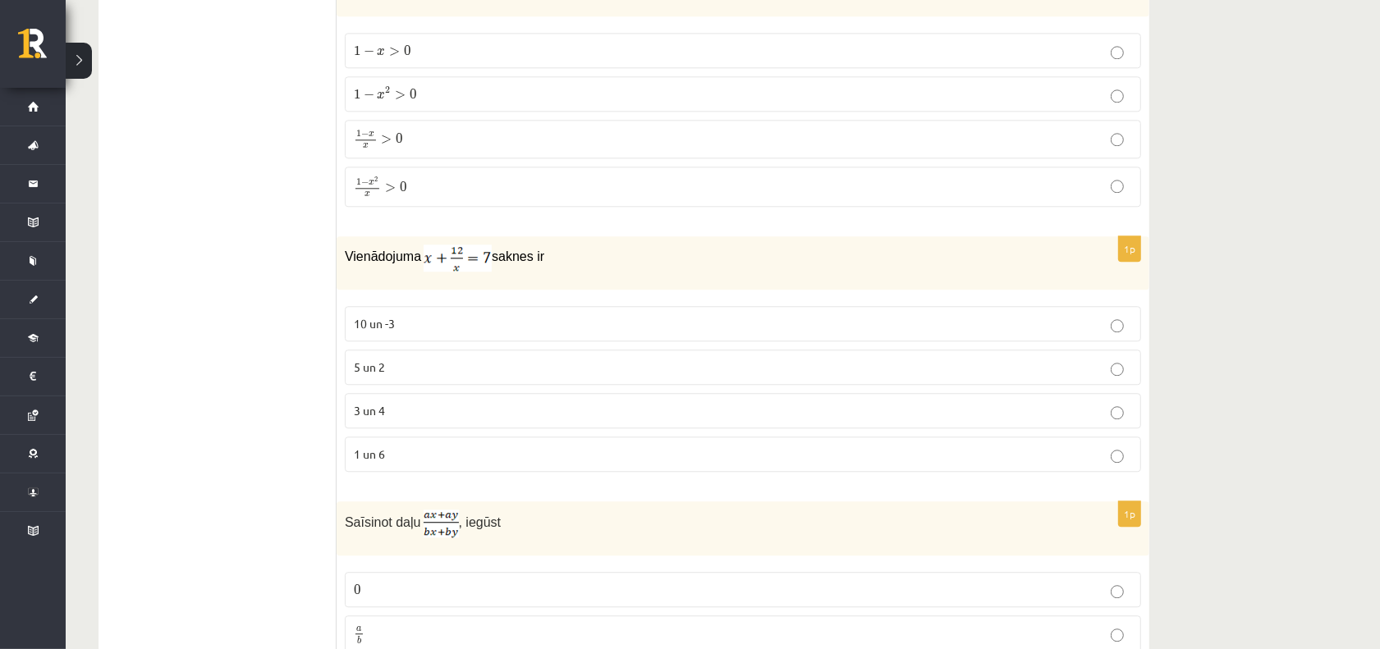
click at [515, 130] on fieldset "1 − x > 0 1 − x > 0 1 − x 2 > 0 1 − x 2 > 0 1 − x x > 0 1 − x x > 0 1 − x 2 x >…" at bounding box center [743, 118] width 796 height 187
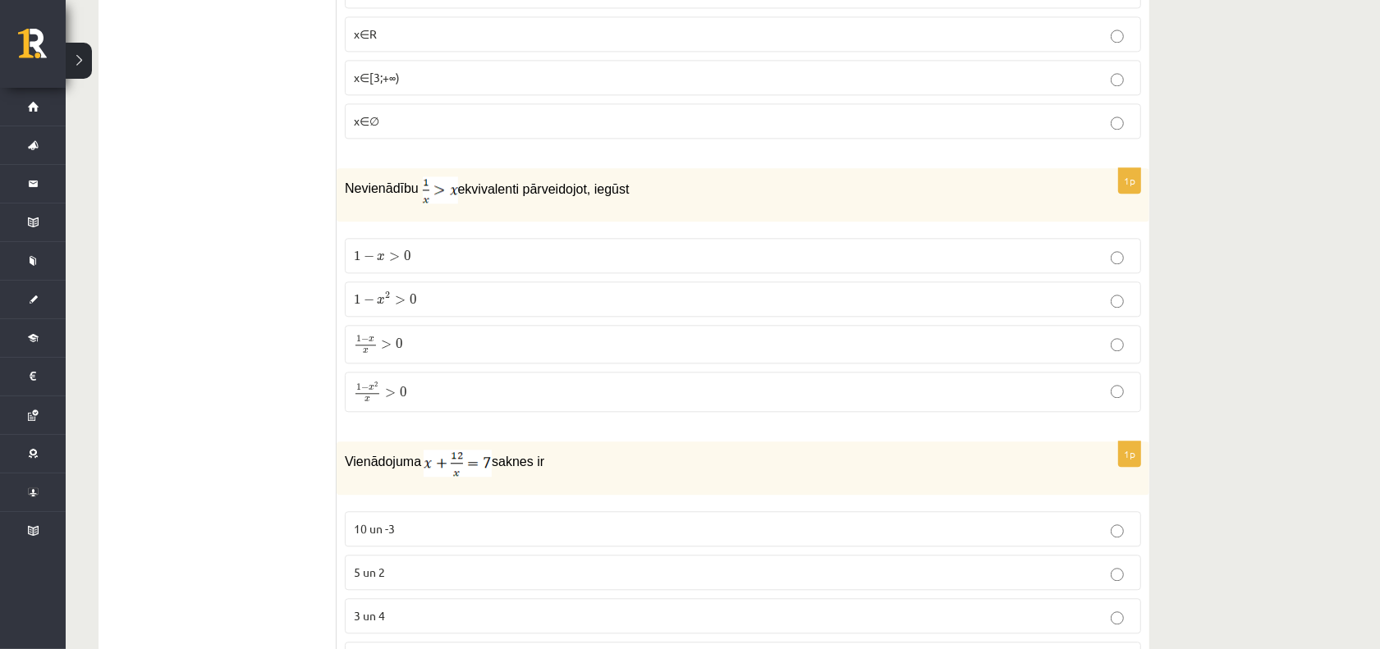
click at [517, 317] on label "1 − x 2 > 0 1 − x 2 > 0" at bounding box center [743, 299] width 796 height 35
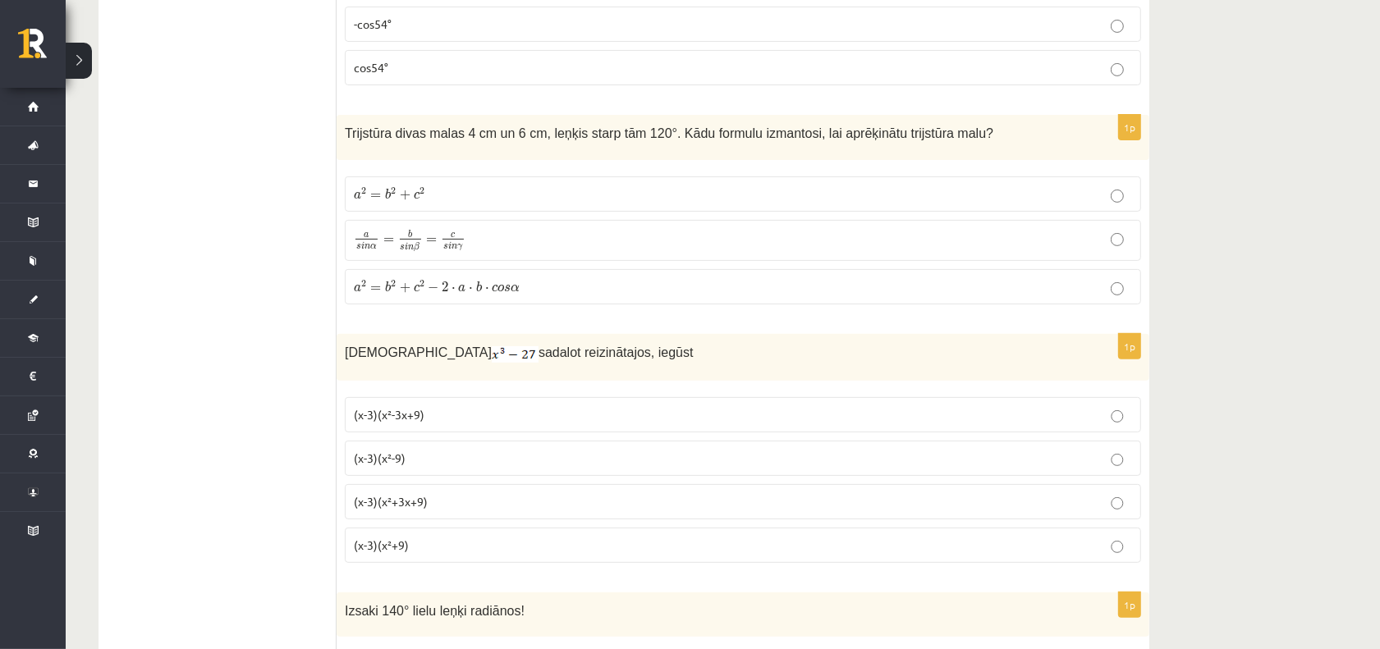
scroll to position [0, 0]
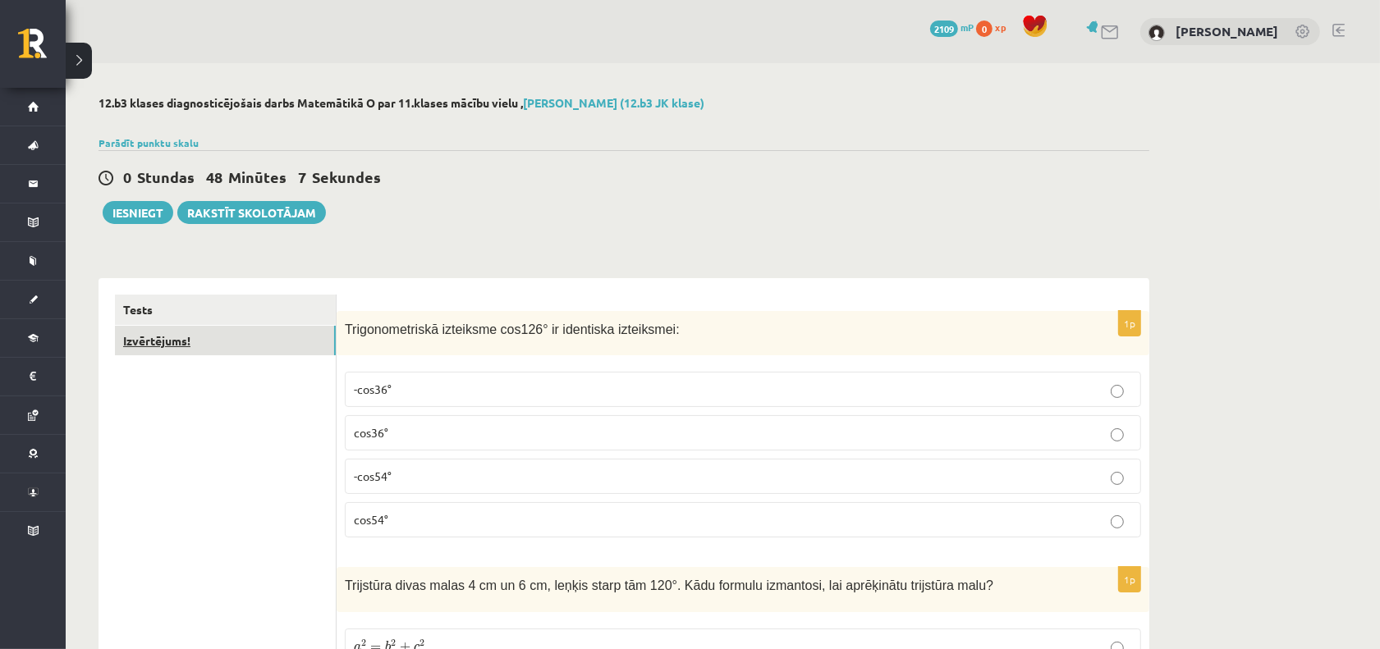
click at [257, 342] on link "Izvērtējums!" at bounding box center [225, 341] width 221 height 30
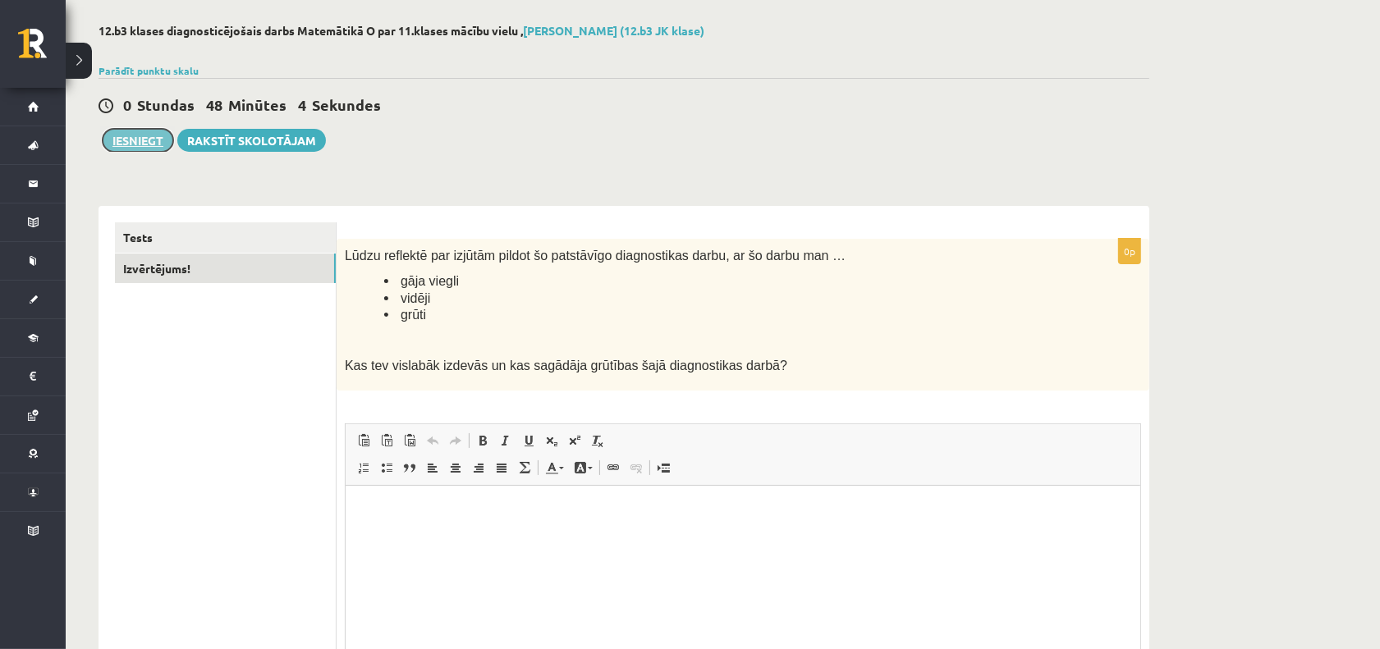
click at [153, 144] on button "Iesniegt" at bounding box center [138, 140] width 71 height 23
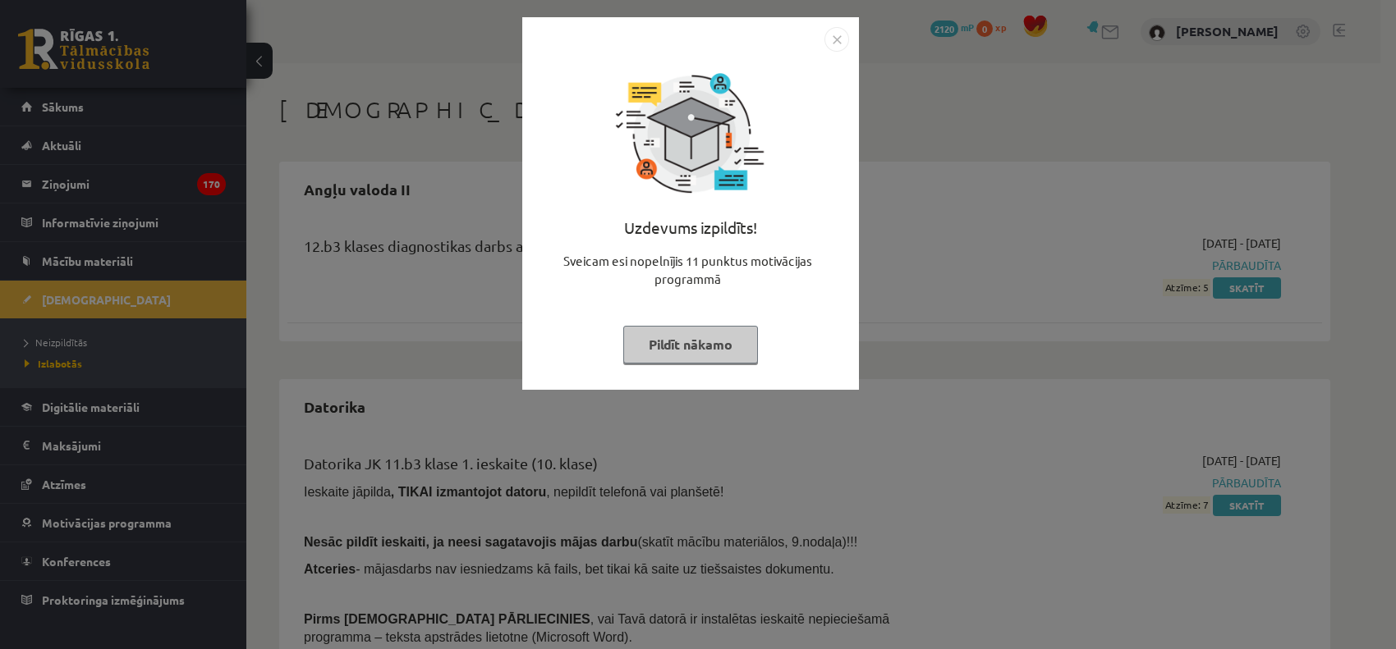
click at [383, 327] on div "Uzdevums izpildīts! Sveicam esi nopelnījis 11 punktus motivācijas programmā Pil…" at bounding box center [698, 324] width 1396 height 649
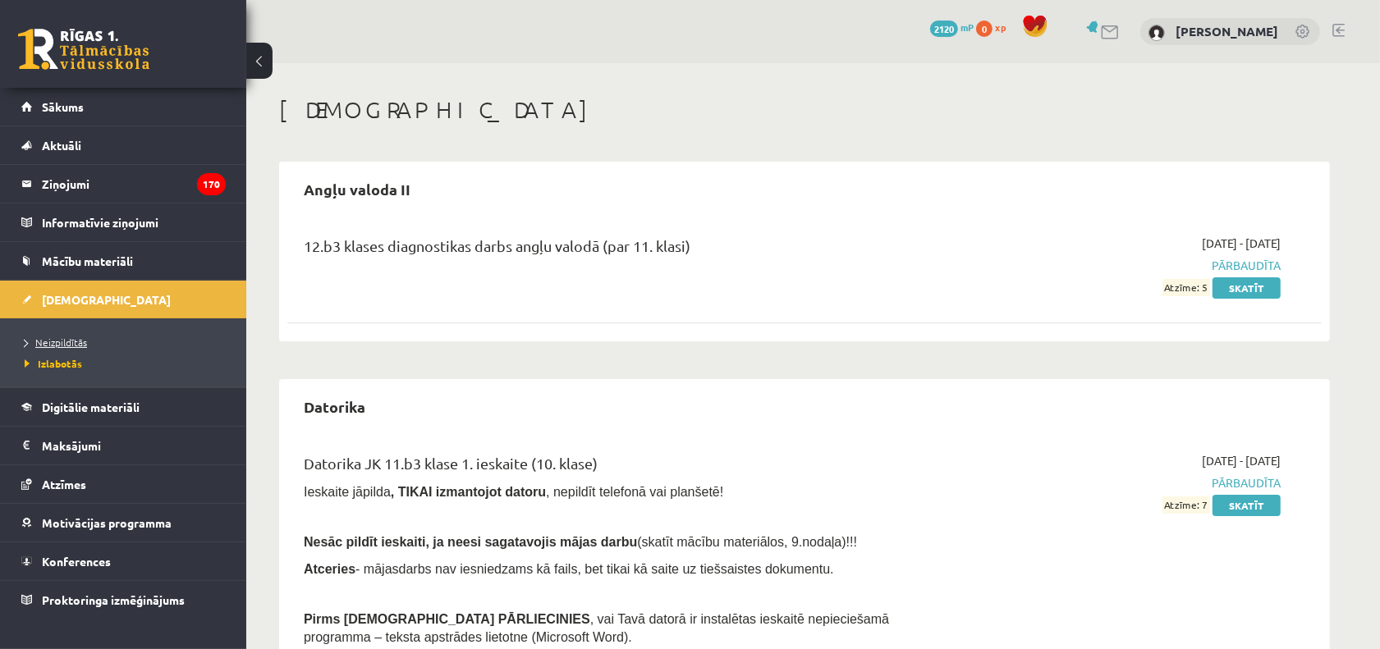
click at [78, 346] on span "Neizpildītās" at bounding box center [56, 342] width 62 height 13
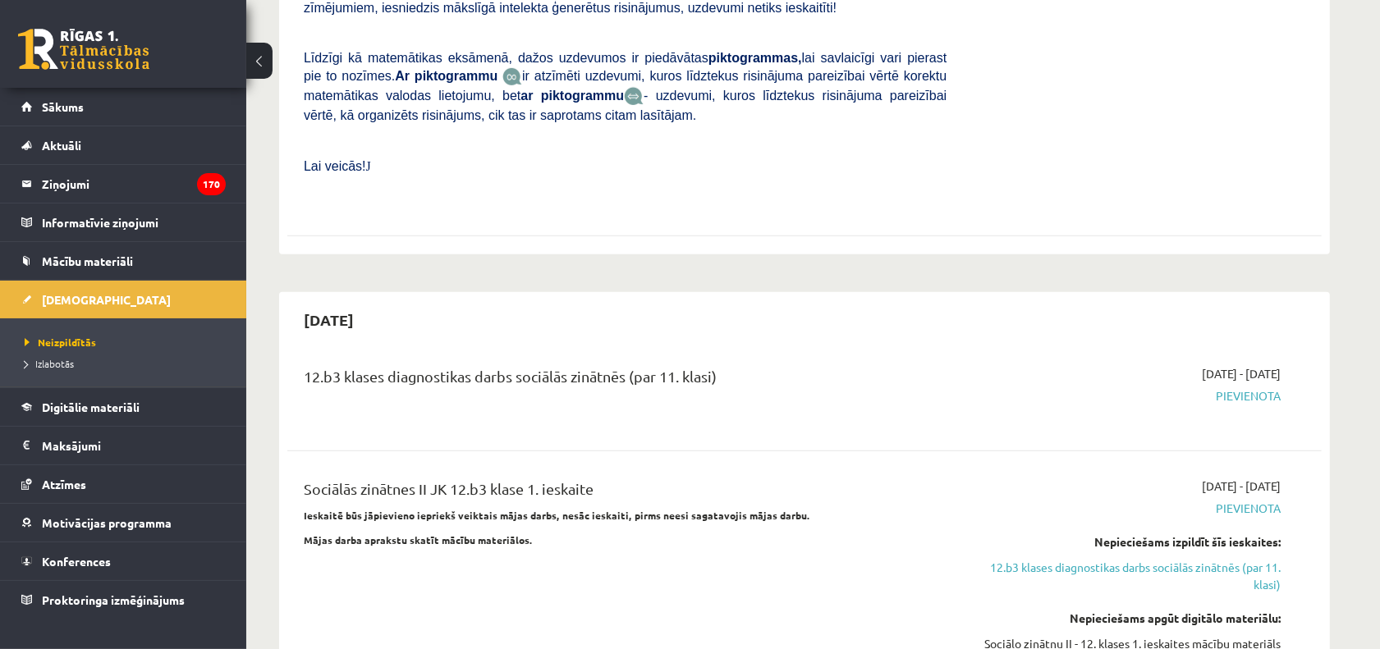
scroll to position [924, 0]
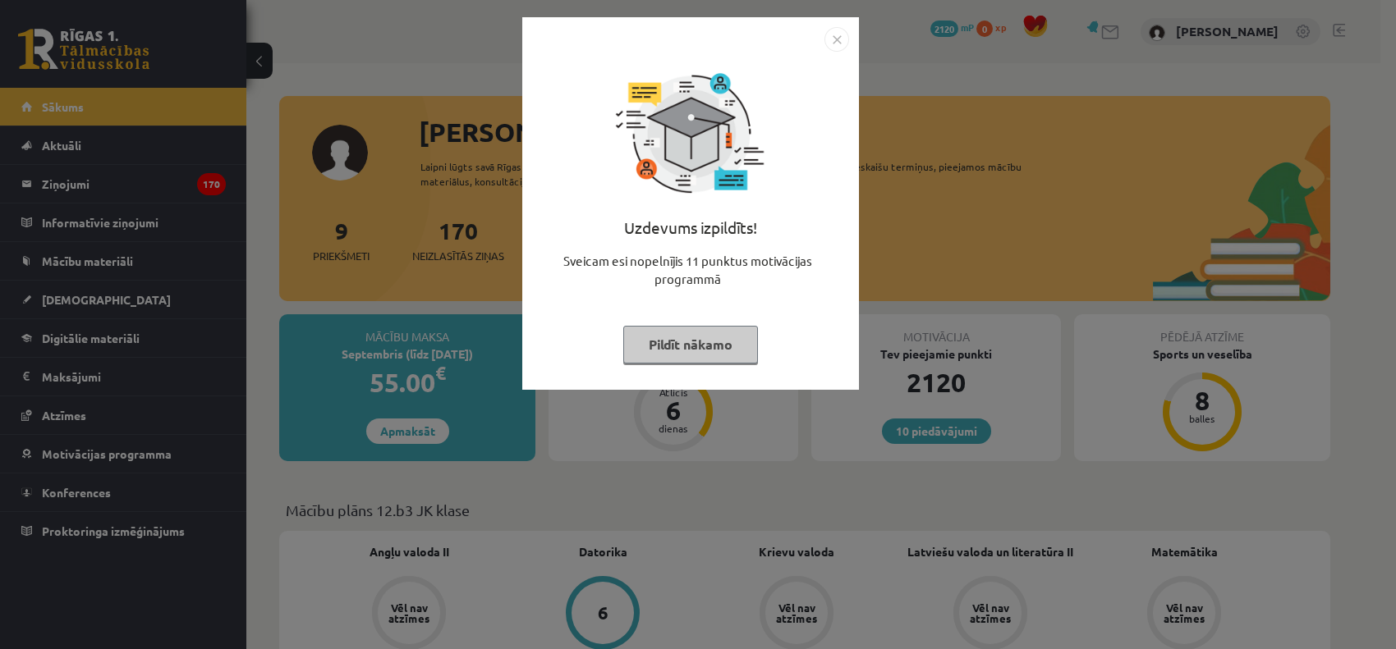
click at [452, 308] on div "Uzdevums izpildīts! Sveicam esi nopelnījis 11 punktus motivācijas programmā Pil…" at bounding box center [698, 324] width 1396 height 649
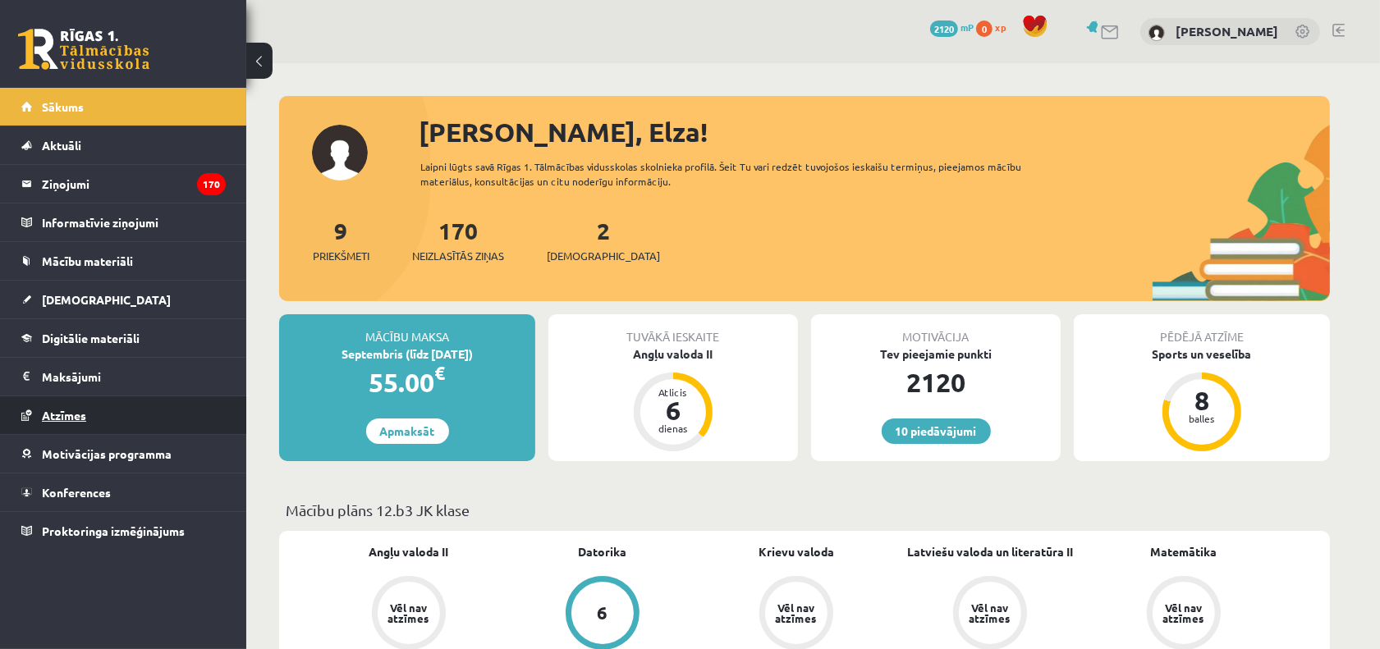
click at [120, 416] on link "Atzīmes" at bounding box center [123, 416] width 204 height 38
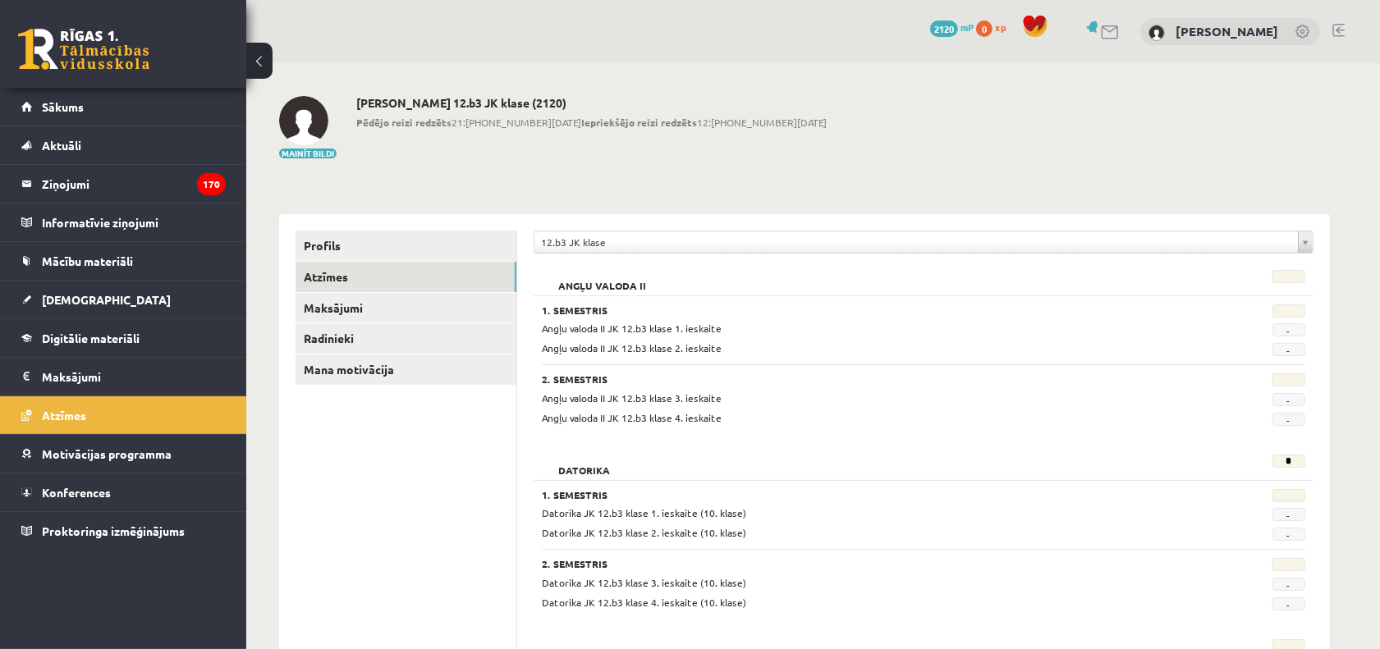
scroll to position [103, 0]
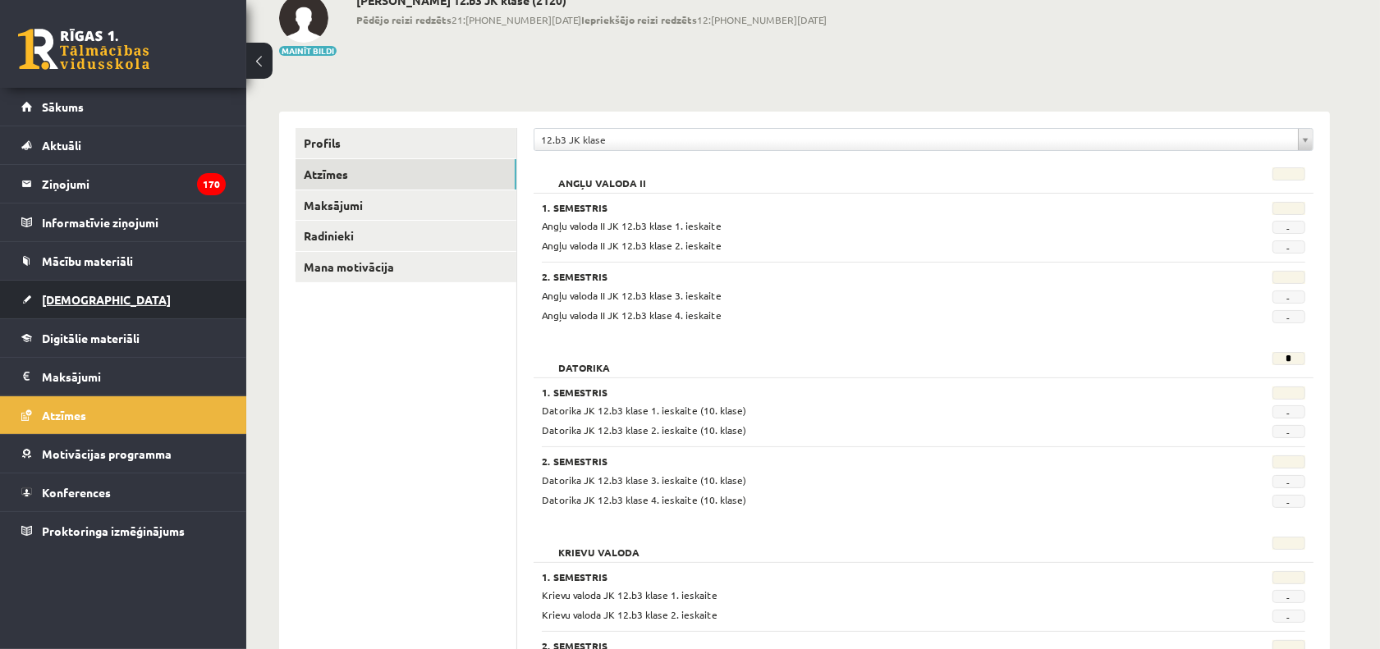
click at [83, 301] on span "[DEMOGRAPHIC_DATA]" at bounding box center [106, 299] width 129 height 15
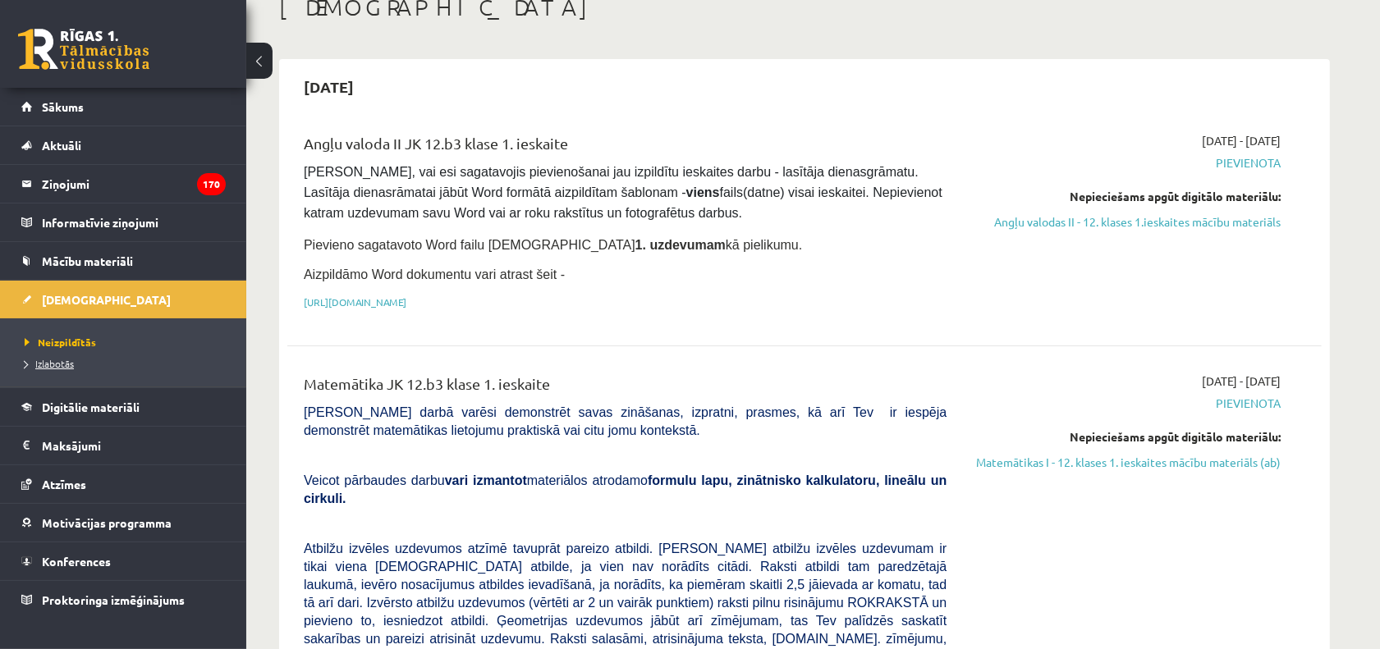
click at [68, 364] on span "Izlabotās" at bounding box center [49, 363] width 49 height 13
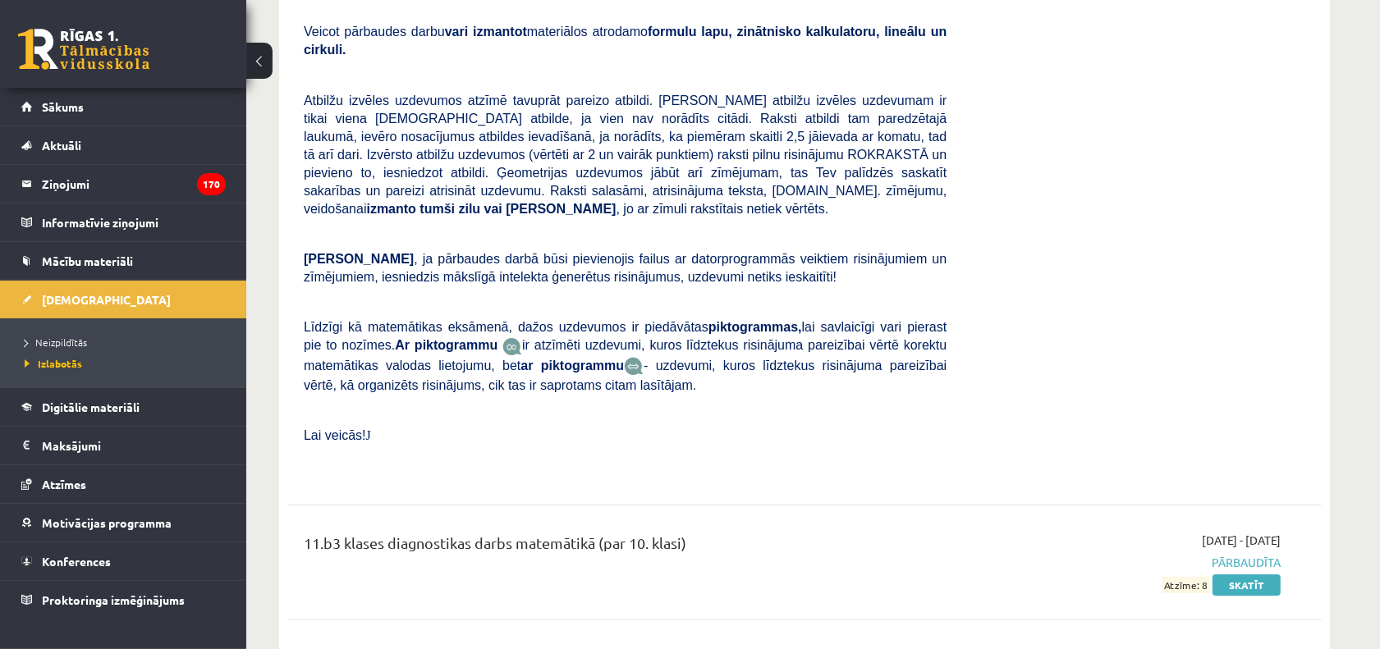
scroll to position [5301, 0]
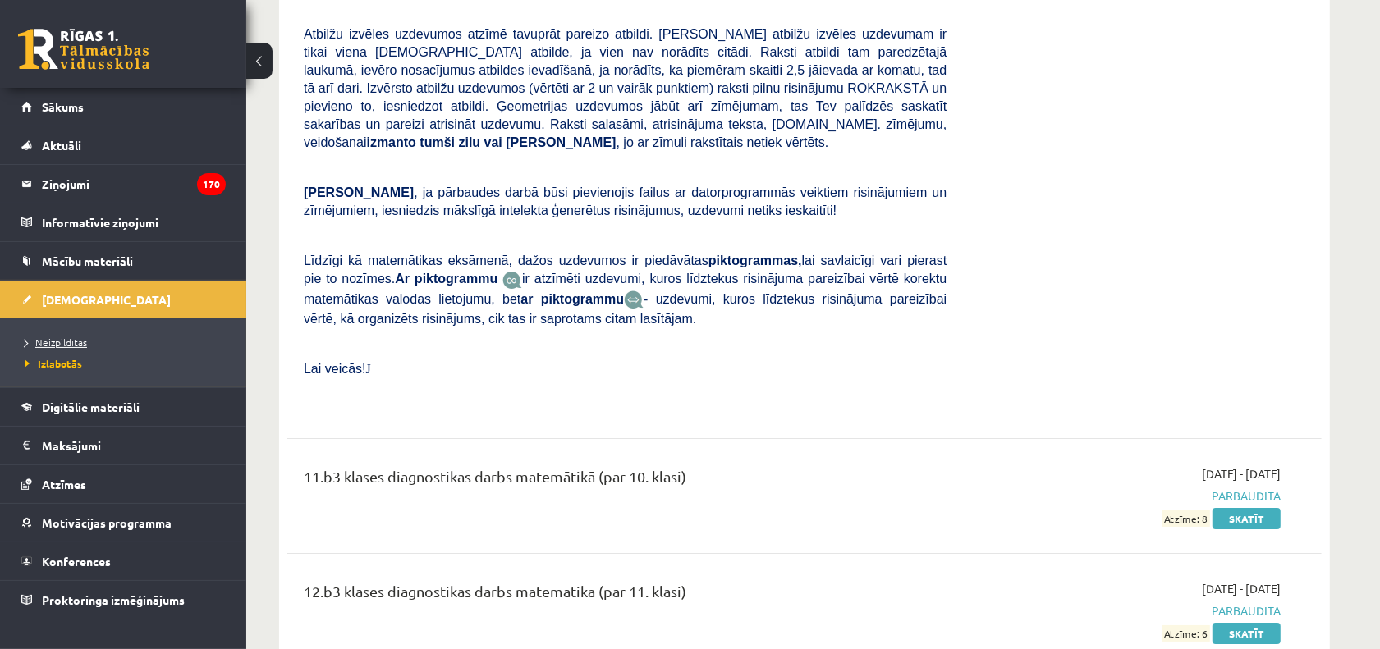
click at [68, 337] on span "Neizpildītās" at bounding box center [56, 342] width 62 height 13
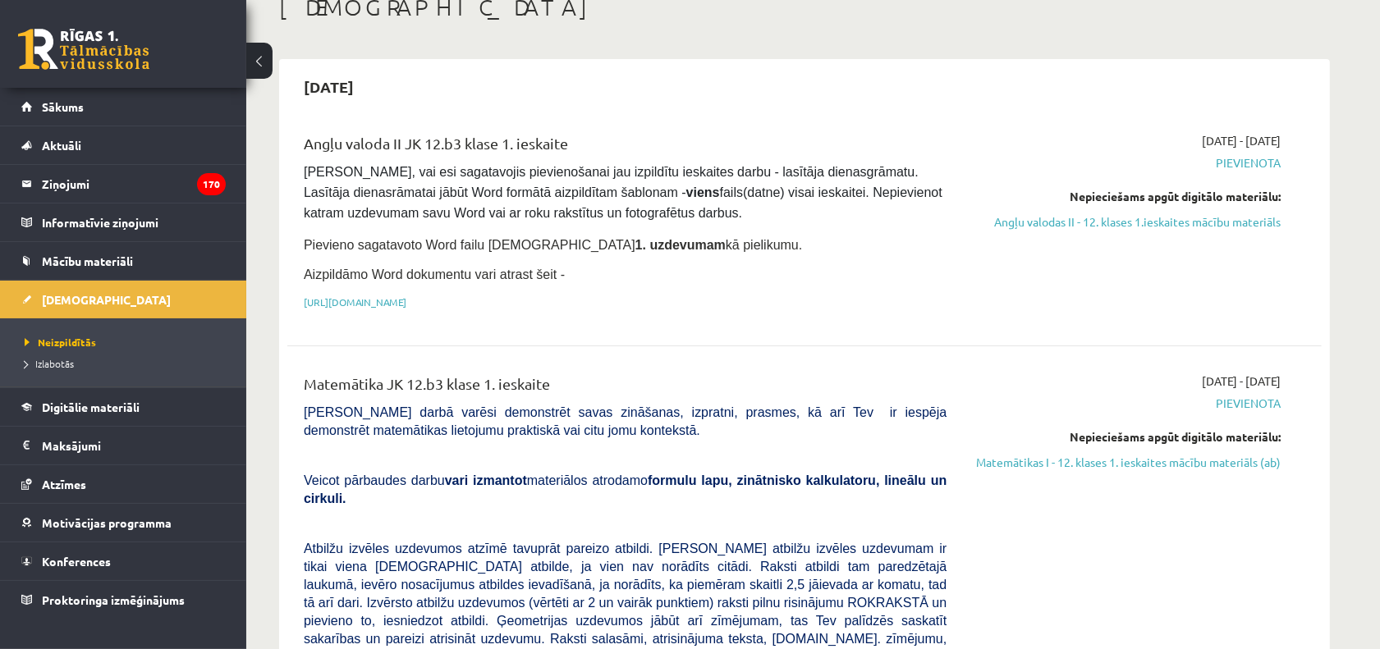
scroll to position [308, 0]
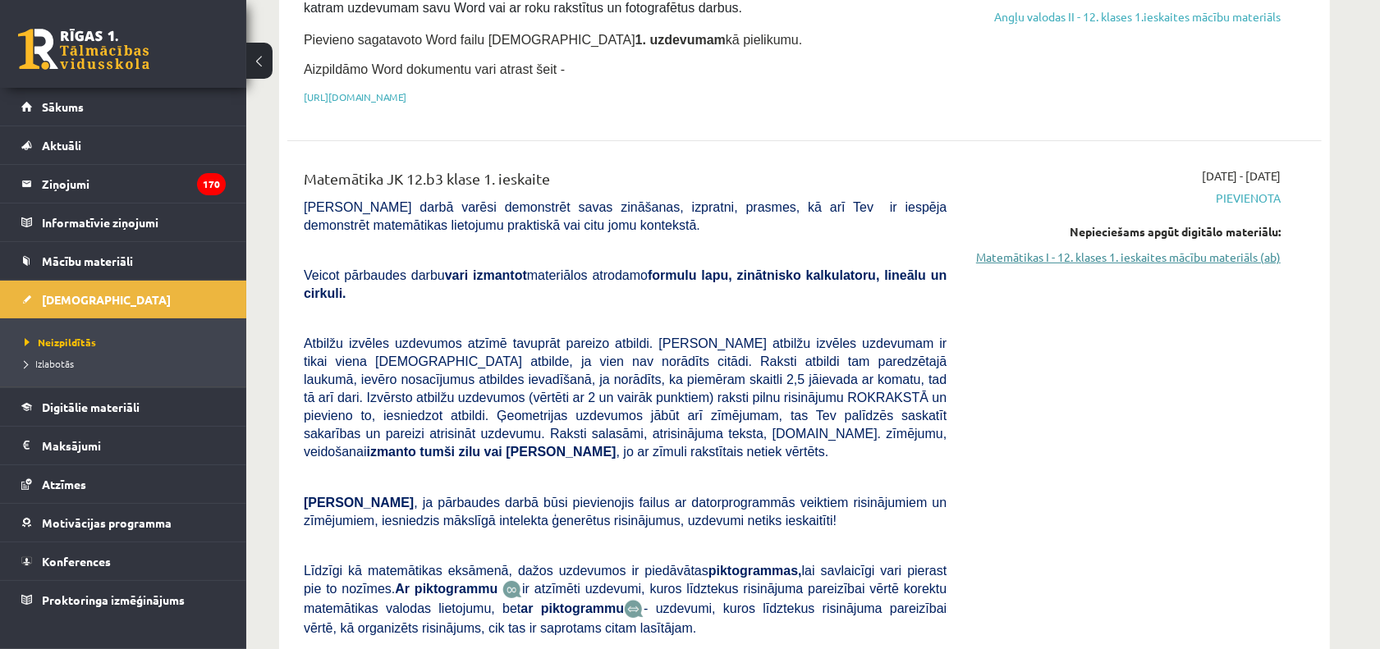
click at [1134, 263] on link "Matemātikas I - 12. klases 1. ieskaites mācību materiāls (ab)" at bounding box center [1126, 257] width 310 height 17
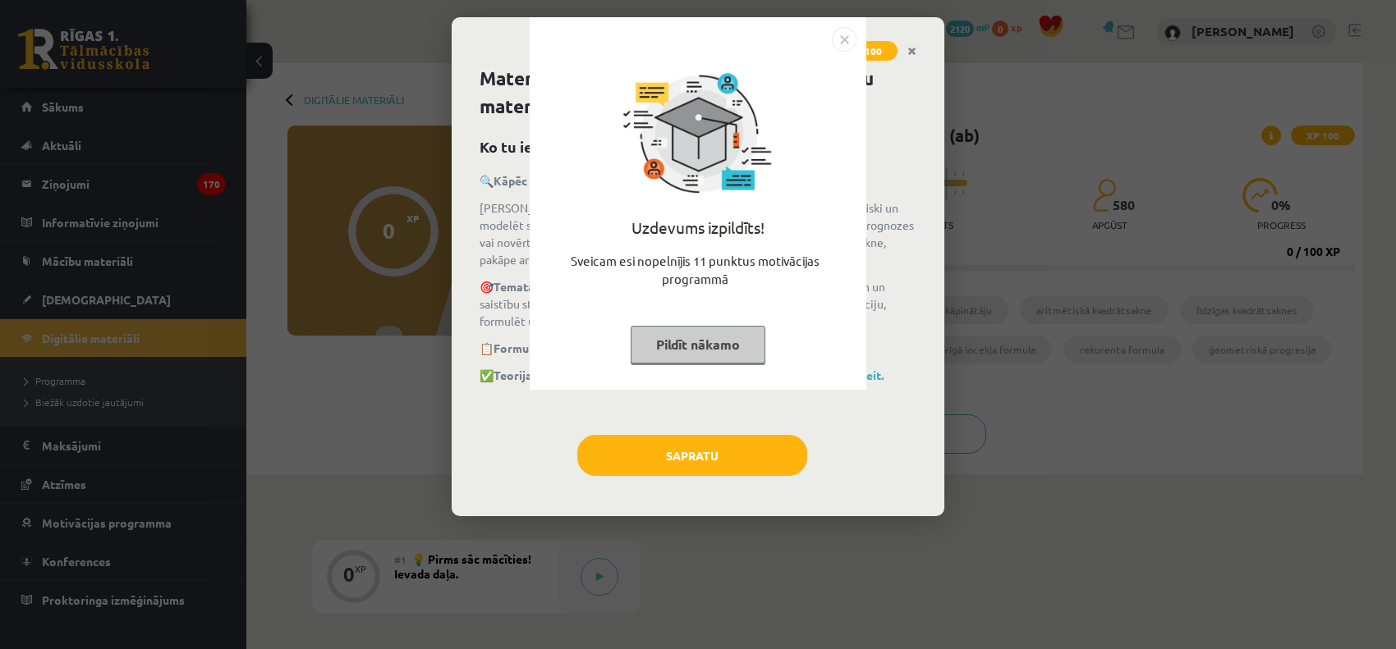
click at [715, 456] on div "Uzdevums izpildīts! Sveicam esi nopelnījis 11 punktus motivācijas programmā Pil…" at bounding box center [698, 324] width 1396 height 649
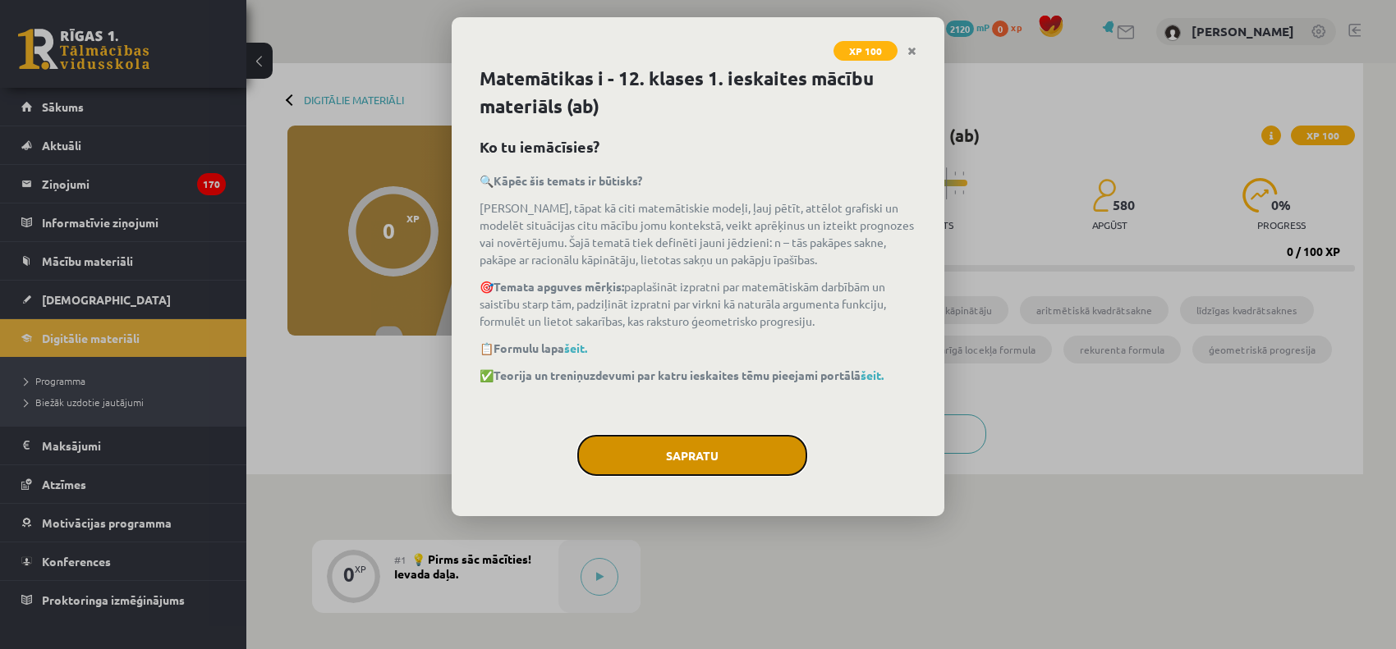
click at [715, 456] on button "Sapratu" at bounding box center [692, 455] width 230 height 41
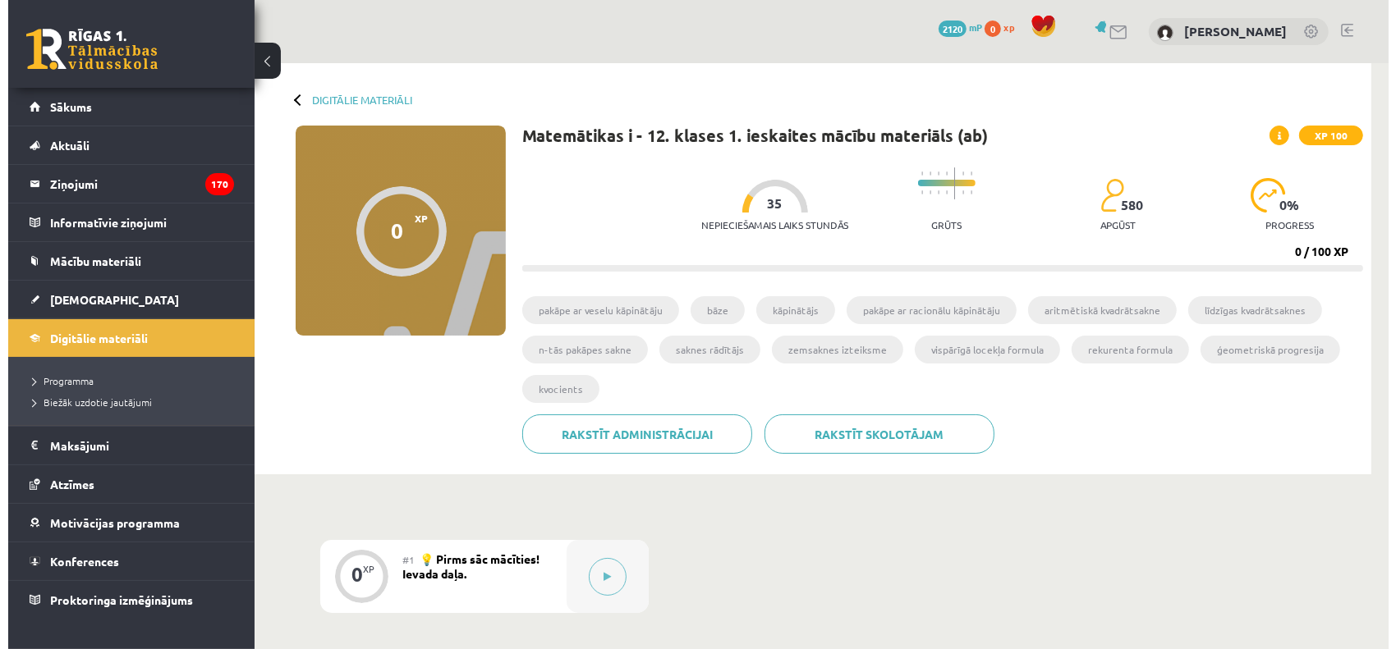
scroll to position [205, 0]
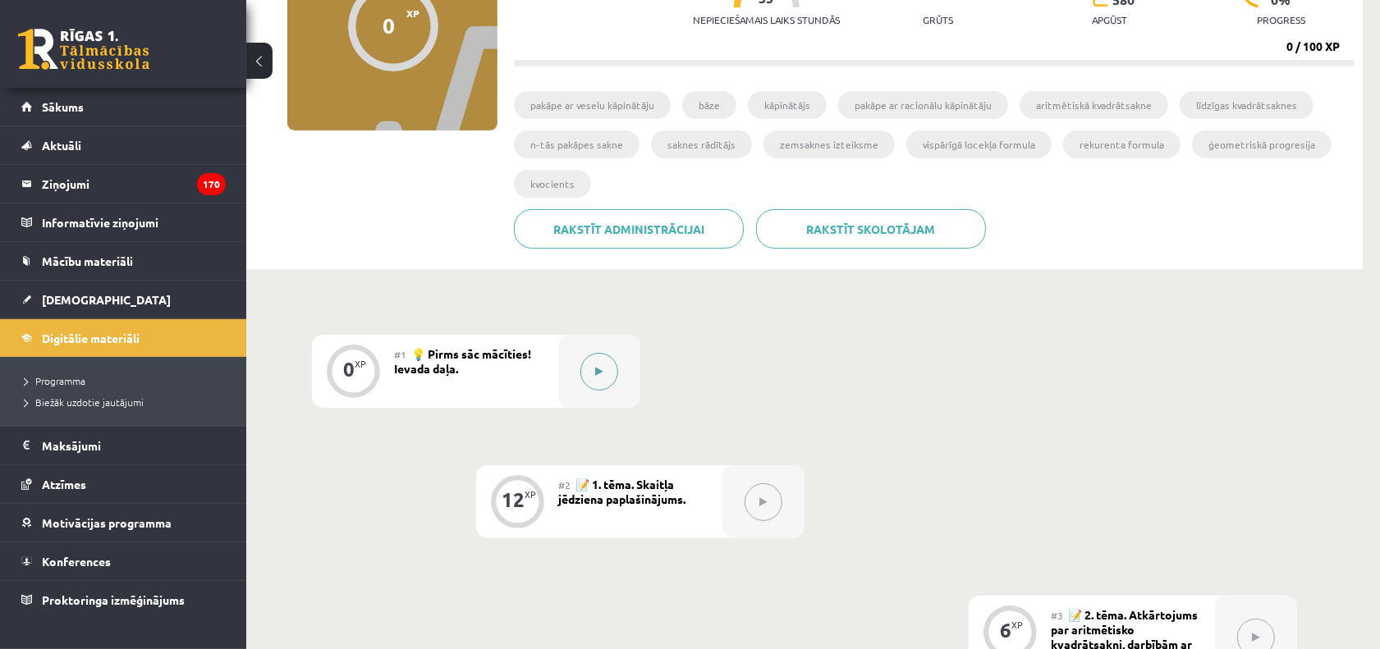
click at [603, 370] on button at bounding box center [599, 372] width 38 height 38
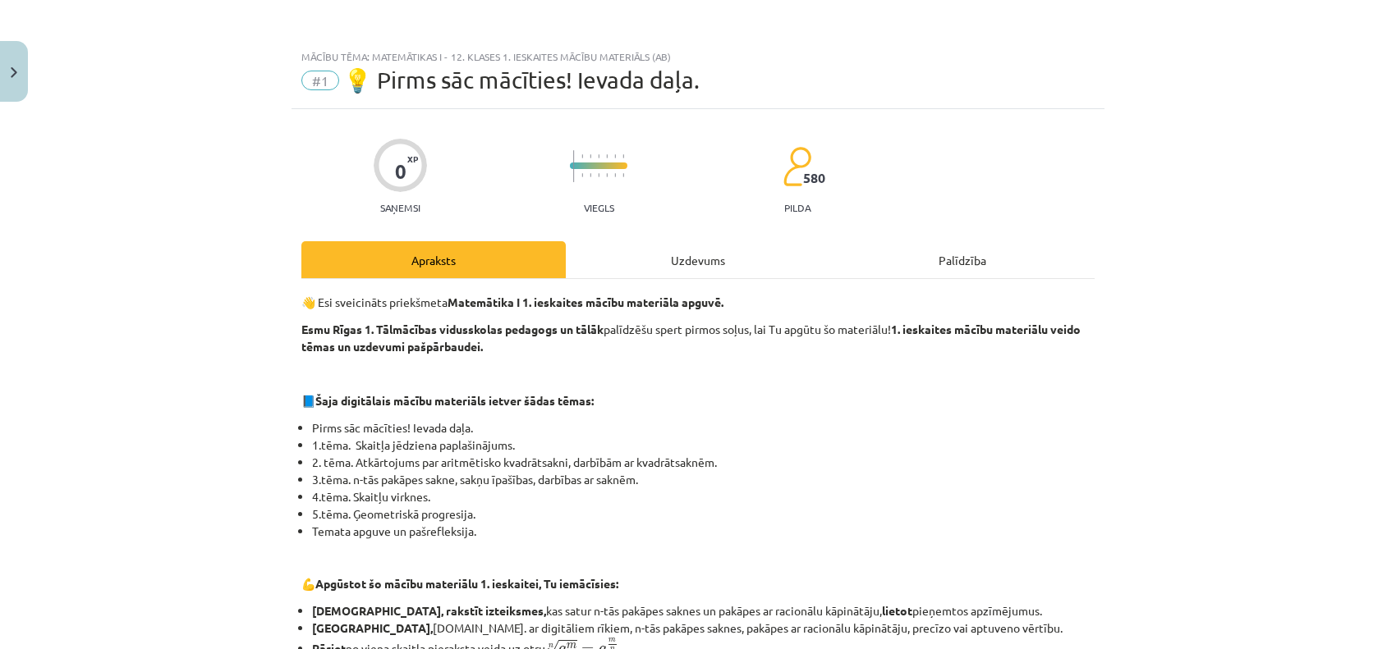
click at [740, 263] on div "Uzdevums" at bounding box center [698, 259] width 264 height 37
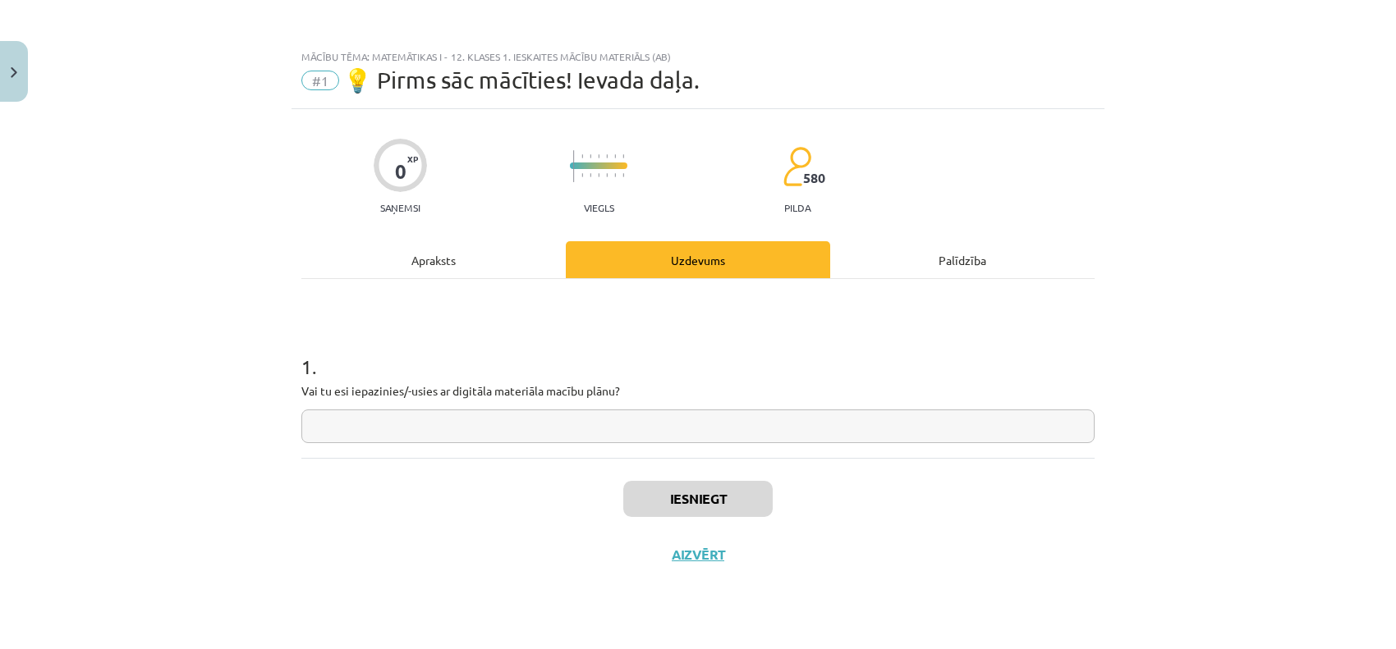
click at [466, 416] on input "text" at bounding box center [697, 427] width 793 height 34
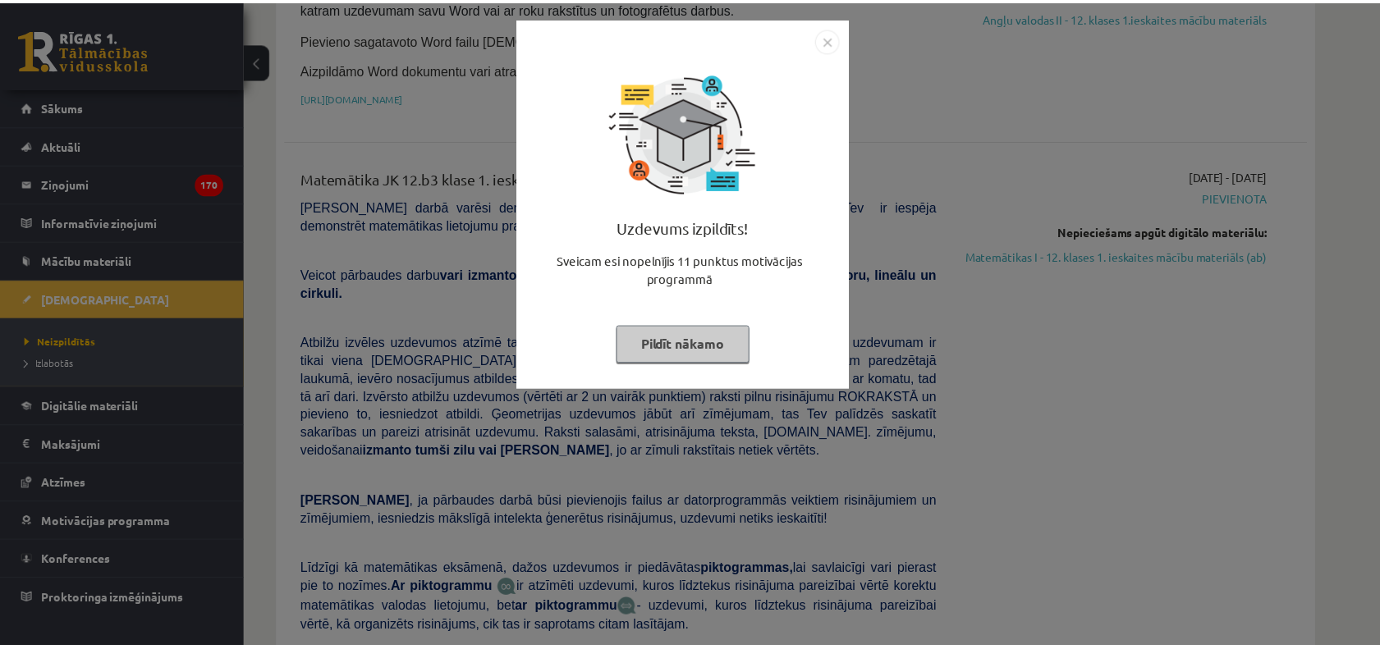
scroll to position [308, 0]
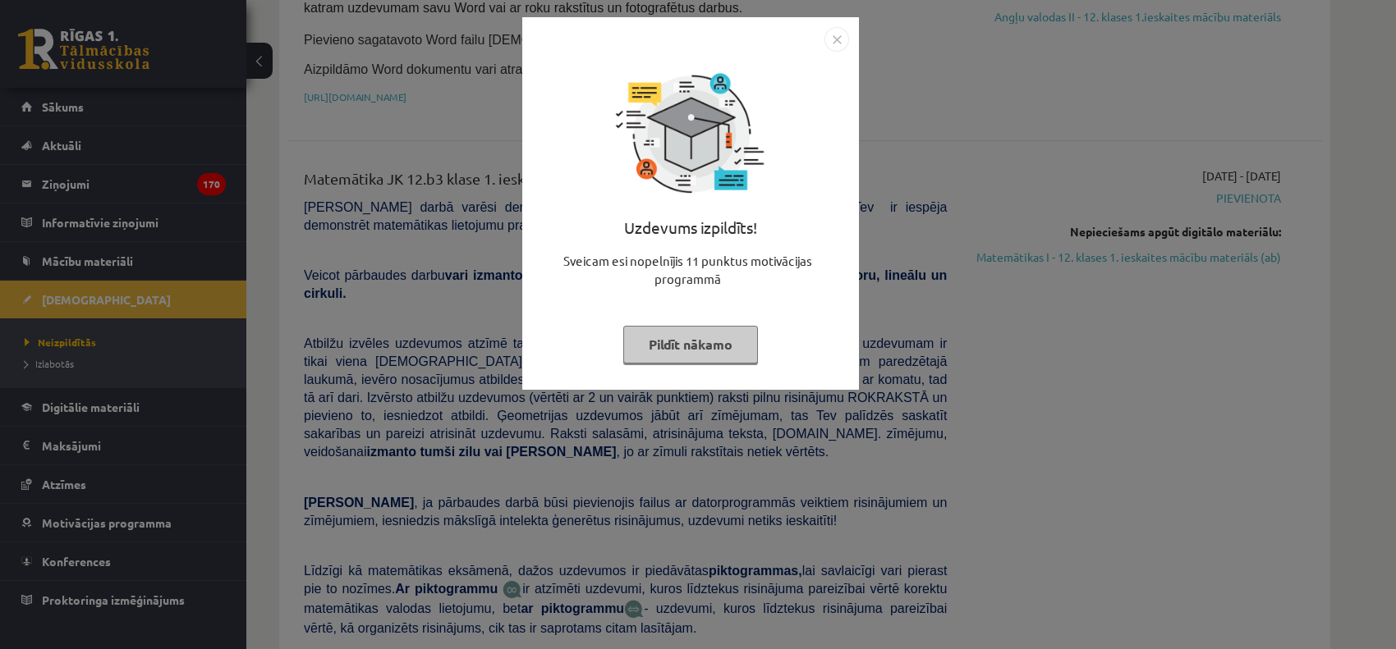
click at [838, 49] on img "Close" at bounding box center [836, 39] width 25 height 25
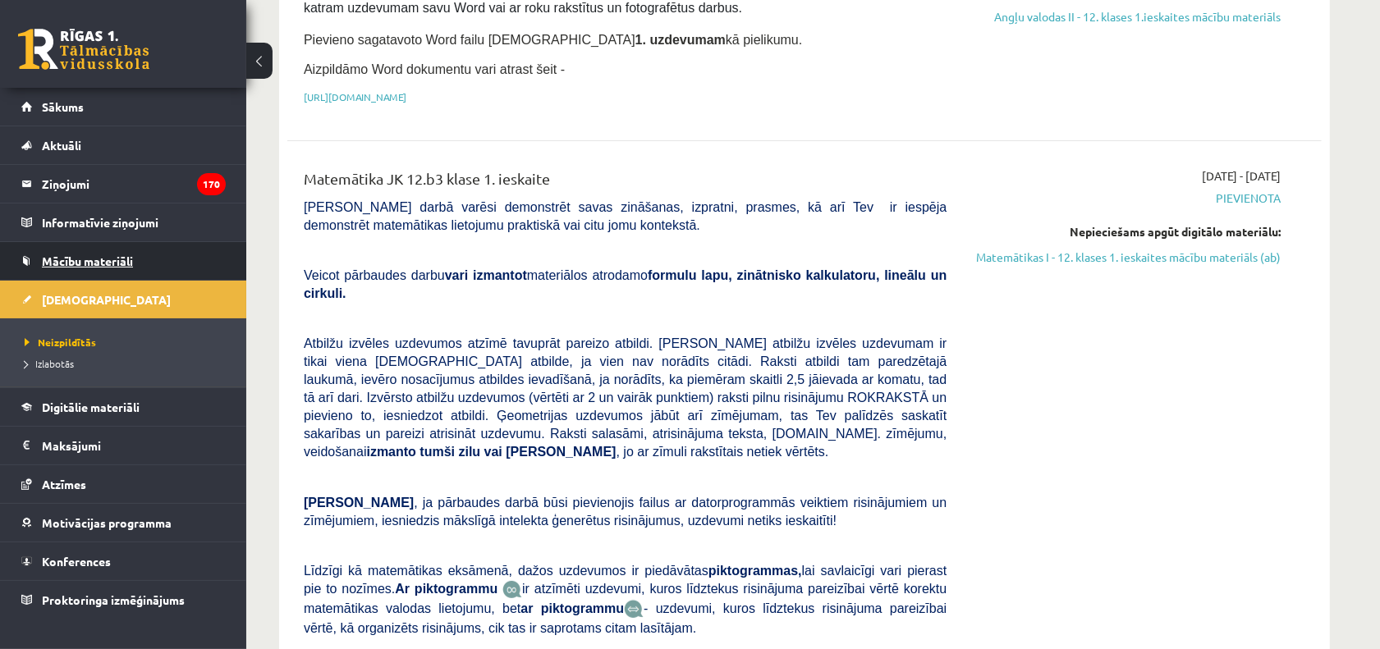
click at [108, 265] on span "Mācību materiāli" at bounding box center [87, 261] width 91 height 15
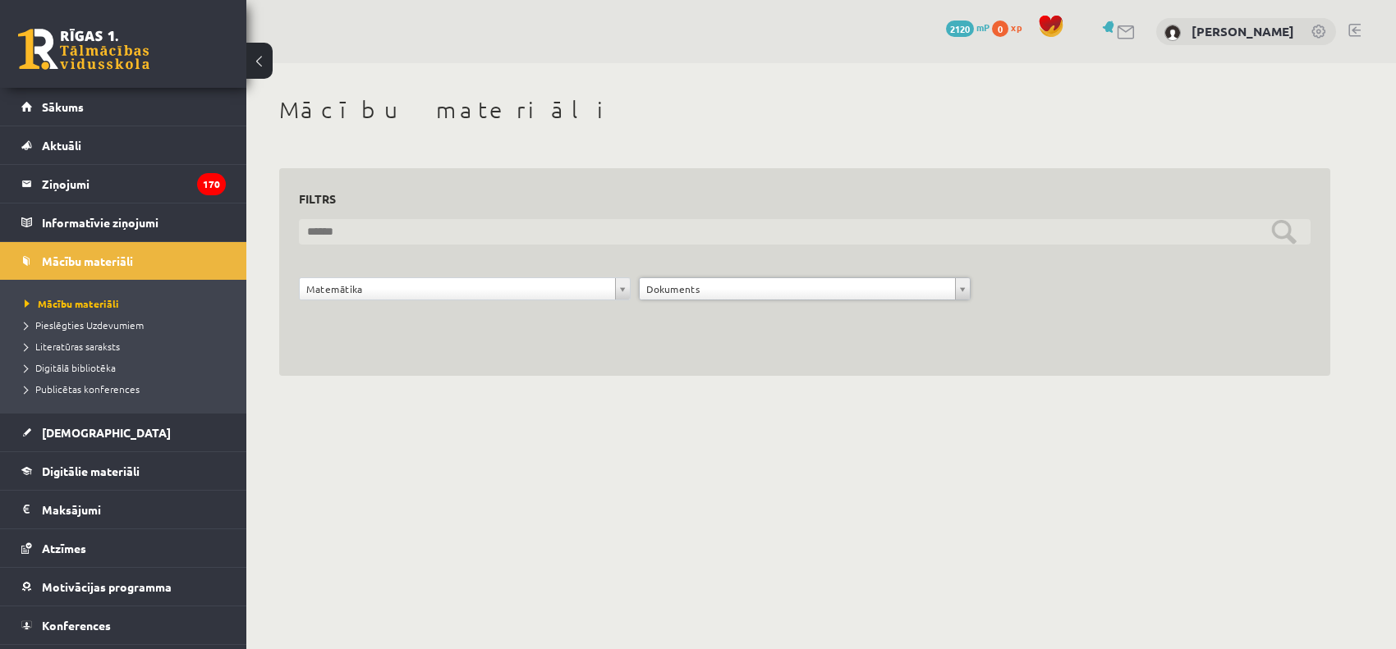
click at [347, 243] on input "text" at bounding box center [805, 231] width 1012 height 25
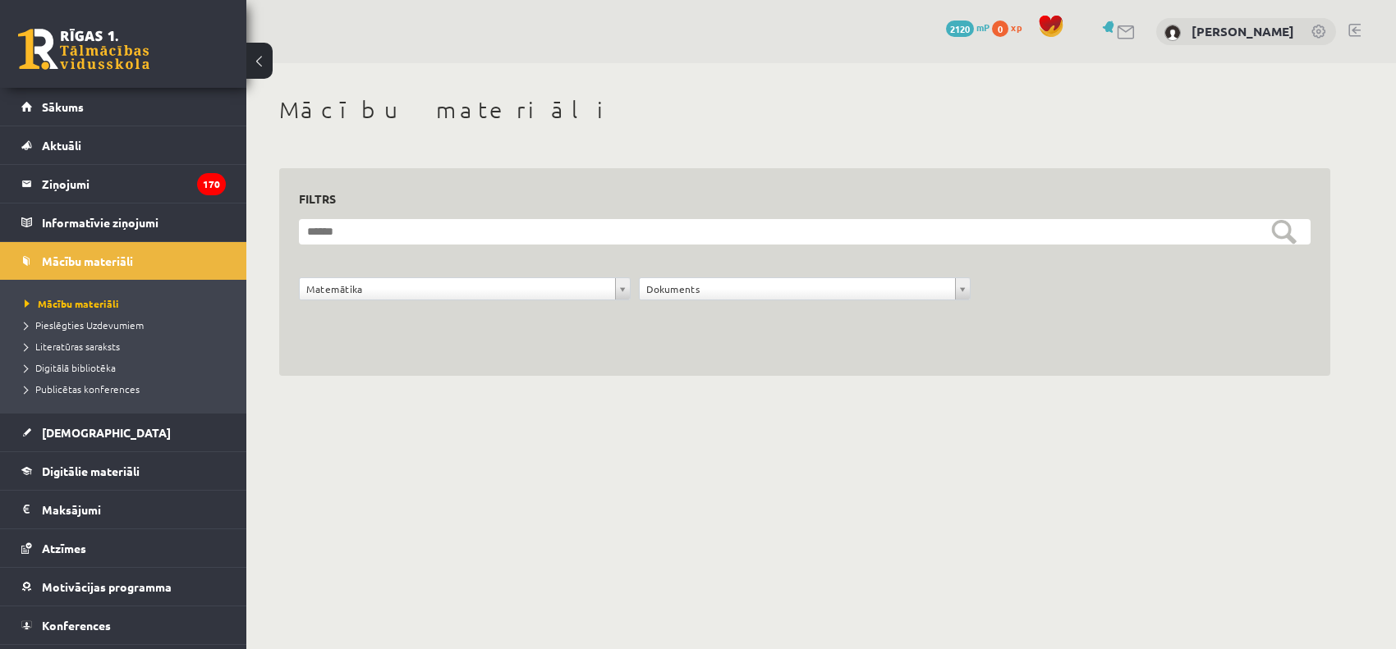
click at [346, 495] on body "0 Dāvanas 2120 mP 0 xp Elza Subača Sākums Aktuāli Kā mācīties eSKOLĀ Kontakti N…" at bounding box center [698, 324] width 1396 height 649
click at [83, 472] on span "Digitālie materiāli" at bounding box center [91, 471] width 98 height 15
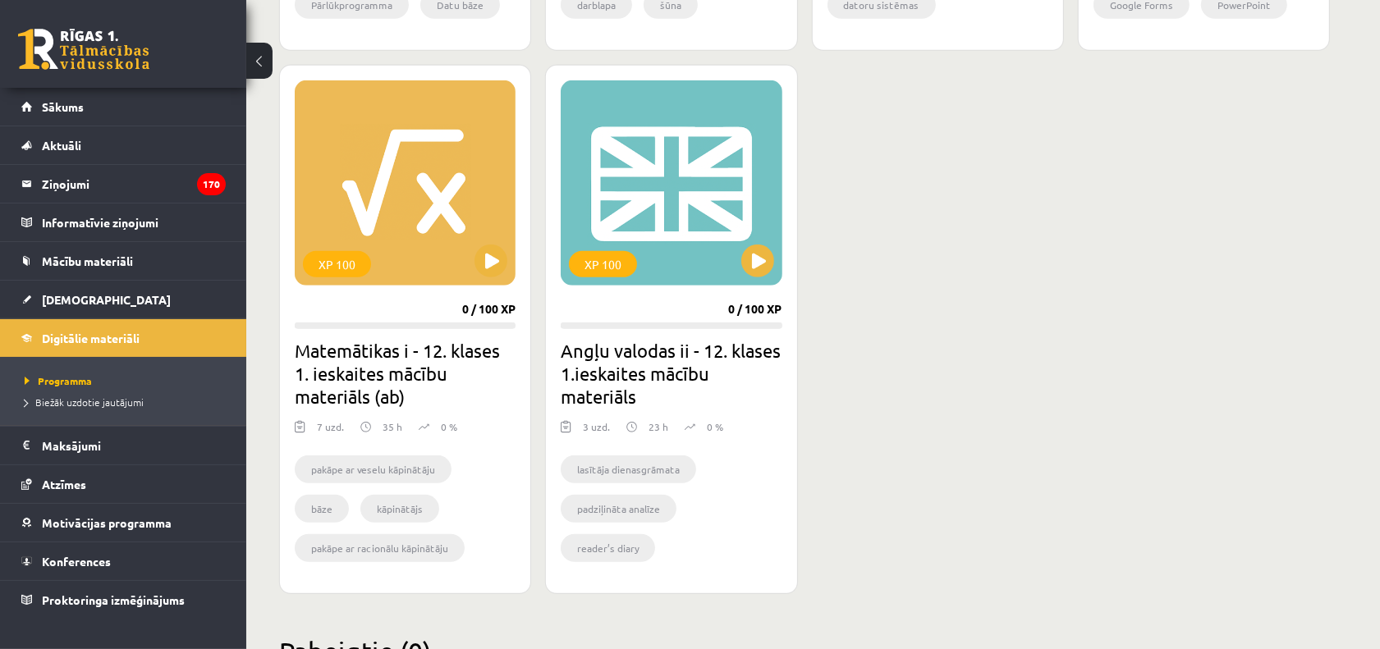
scroll to position [821, 0]
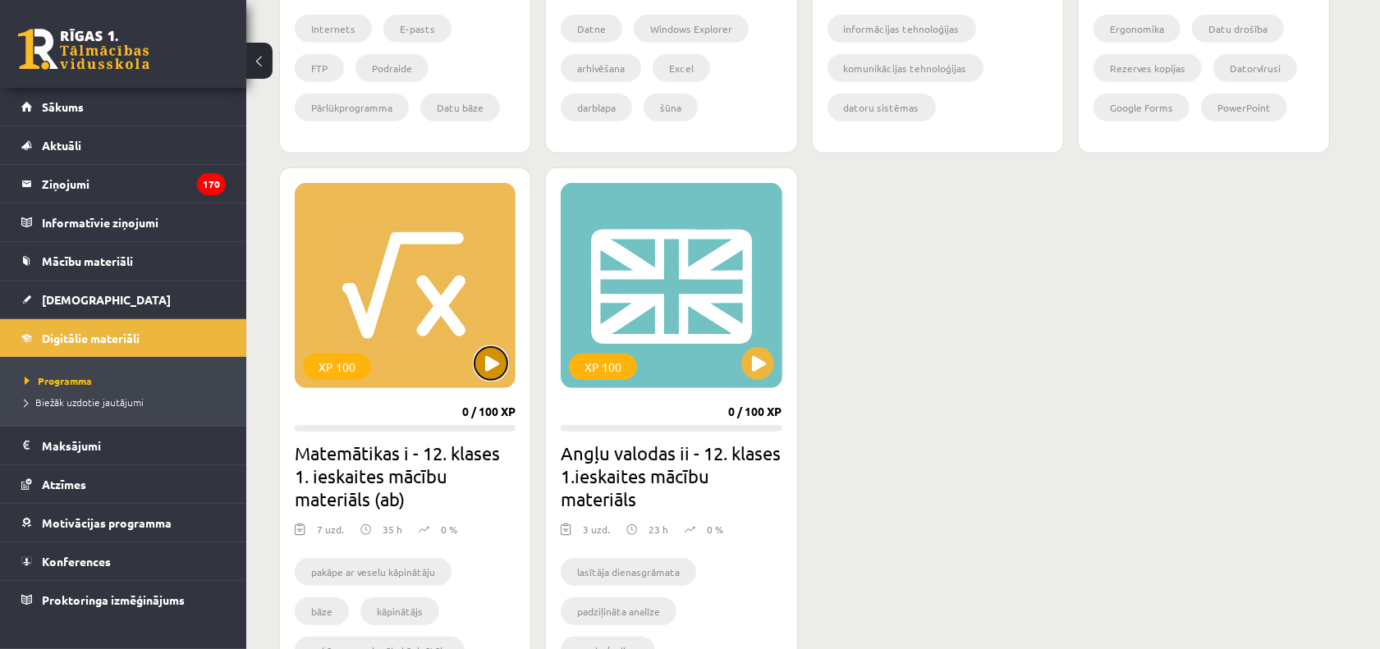
click at [493, 378] on button at bounding box center [491, 363] width 33 height 33
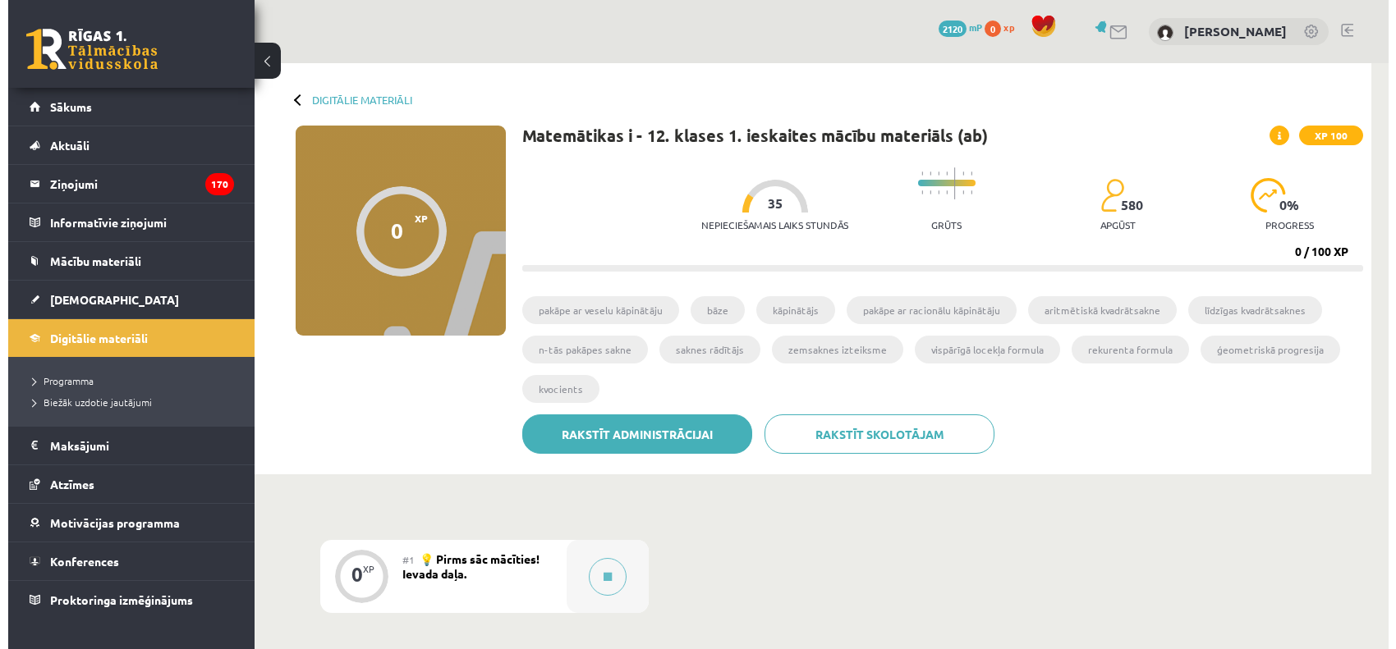
scroll to position [411, 0]
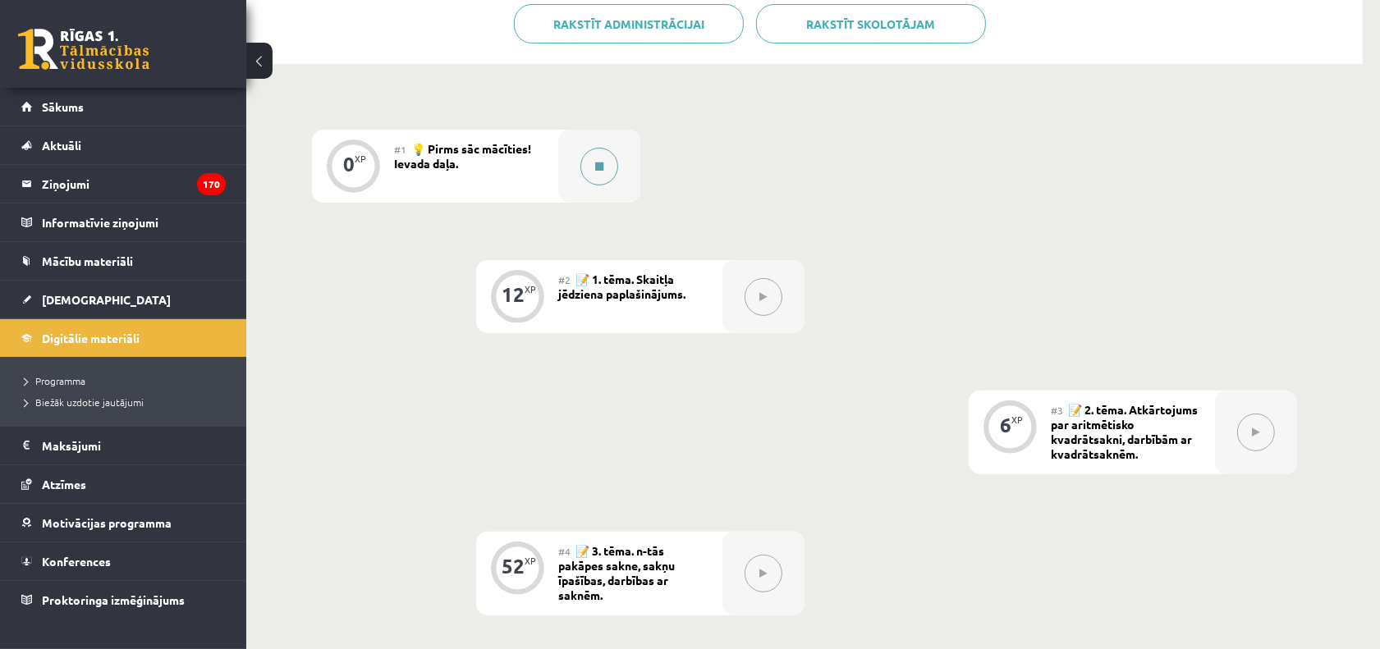
click at [612, 190] on div at bounding box center [599, 166] width 82 height 73
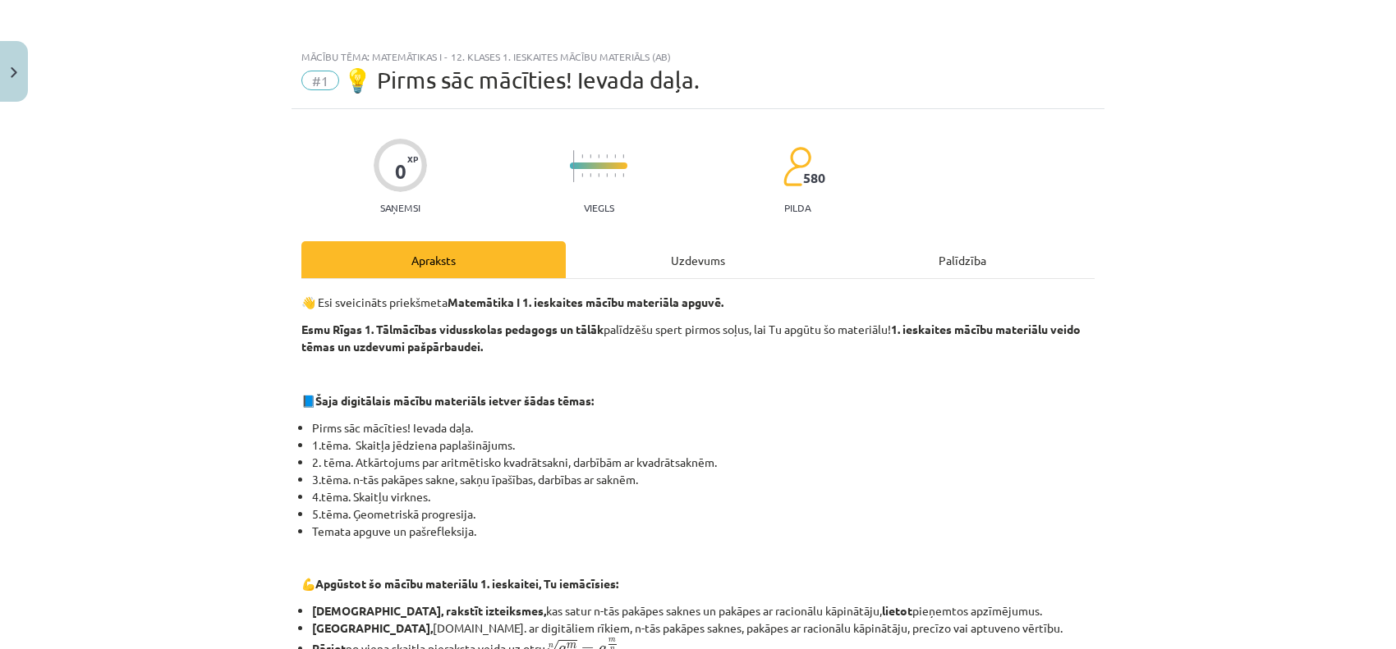
click at [720, 253] on div "Uzdevums" at bounding box center [698, 259] width 264 height 37
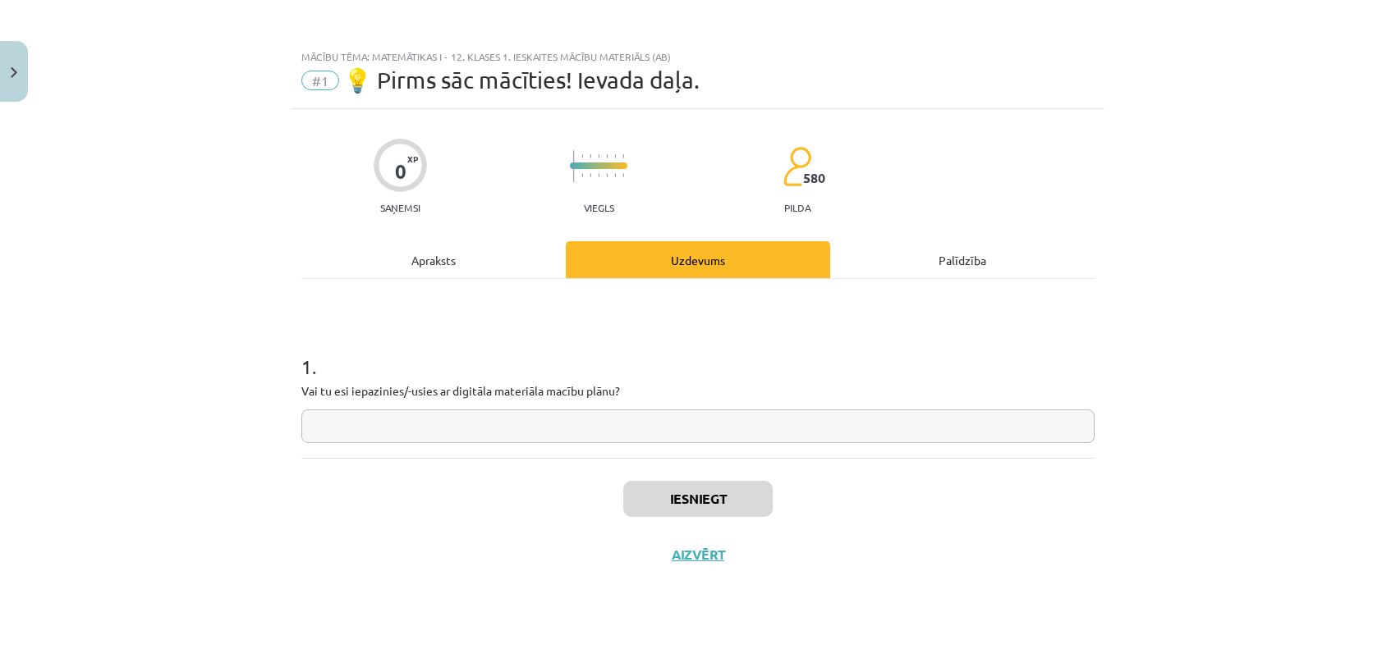
click at [429, 263] on div "Apraksts" at bounding box center [433, 259] width 264 height 37
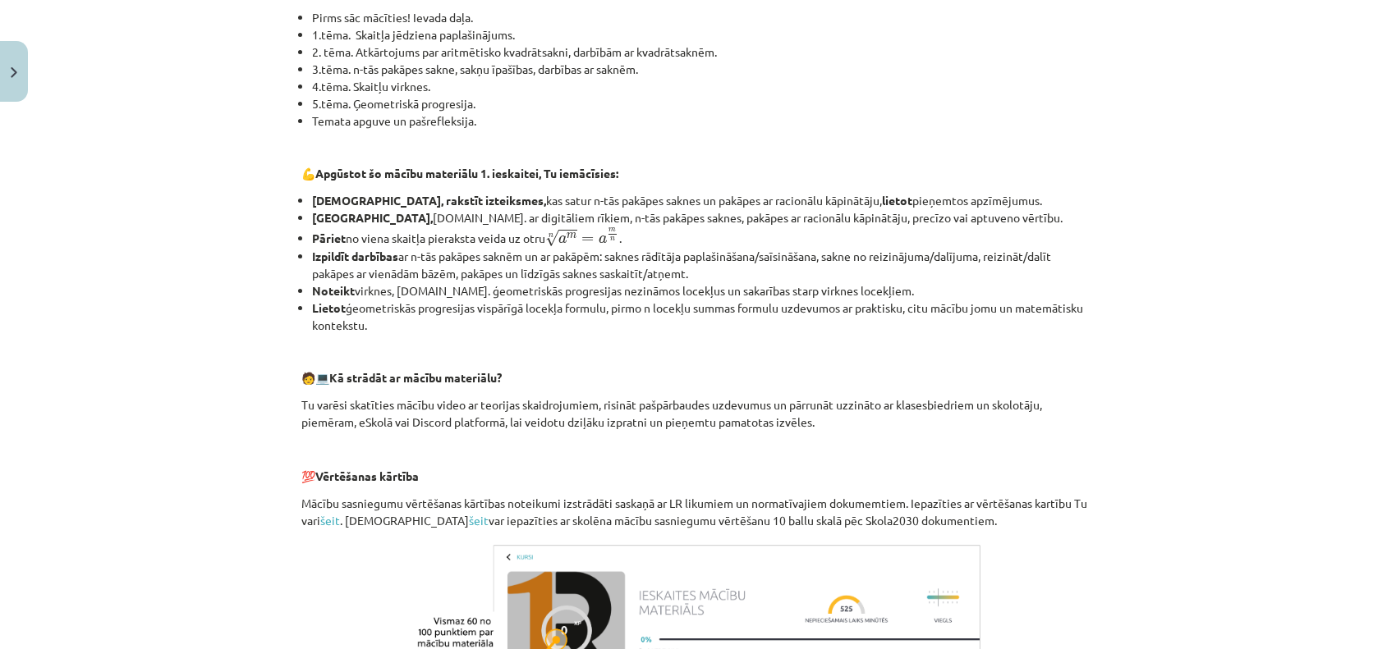
scroll to position [670, 0]
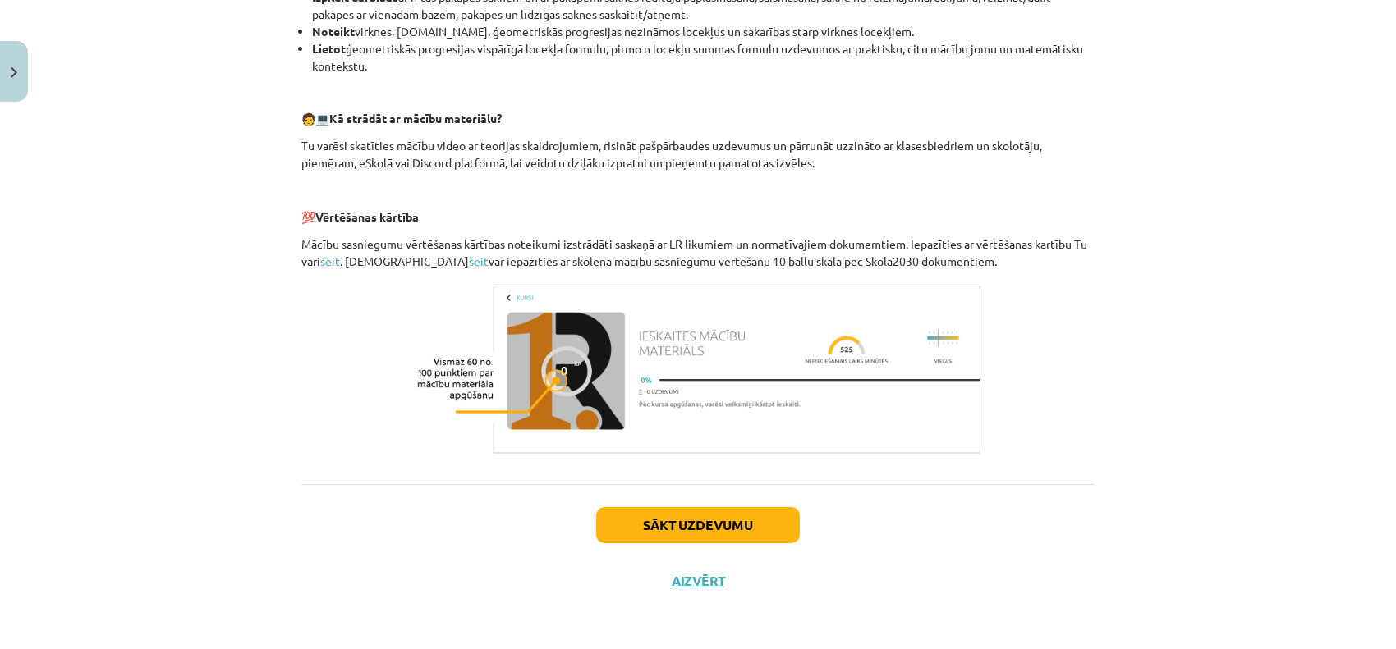
click at [542, 392] on img at bounding box center [698, 370] width 575 height 180
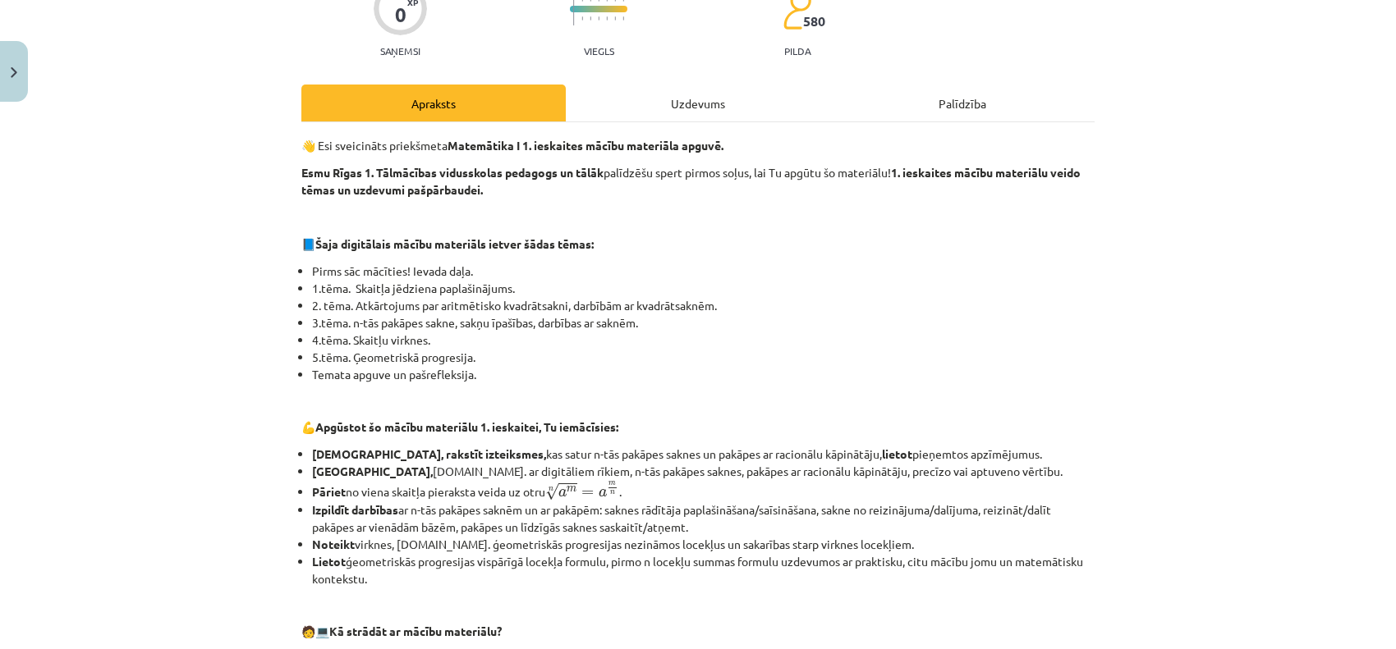
scroll to position [54, 0]
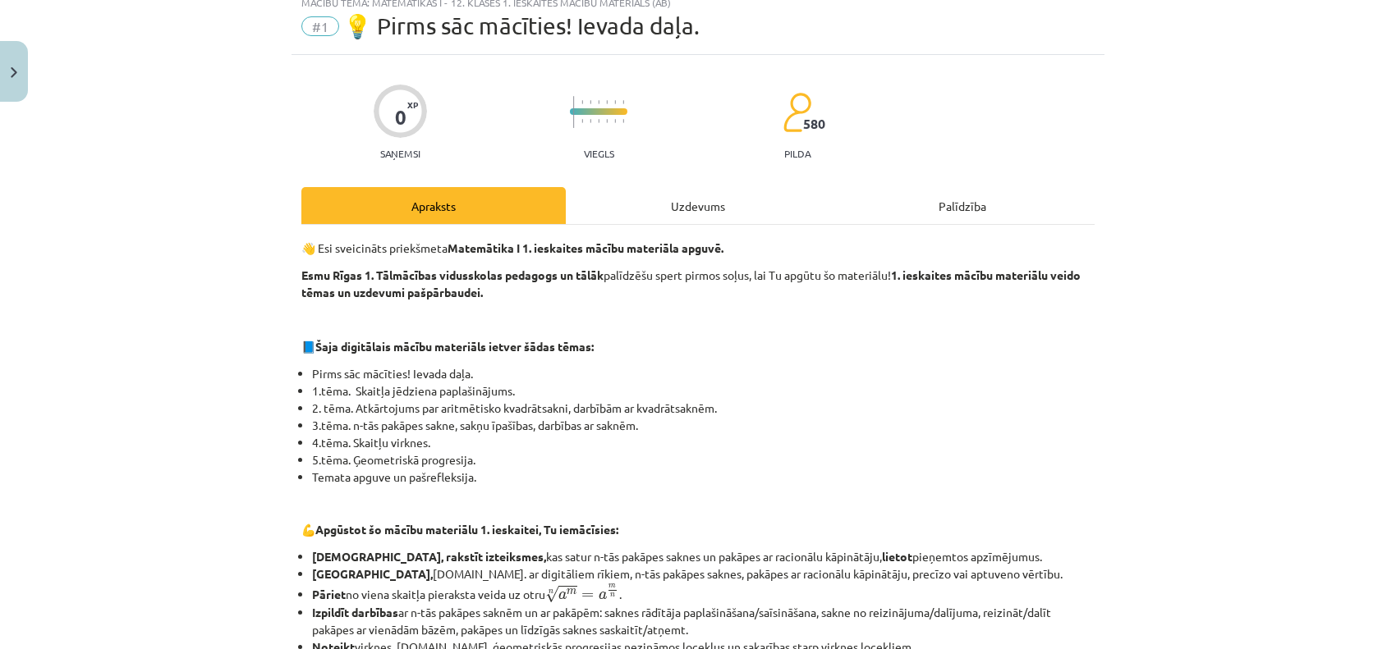
click at [692, 212] on div "Uzdevums" at bounding box center [698, 205] width 264 height 37
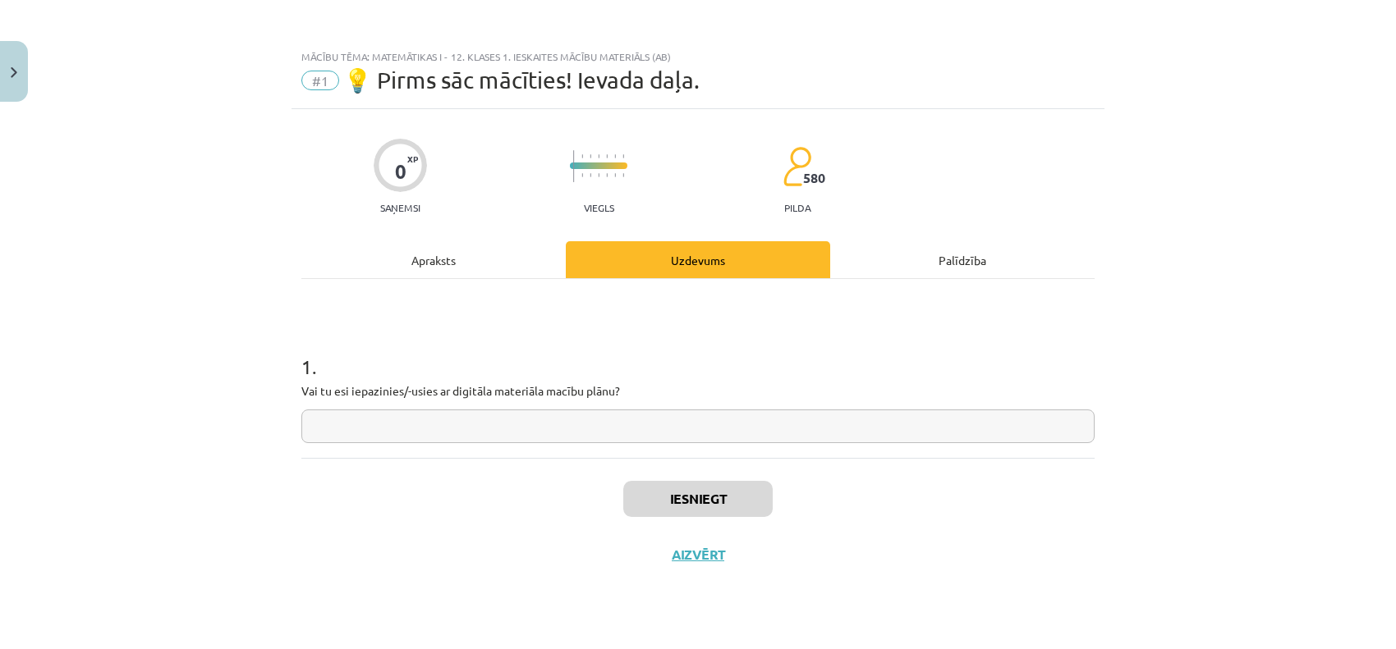
scroll to position [0, 0]
click at [518, 407] on div "1 . Vai tu esi iepazinies/-usies ar digitāla materiāla macību plānu?" at bounding box center [697, 385] width 793 height 117
click at [516, 416] on input "text" at bounding box center [697, 427] width 793 height 34
type input "**"
click at [687, 502] on button "Iesniegt" at bounding box center [697, 499] width 149 height 36
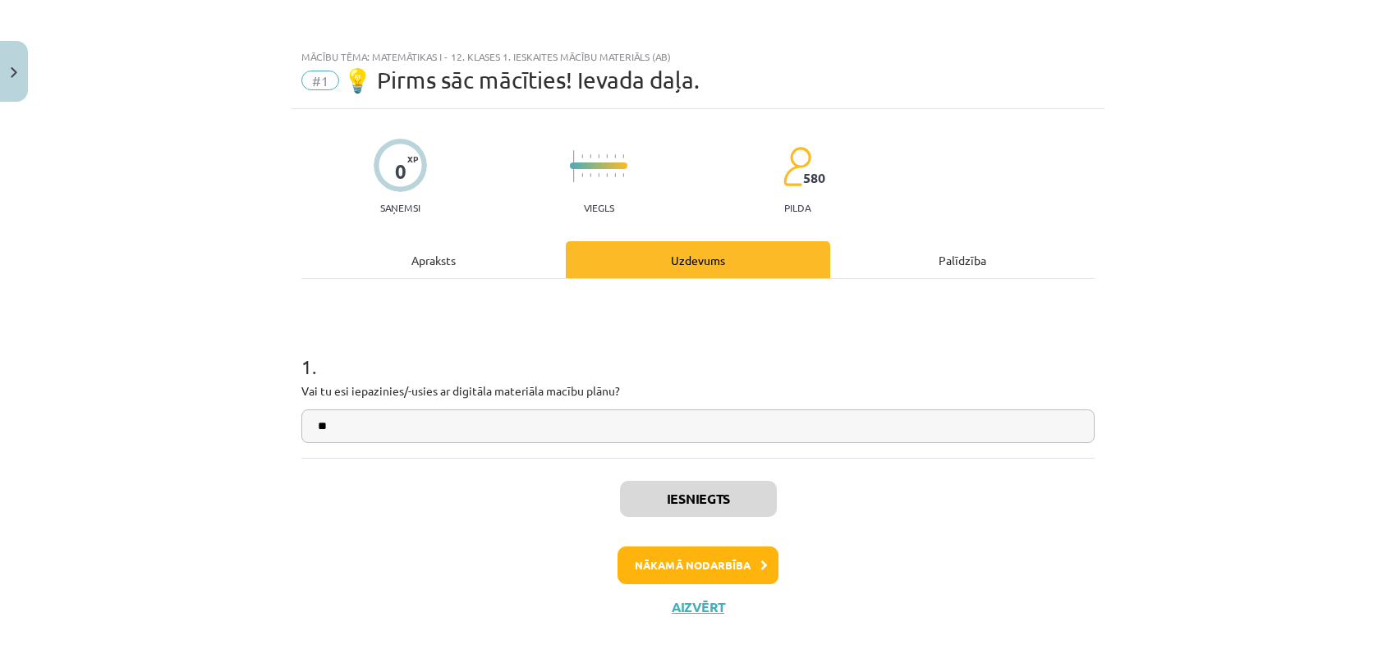
scroll to position [27, 0]
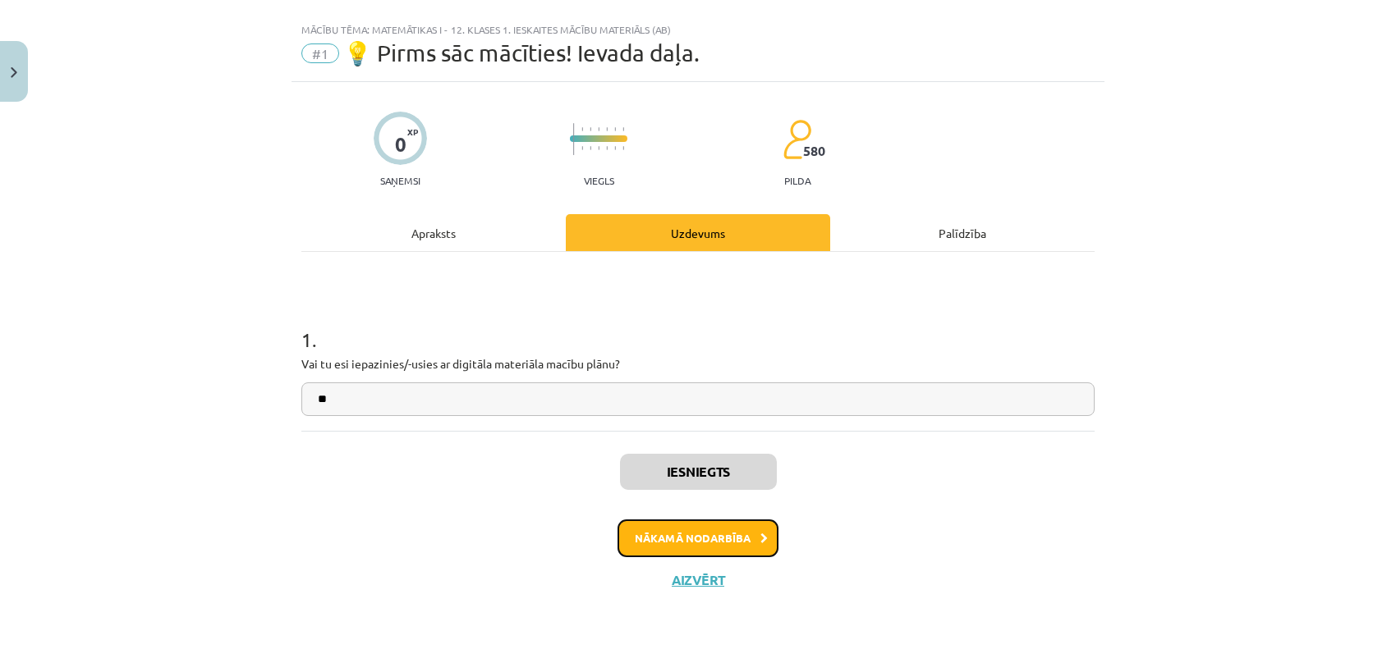
click at [649, 551] on button "Nākamā nodarbība" at bounding box center [697, 539] width 161 height 38
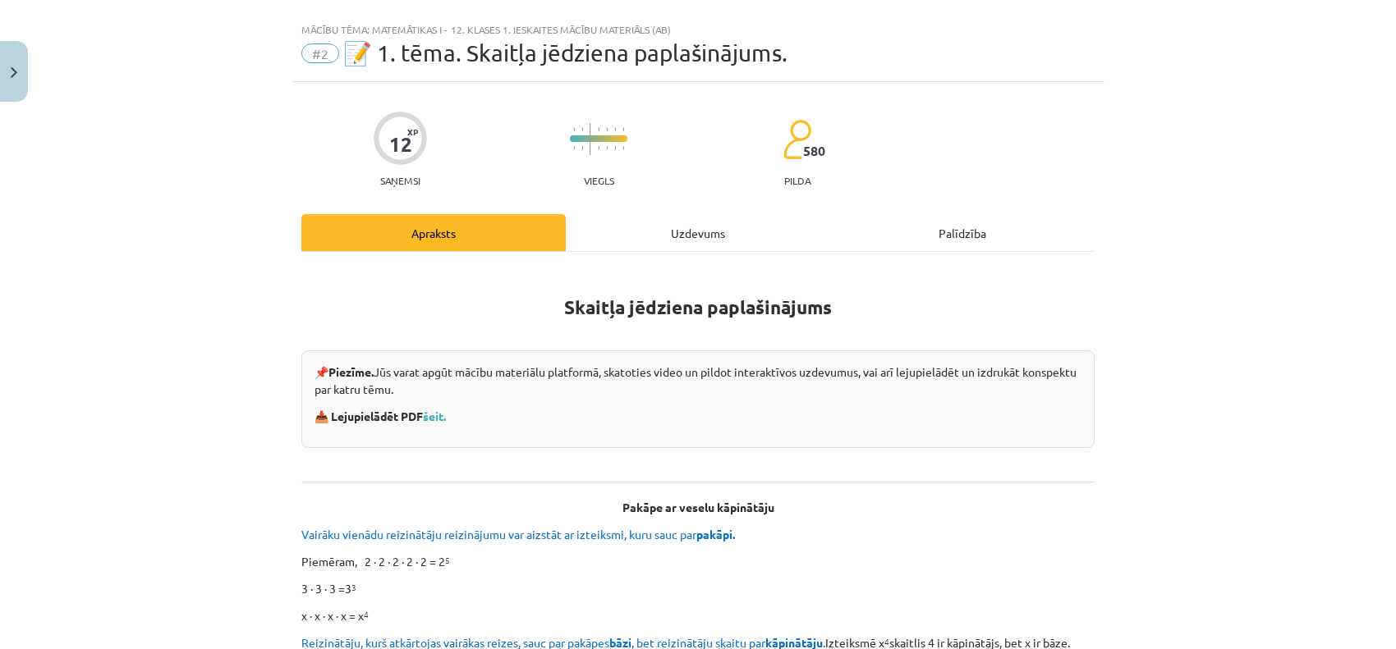
click at [669, 236] on div "Uzdevums" at bounding box center [698, 232] width 264 height 37
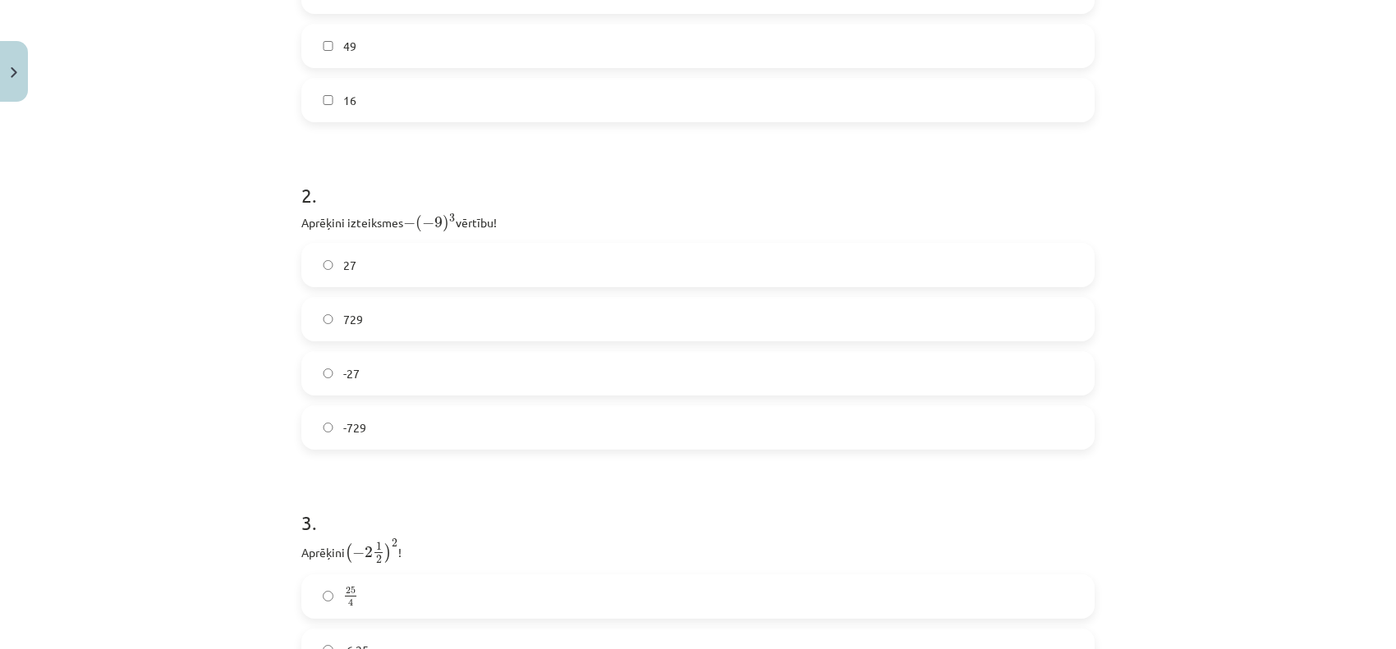
scroll to position [924, 0]
